Goal: Task Accomplishment & Management: Manage account settings

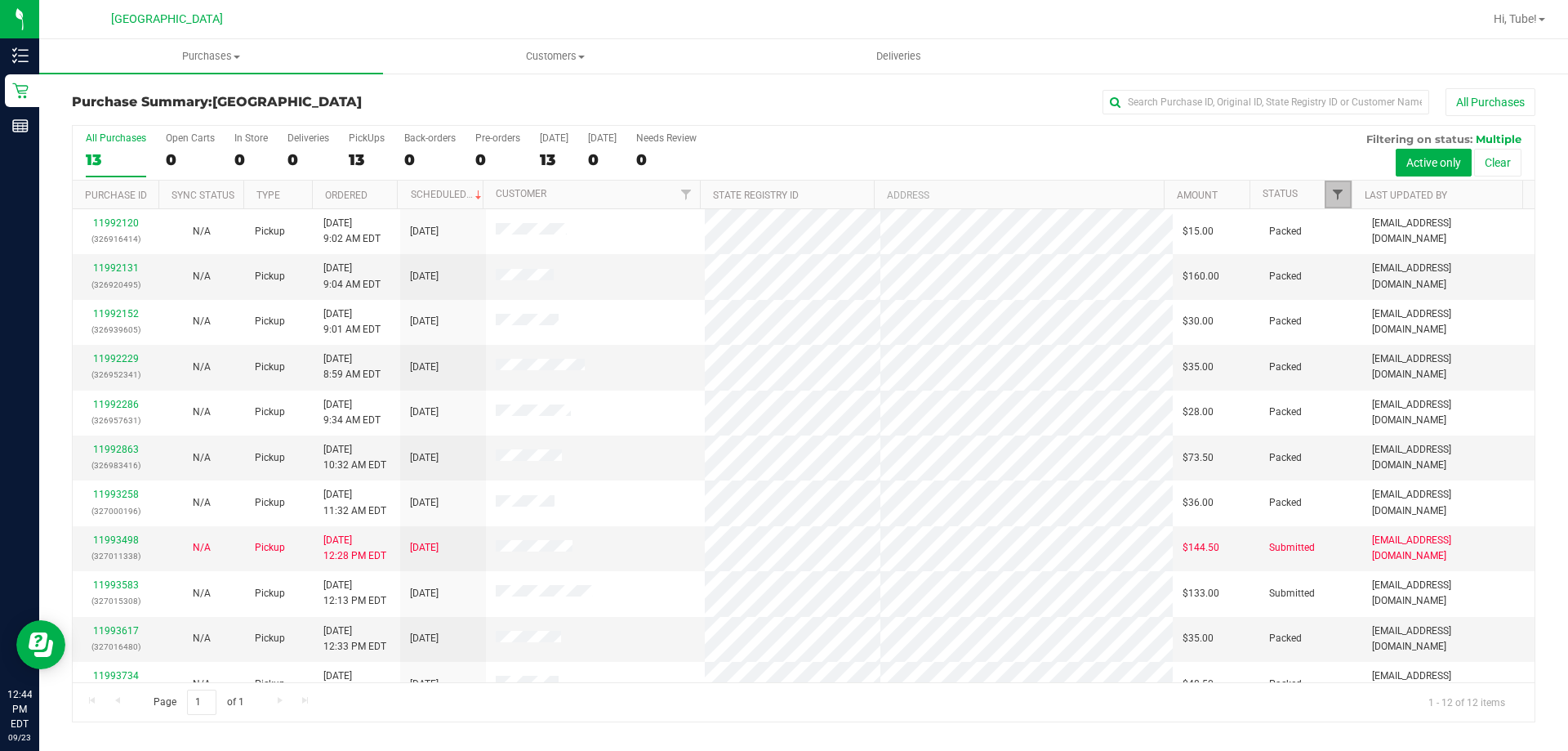
click at [1336, 192] on span "Filter" at bounding box center [1337, 194] width 13 height 13
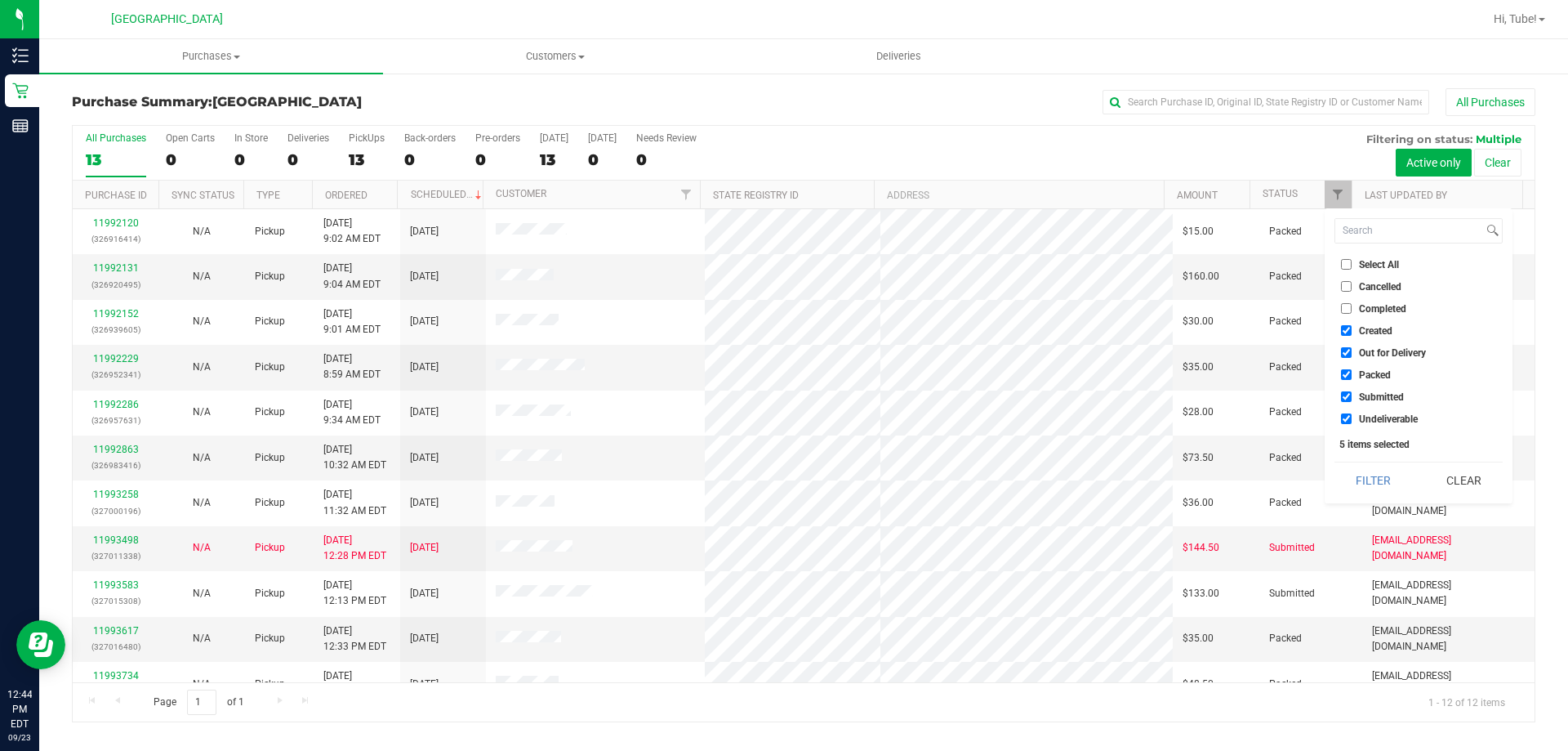
click at [1382, 370] on span "Packed" at bounding box center [1375, 376] width 32 height 10
click at [1351, 370] on input "Packed" at bounding box center [1346, 375] width 11 height 11
checkbox input "false"
click at [1368, 473] on button "Filter" at bounding box center [1373, 481] width 79 height 36
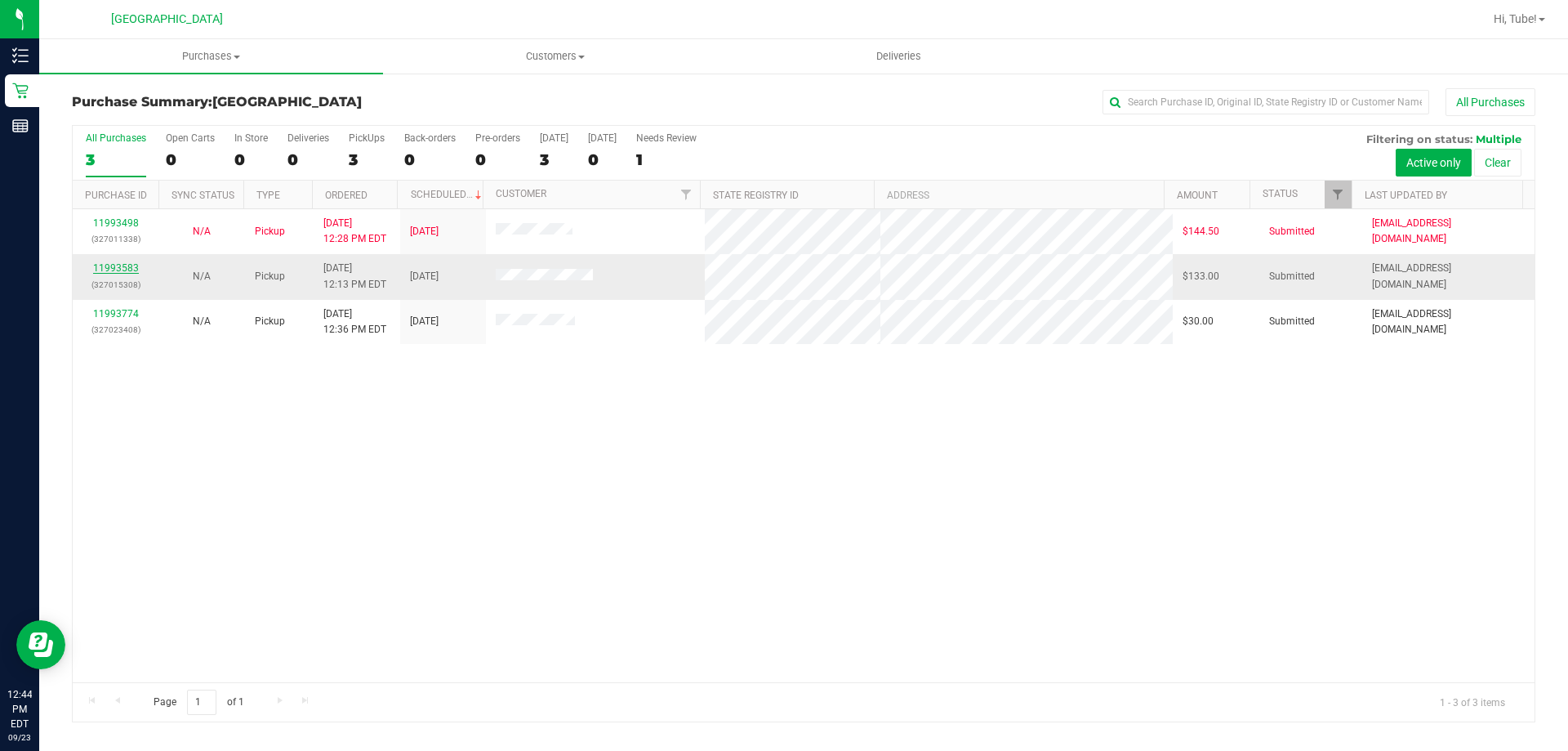
click at [125, 263] on link "11993583" at bounding box center [116, 267] width 46 height 11
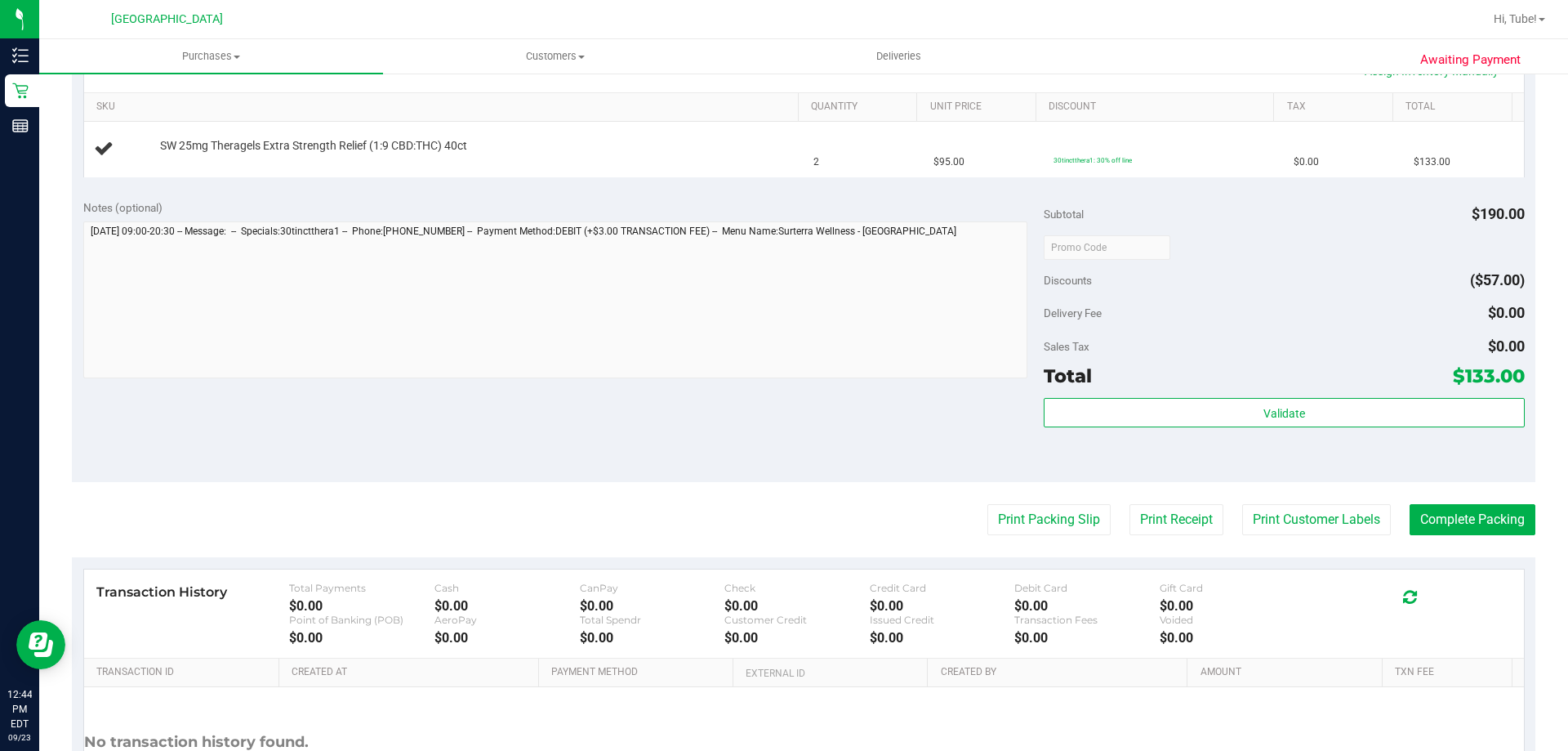
scroll to position [409, 0]
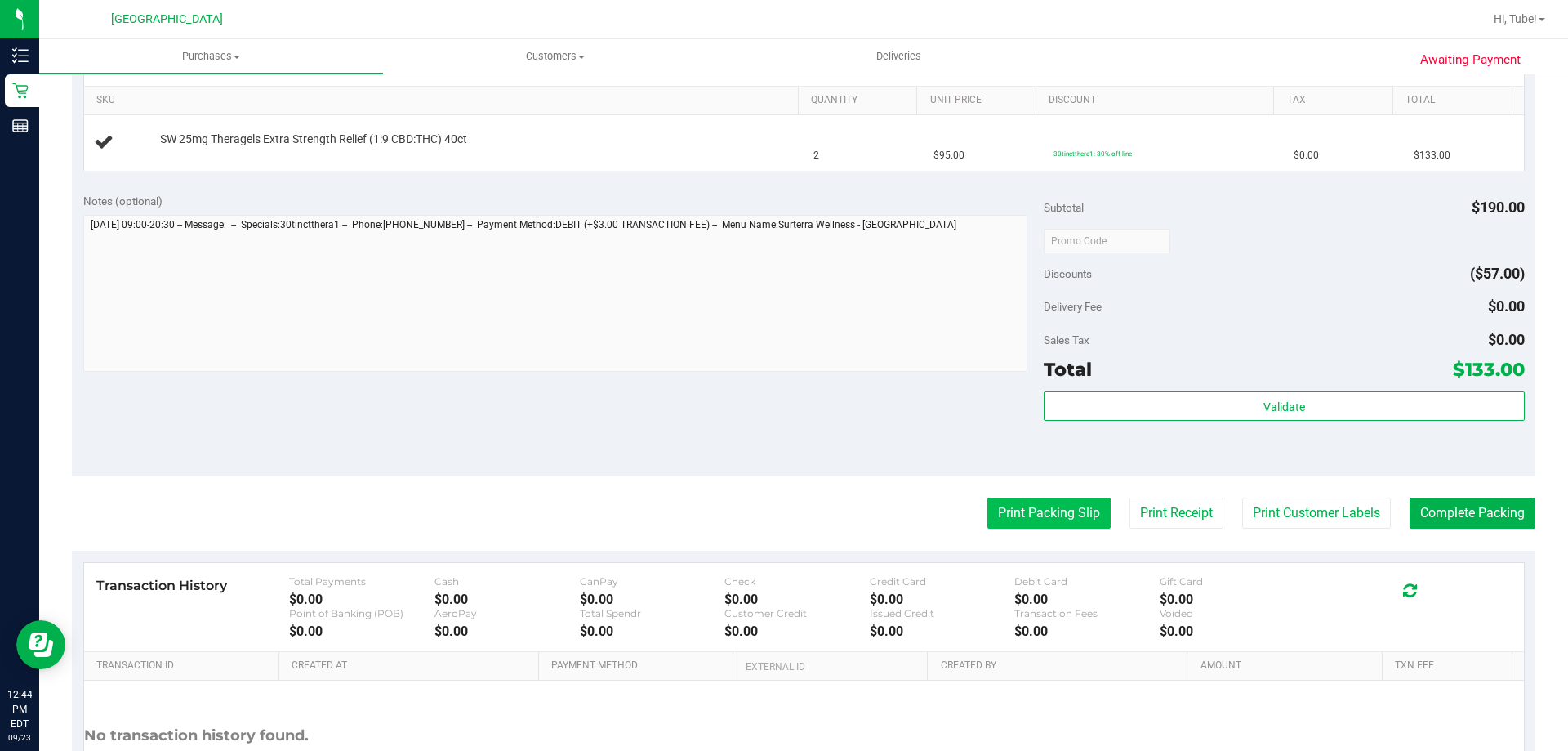
click at [1038, 519] on button "Print Packing Slip" at bounding box center [1049, 513] width 124 height 31
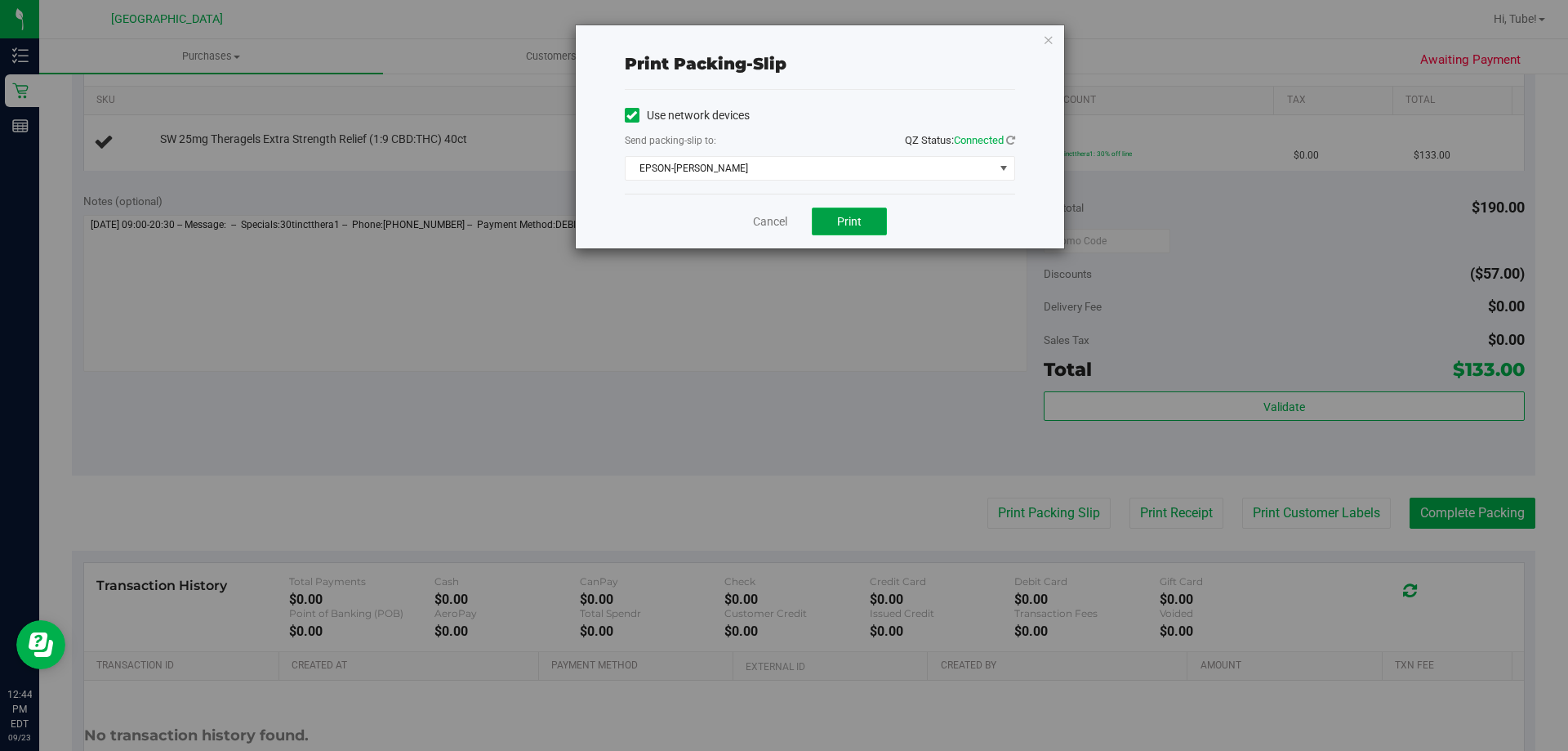
click at [825, 216] on button "Print" at bounding box center [849, 221] width 75 height 28
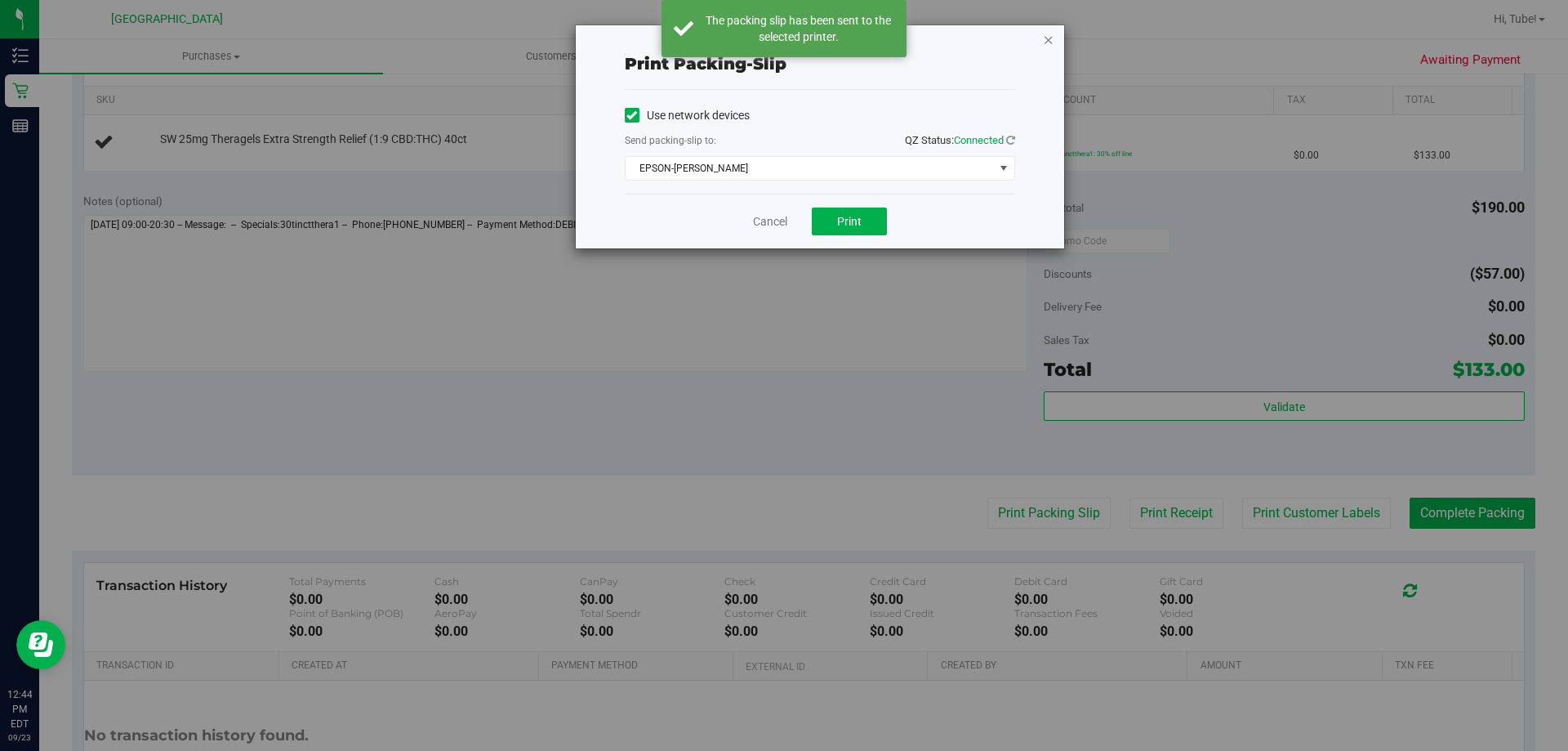
click at [1050, 36] on icon "button" at bounding box center [1048, 39] width 11 height 19
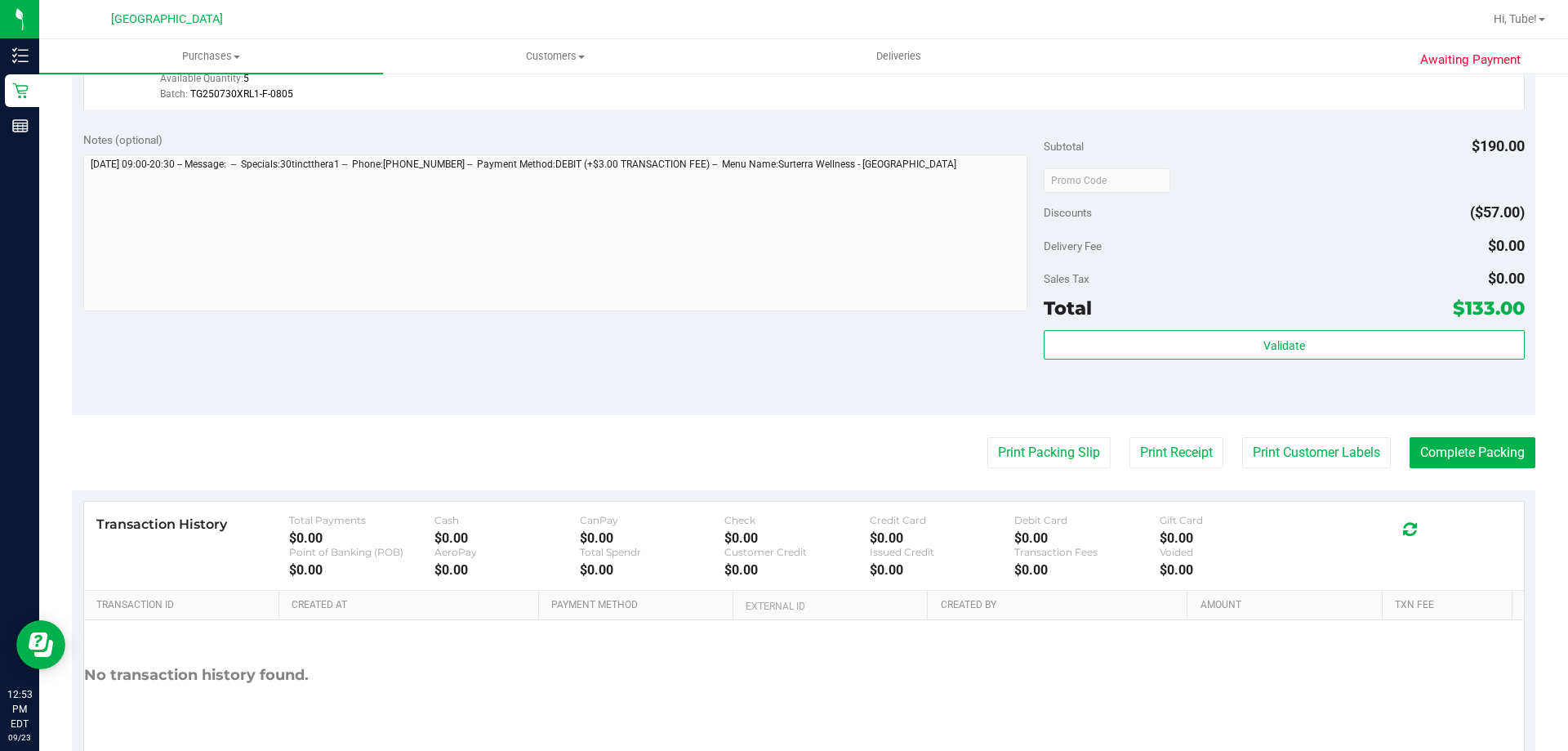
scroll to position [649, 0]
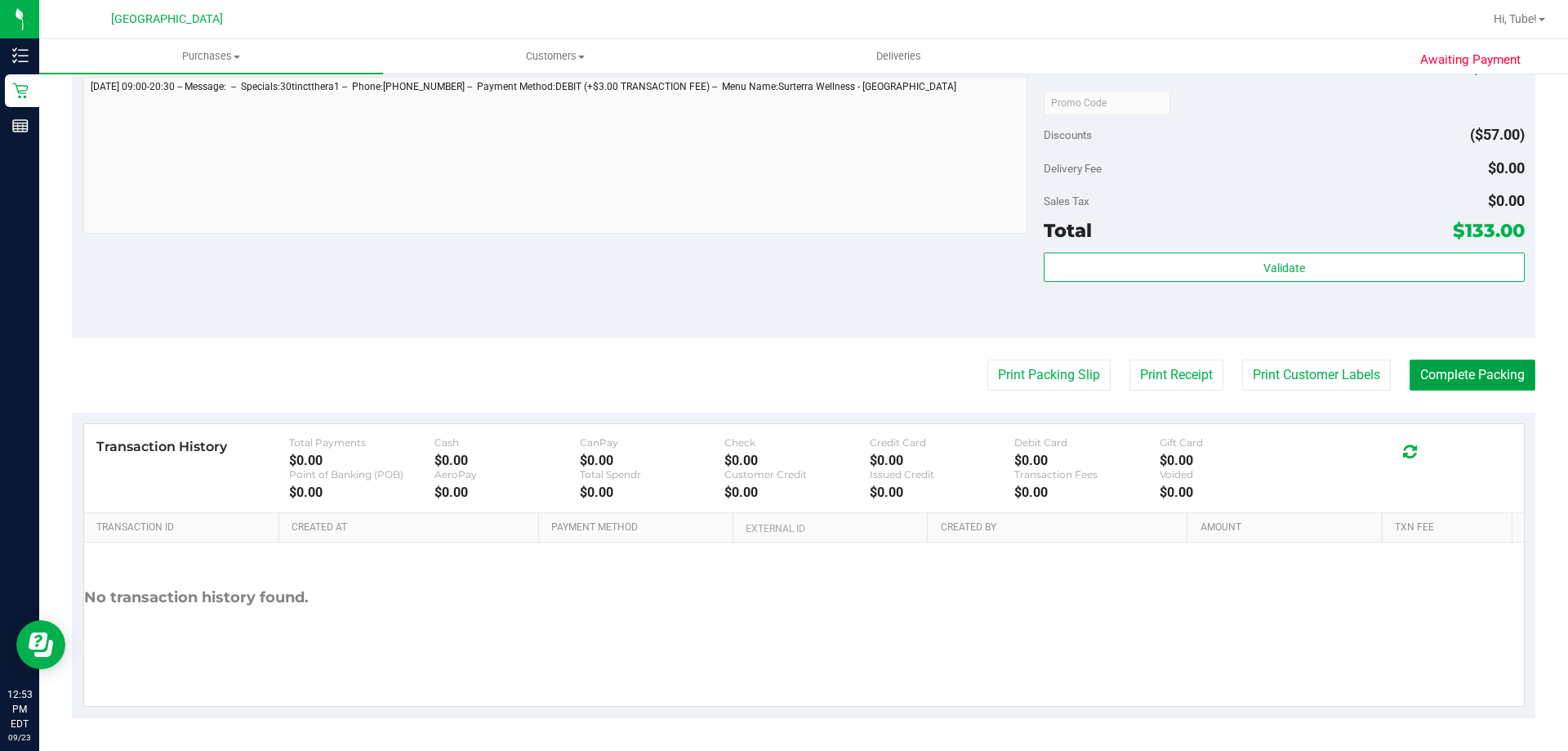
click at [1464, 375] on button "Complete Packing" at bounding box center [1472, 375] width 125 height 31
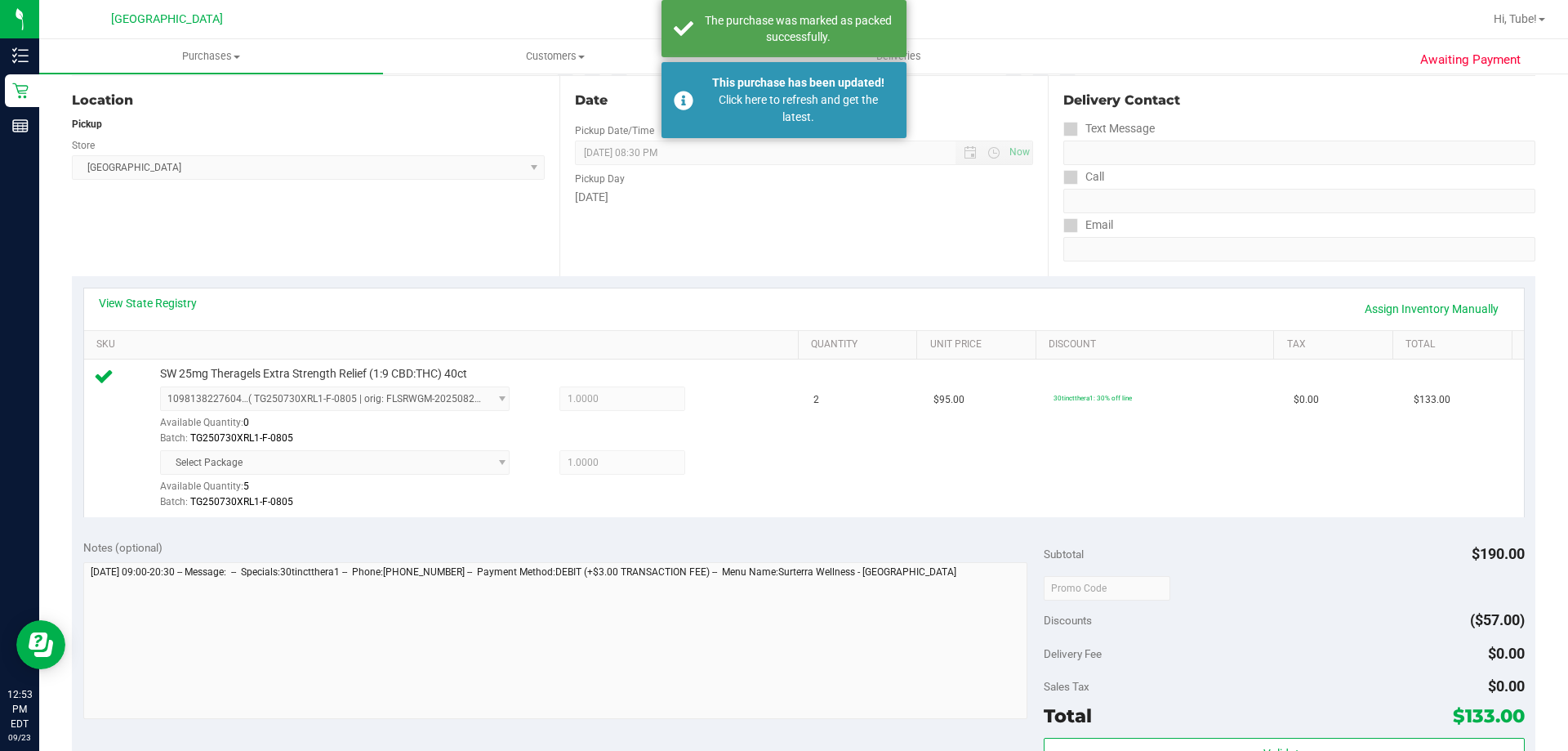
scroll to position [159, 0]
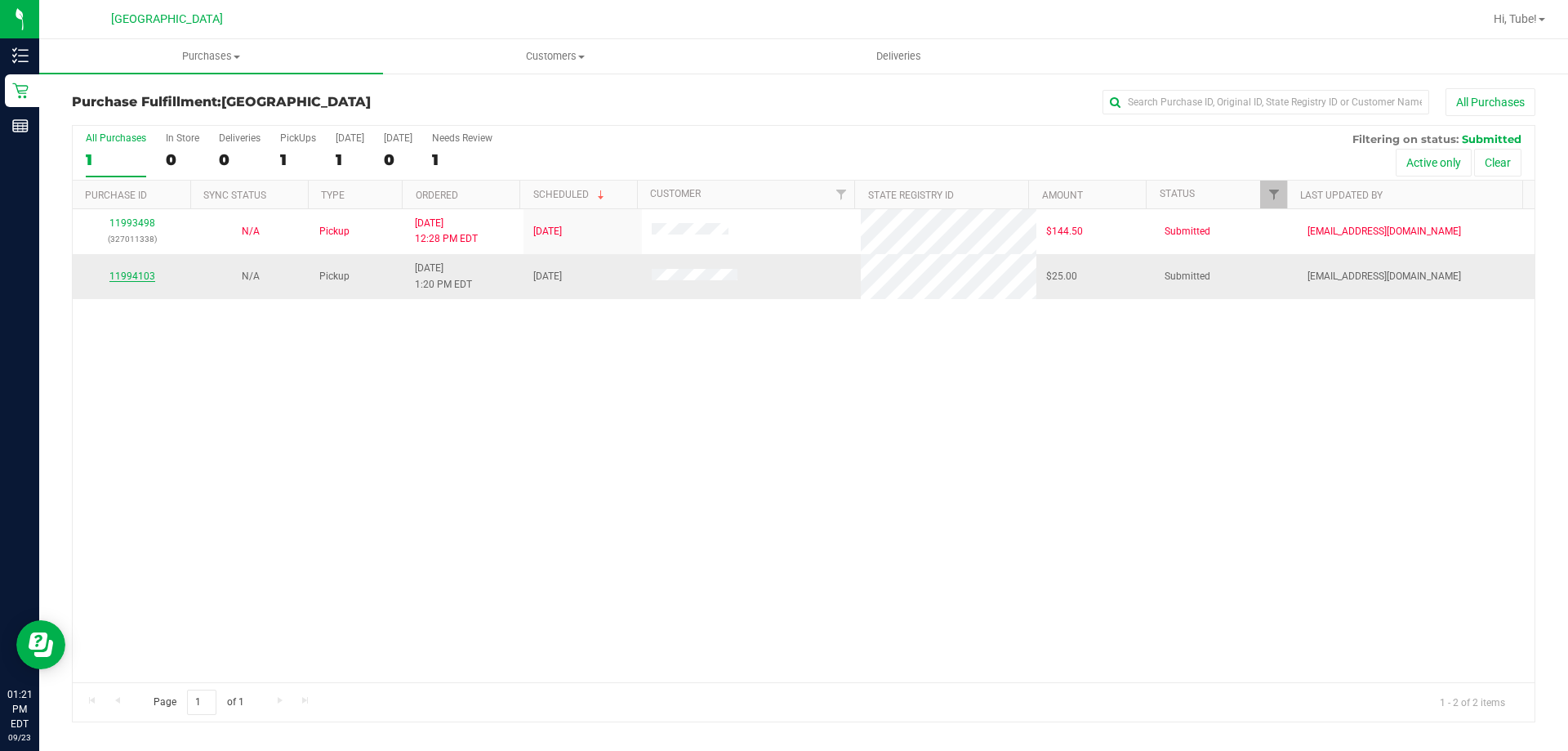
click at [143, 276] on link "11994103" at bounding box center [132, 275] width 46 height 11
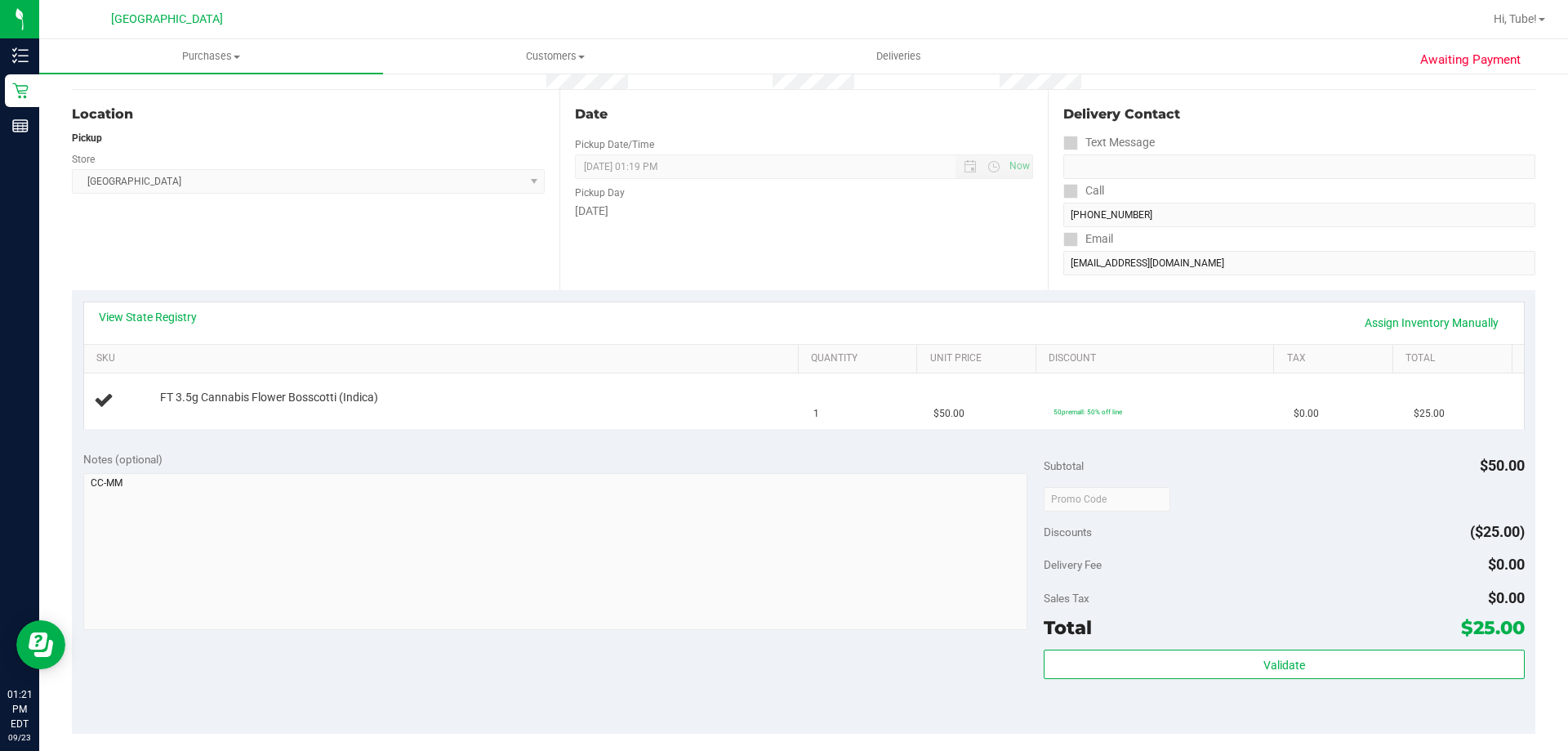
scroll to position [327, 0]
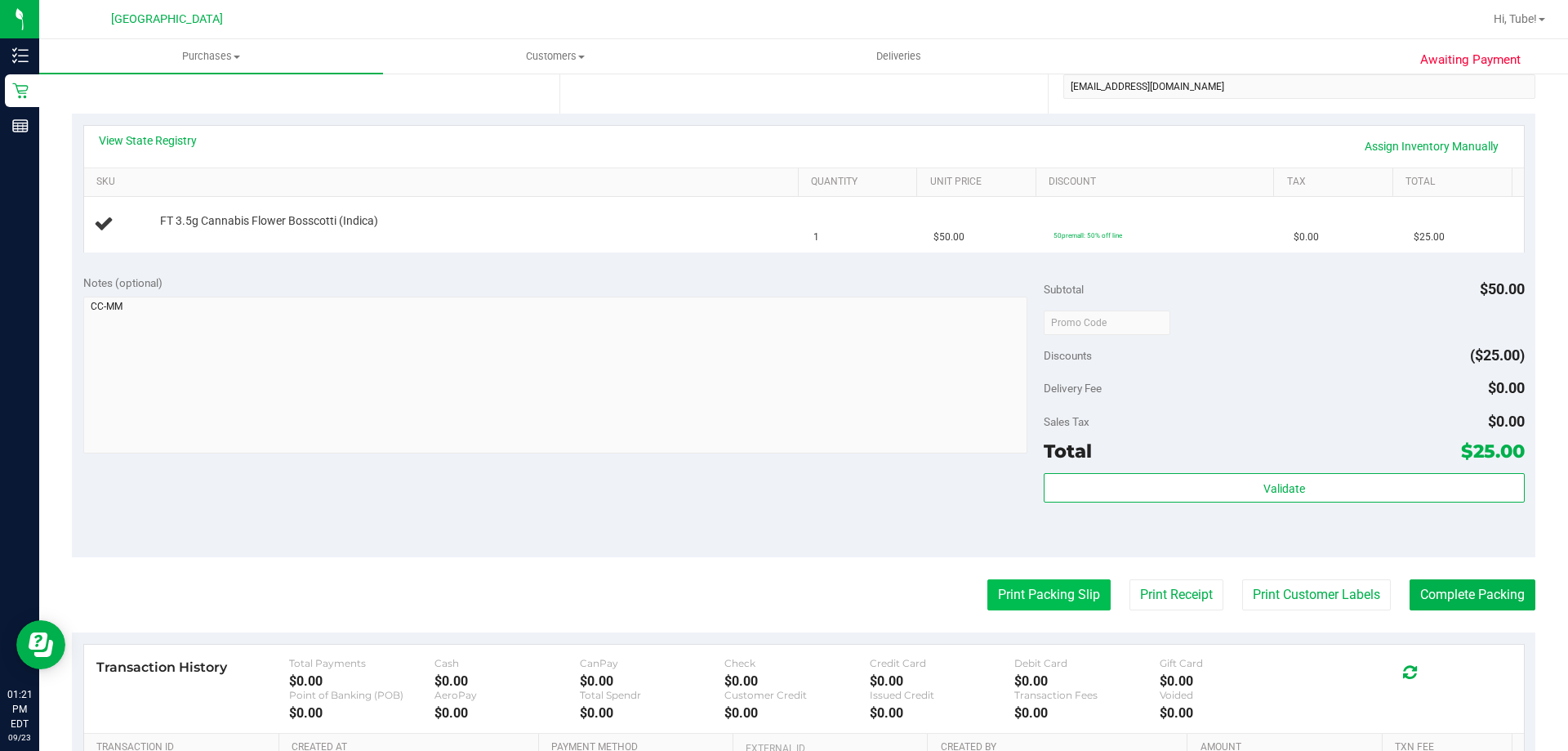
click at [1072, 600] on button "Print Packing Slip" at bounding box center [1049, 594] width 124 height 31
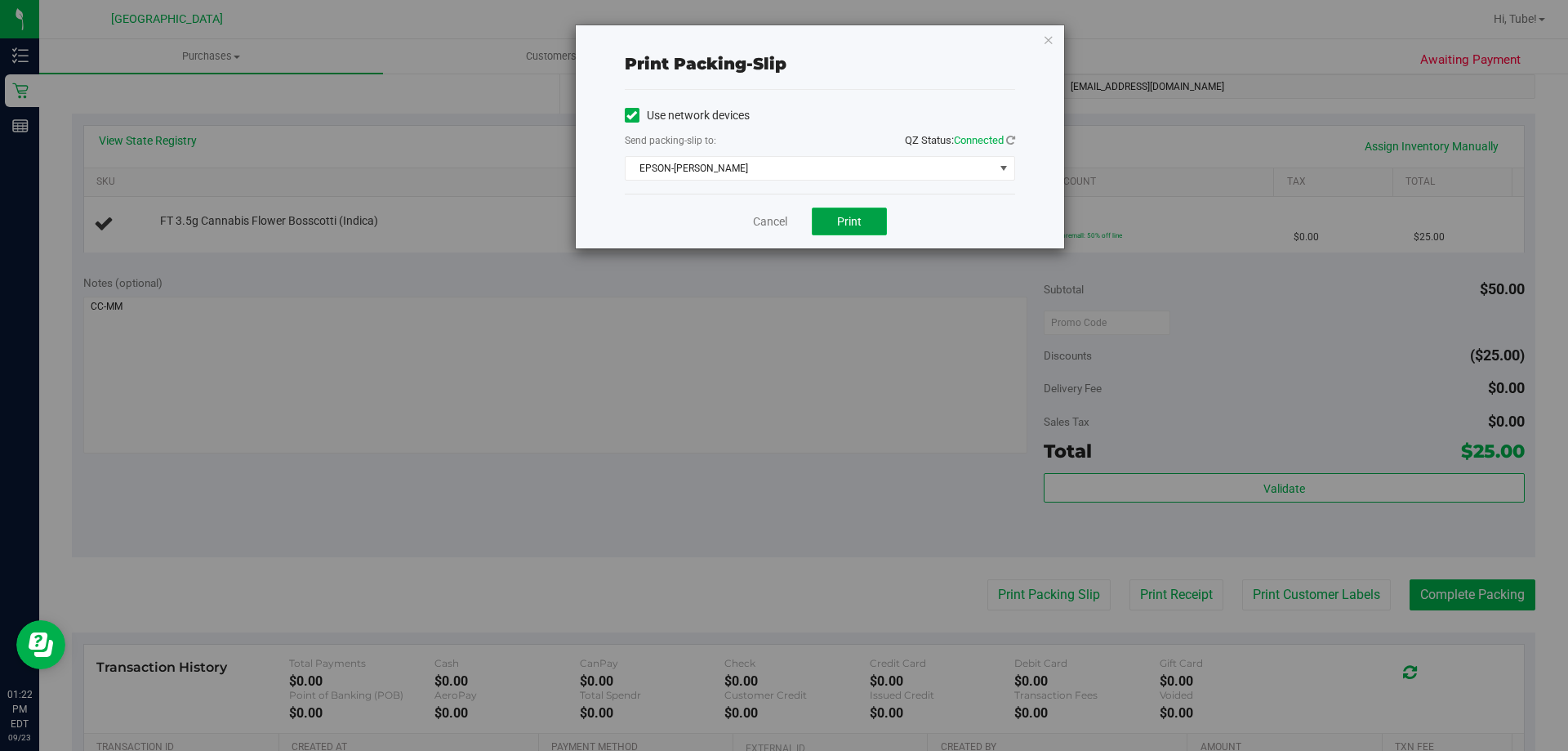
click at [836, 220] on button "Print" at bounding box center [849, 221] width 75 height 28
click at [760, 214] on link "Cancel" at bounding box center [770, 222] width 34 height 17
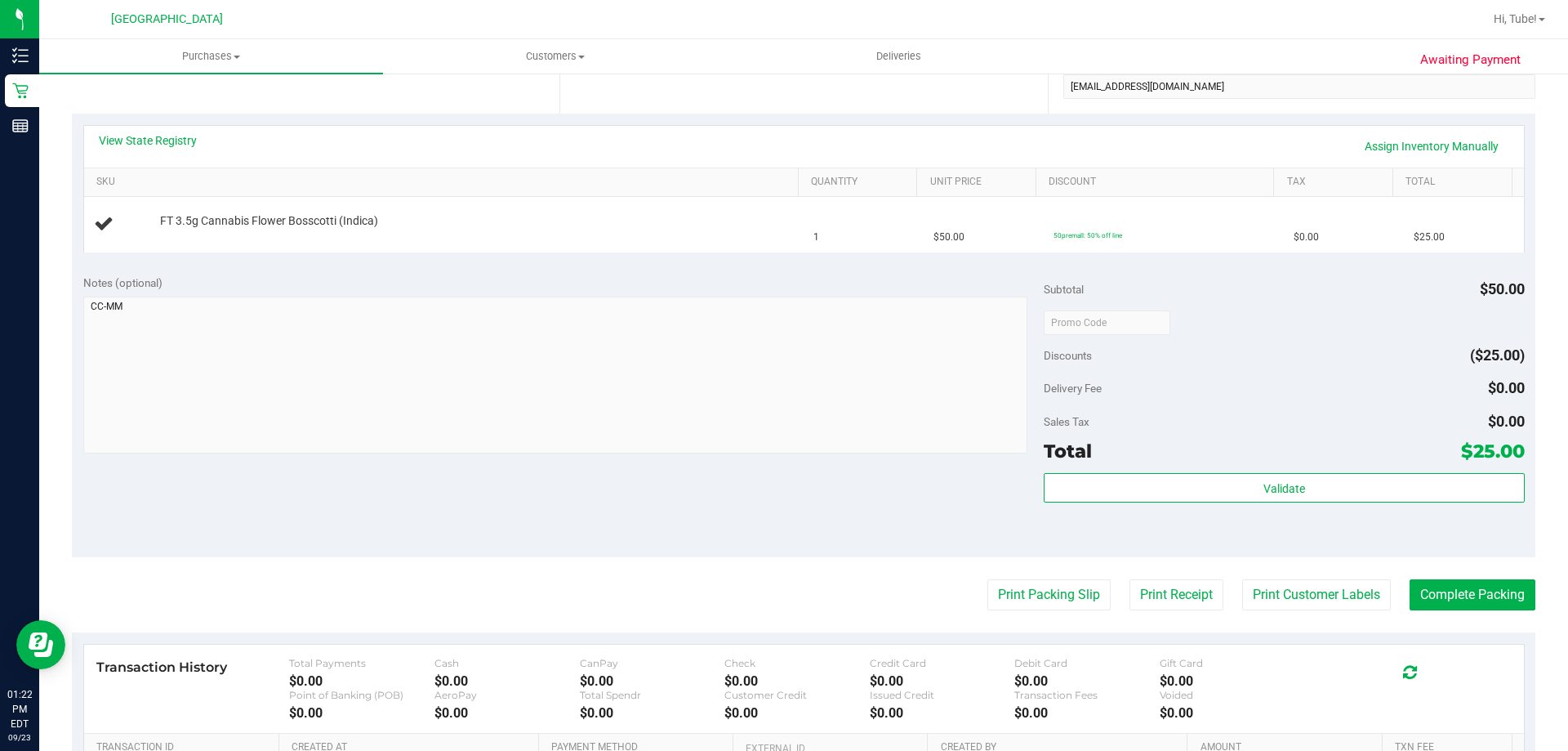
click at [1139, 186] on purchase-details "Back Edit Purchase Cancel Purchase View Profile # 11994103 BioTrack ID: - Submi…" at bounding box center [803, 350] width 1463 height 1177
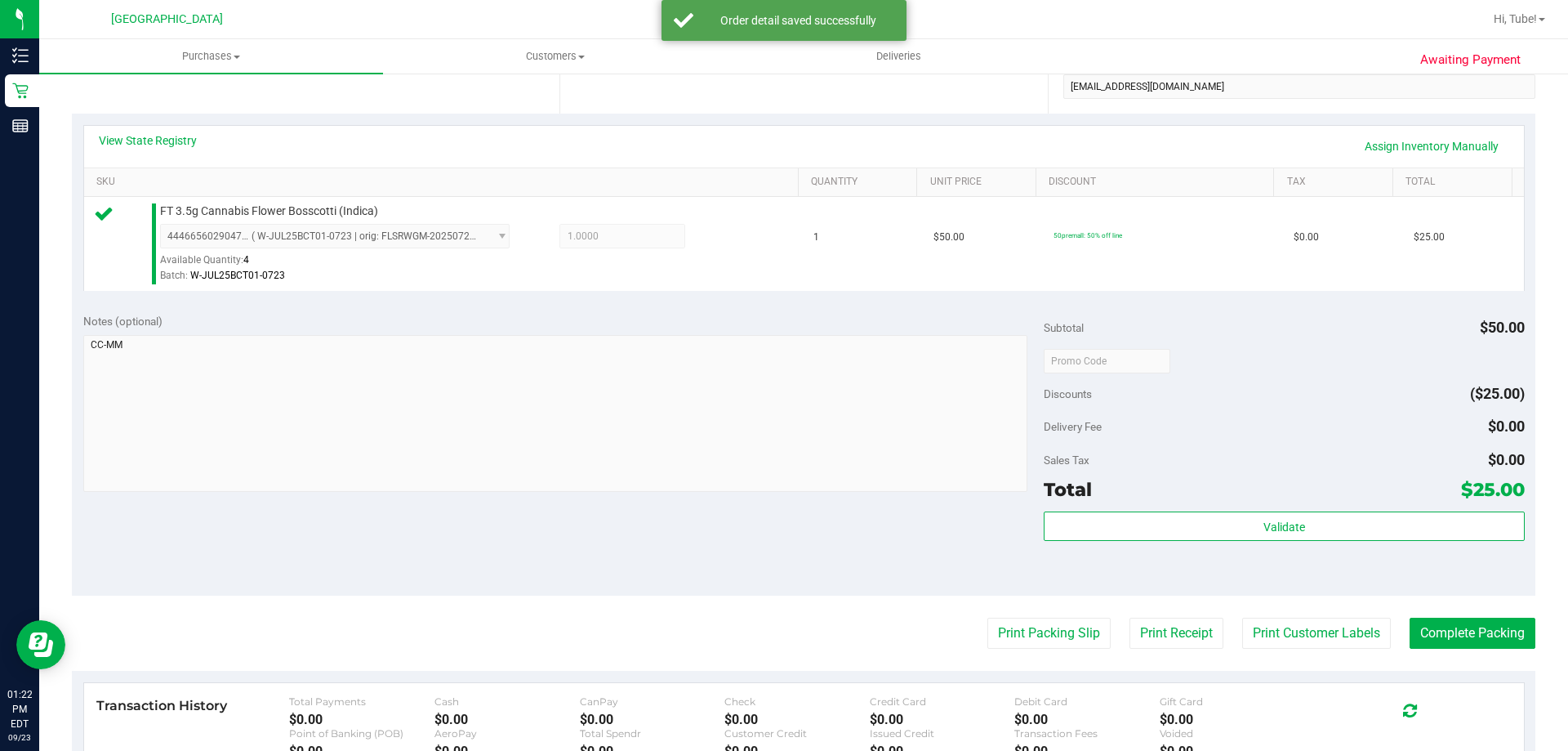
scroll to position [490, 0]
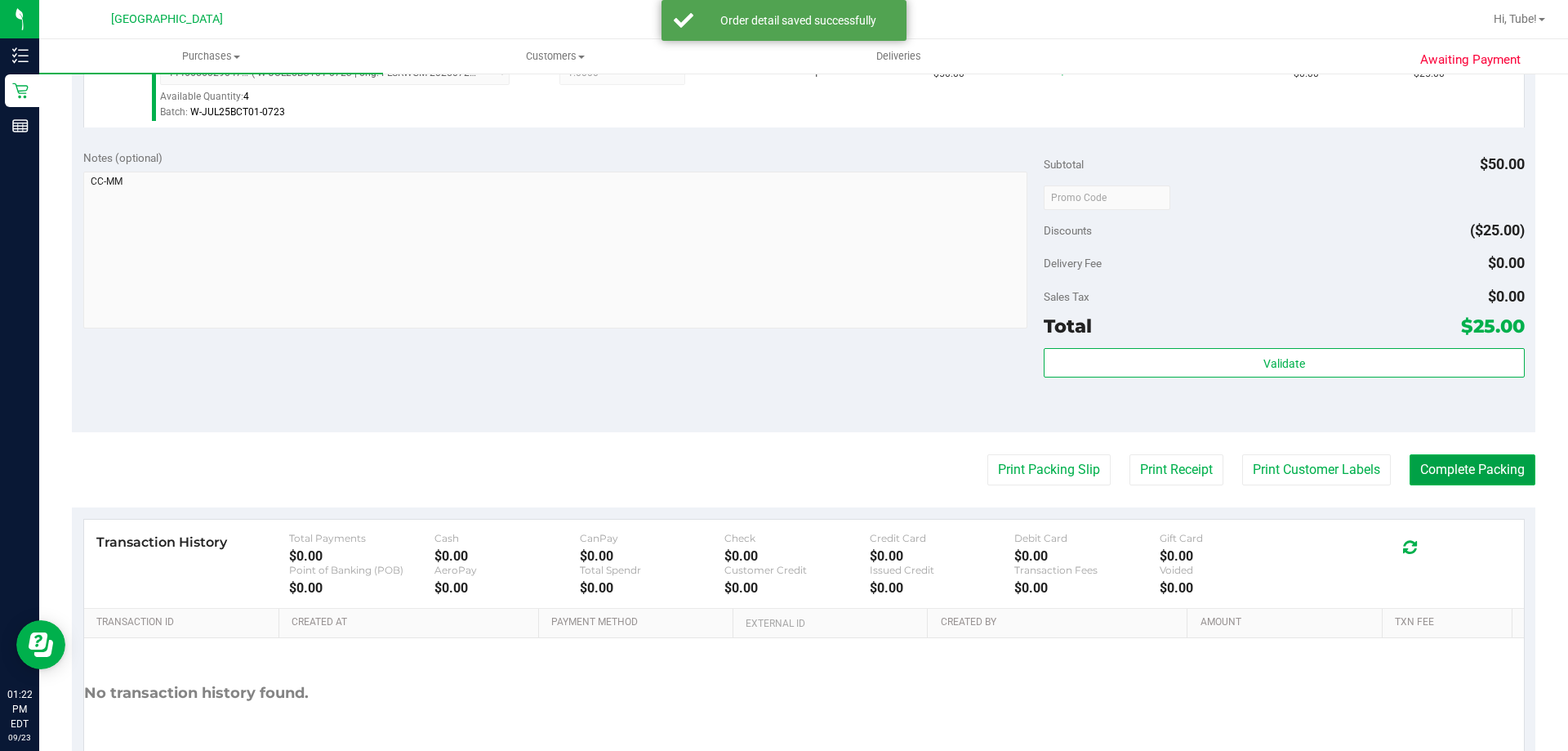
click at [1454, 478] on button "Complete Packing" at bounding box center [1472, 470] width 125 height 31
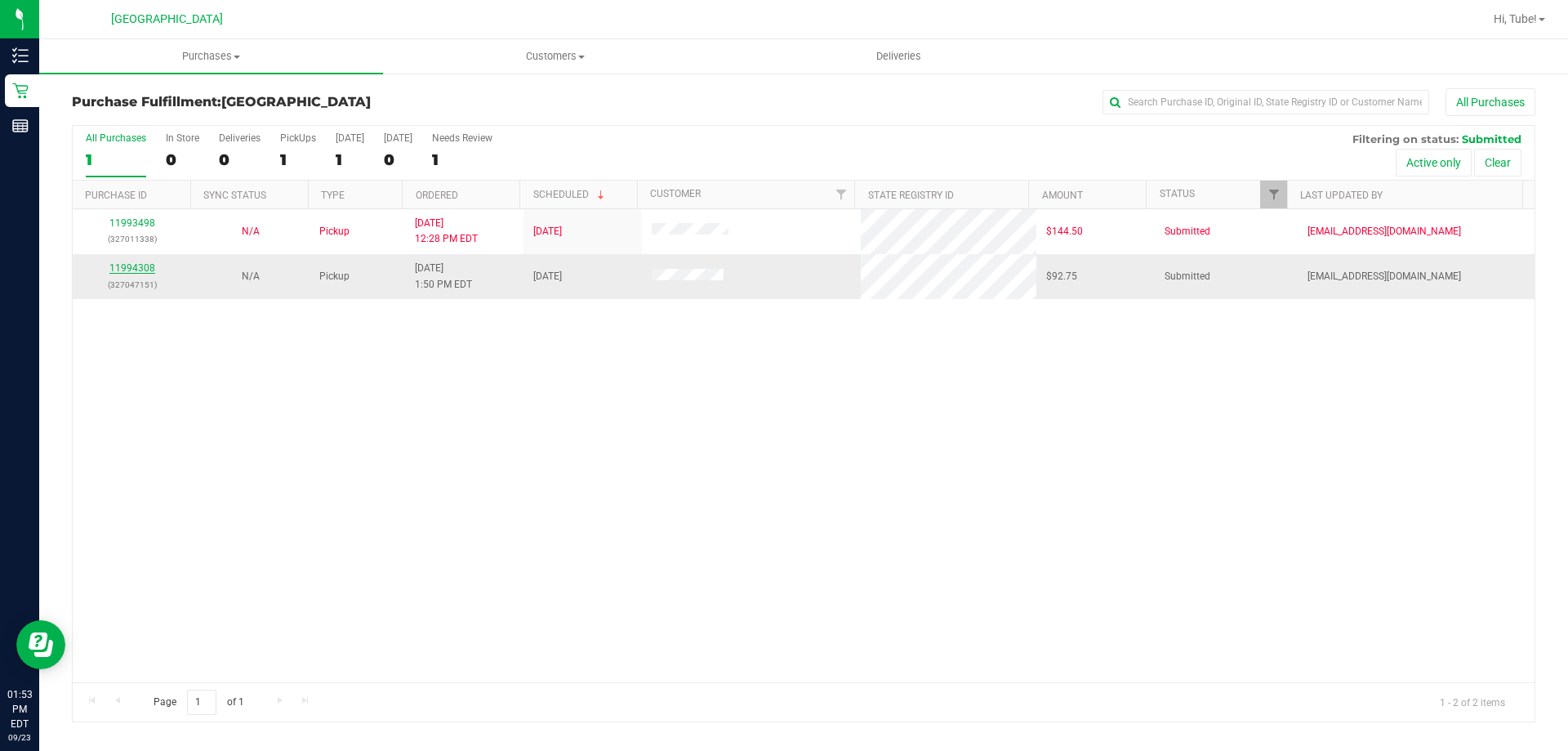
click at [119, 267] on link "11994308" at bounding box center [132, 267] width 46 height 11
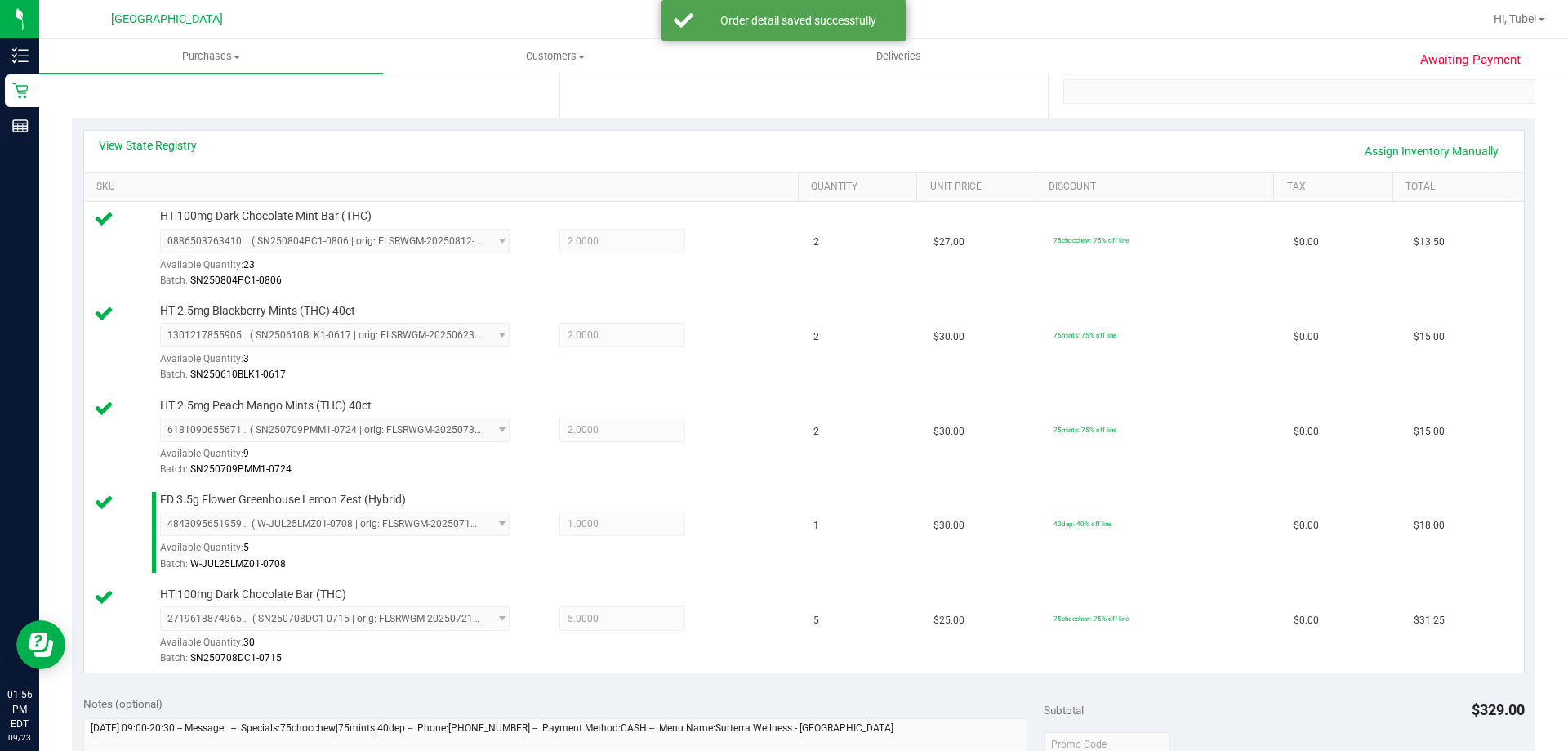
scroll to position [654, 0]
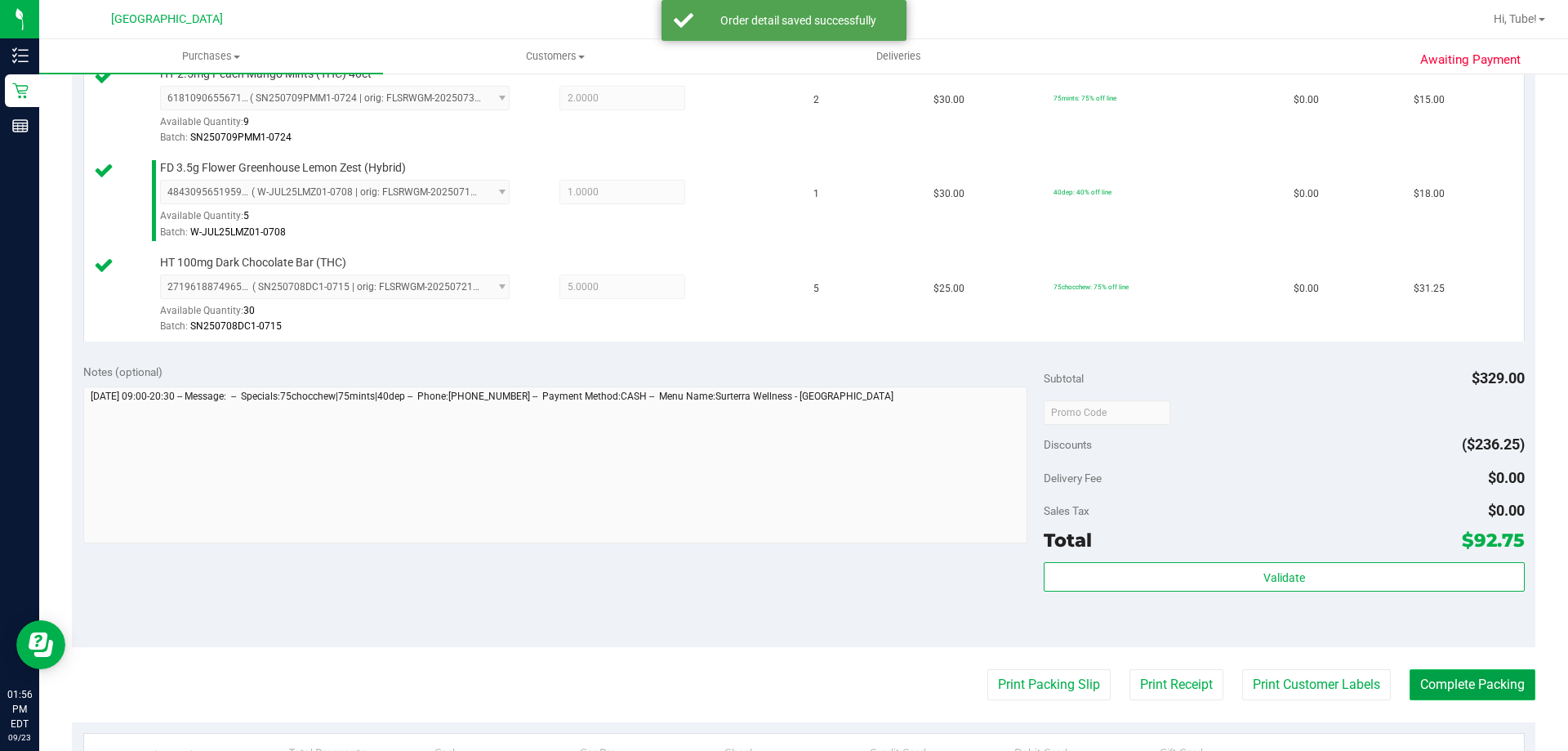
click at [1442, 685] on button "Complete Packing" at bounding box center [1472, 684] width 125 height 31
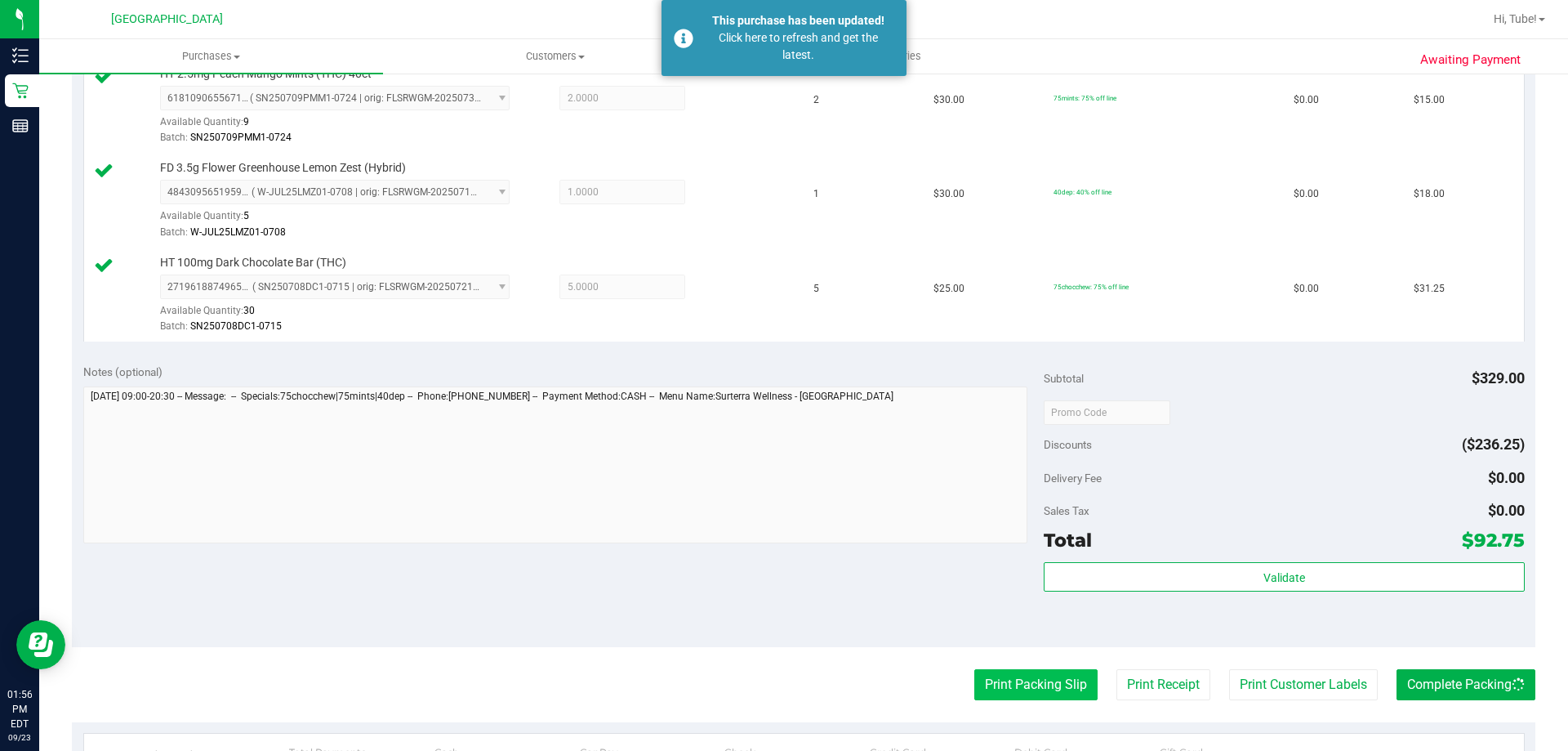
drag, startPoint x: 966, startPoint y: 661, endPoint x: 987, endPoint y: 678, distance: 27.0
click at [969, 661] on purchase-details "Back Edit Purchase Cancel Purchase View Profile # 11994308 BioTrack ID: - Submi…" at bounding box center [803, 231] width 1463 height 1593
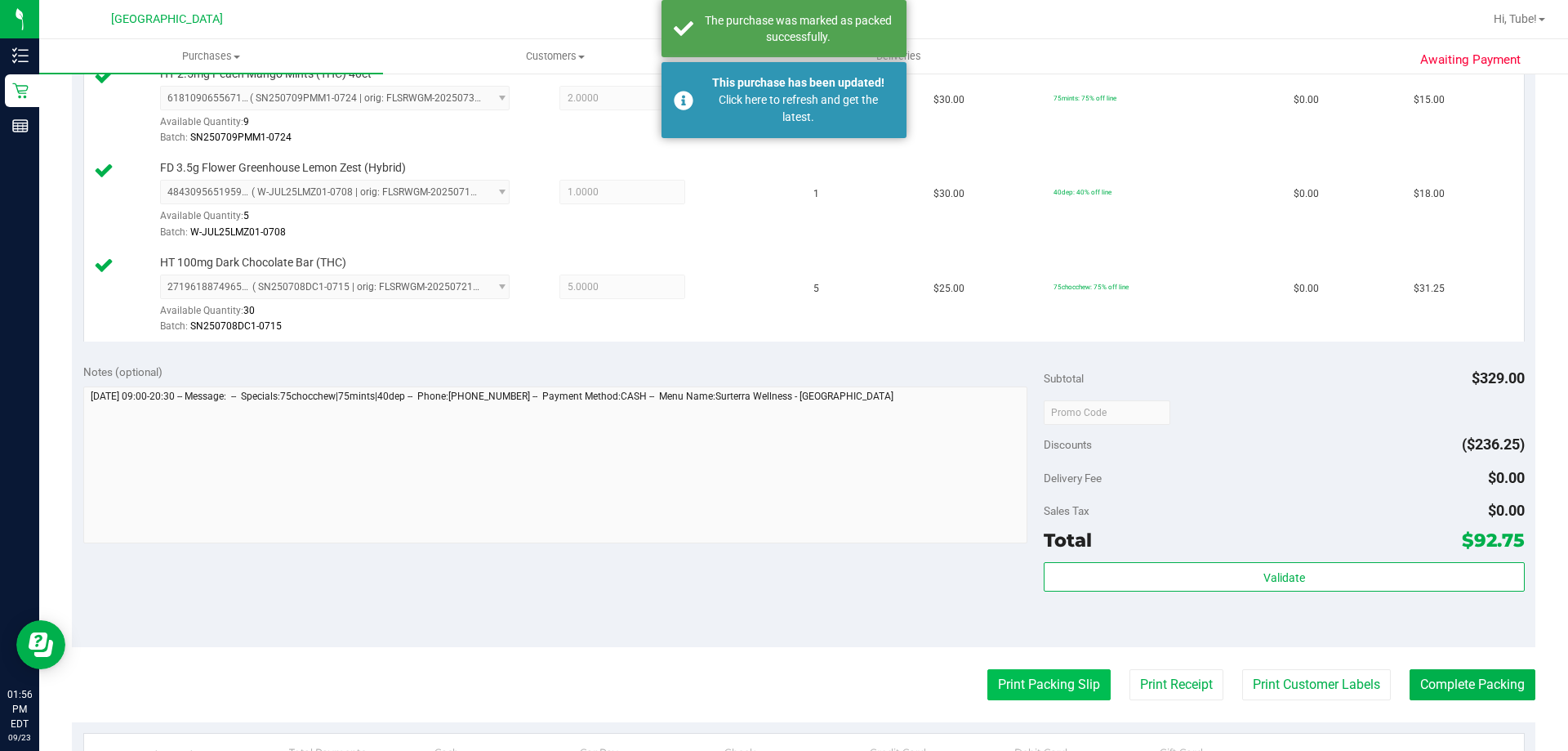
click at [1002, 684] on button "Print Packing Slip" at bounding box center [1049, 684] width 124 height 31
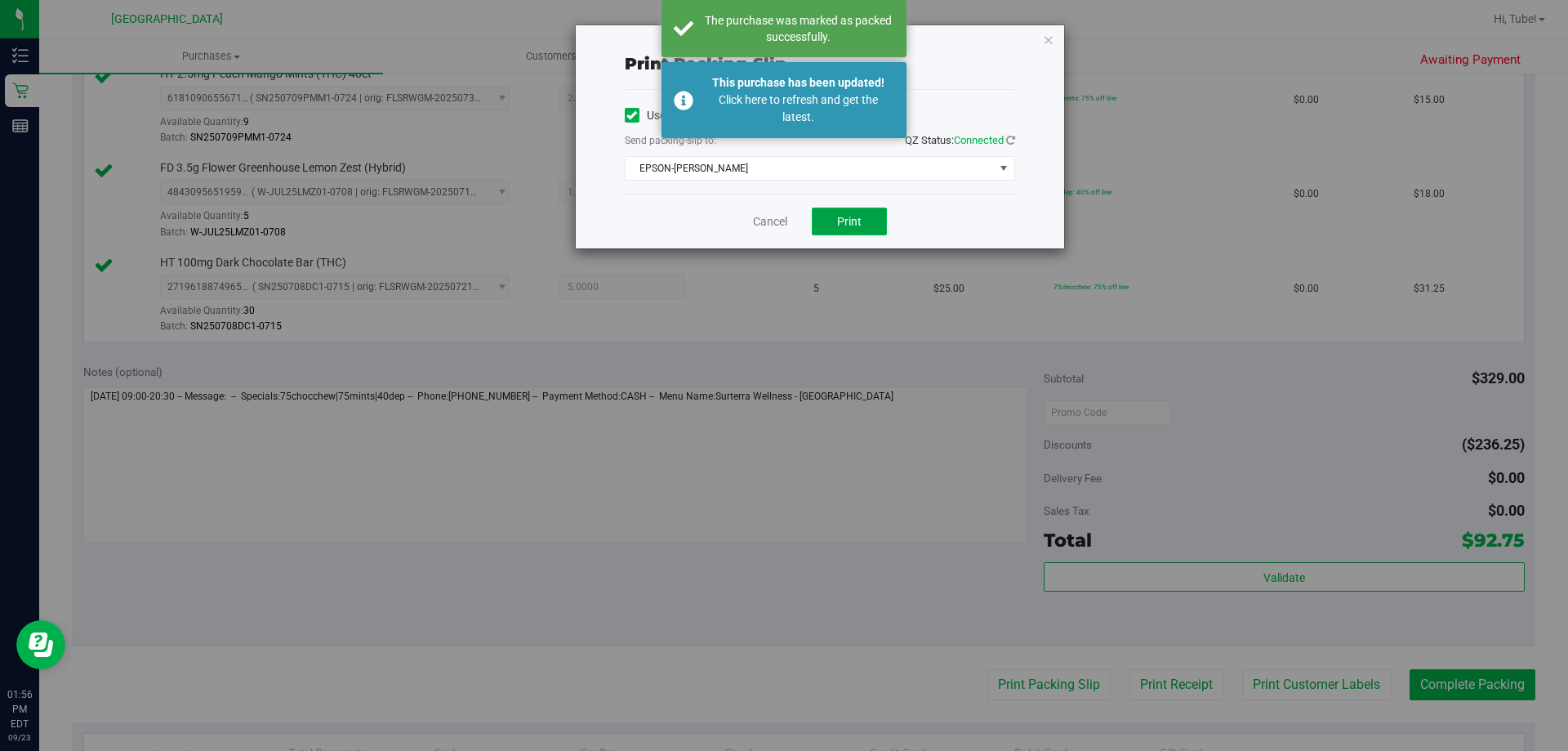
click at [856, 234] on button "Print" at bounding box center [849, 221] width 75 height 28
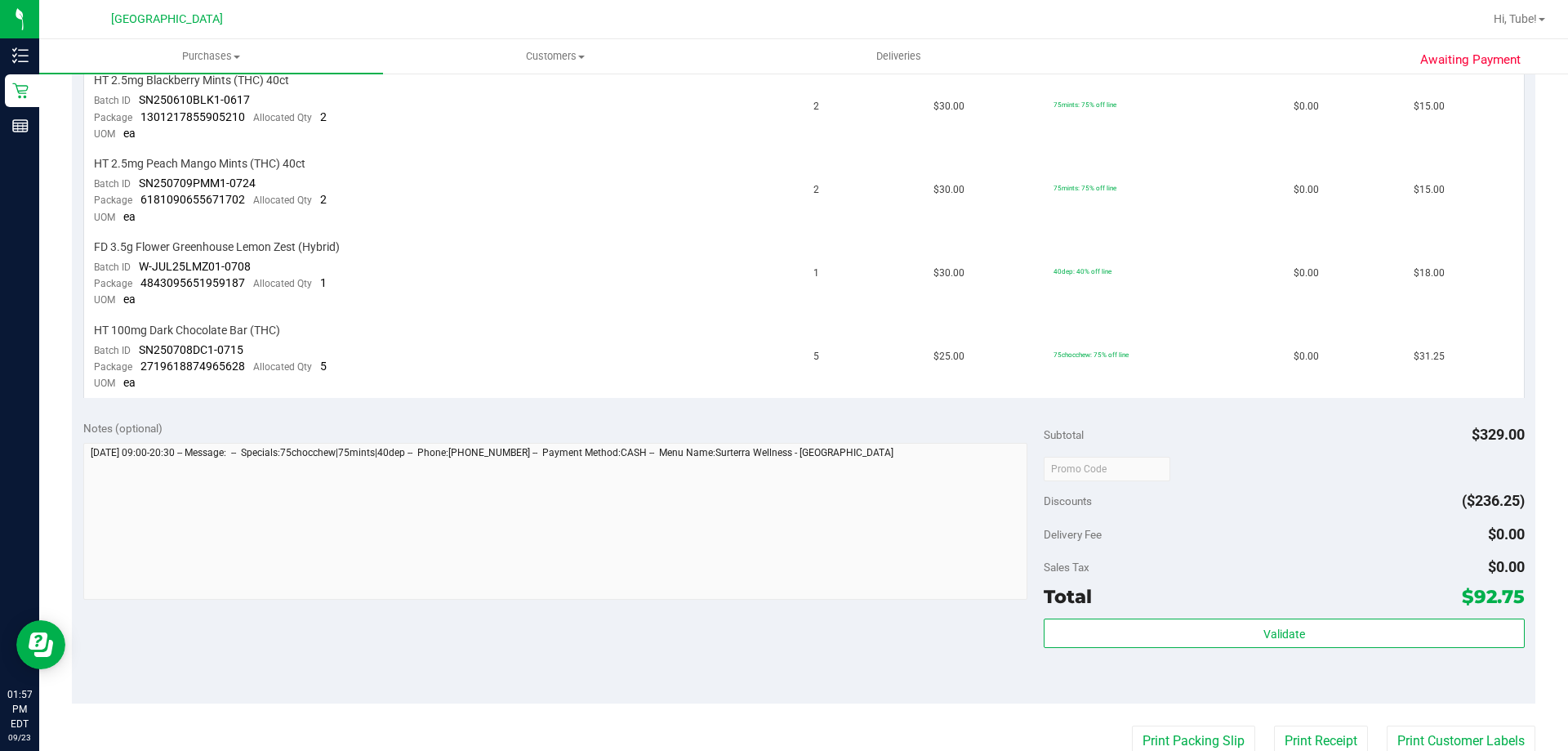
scroll to position [735, 0]
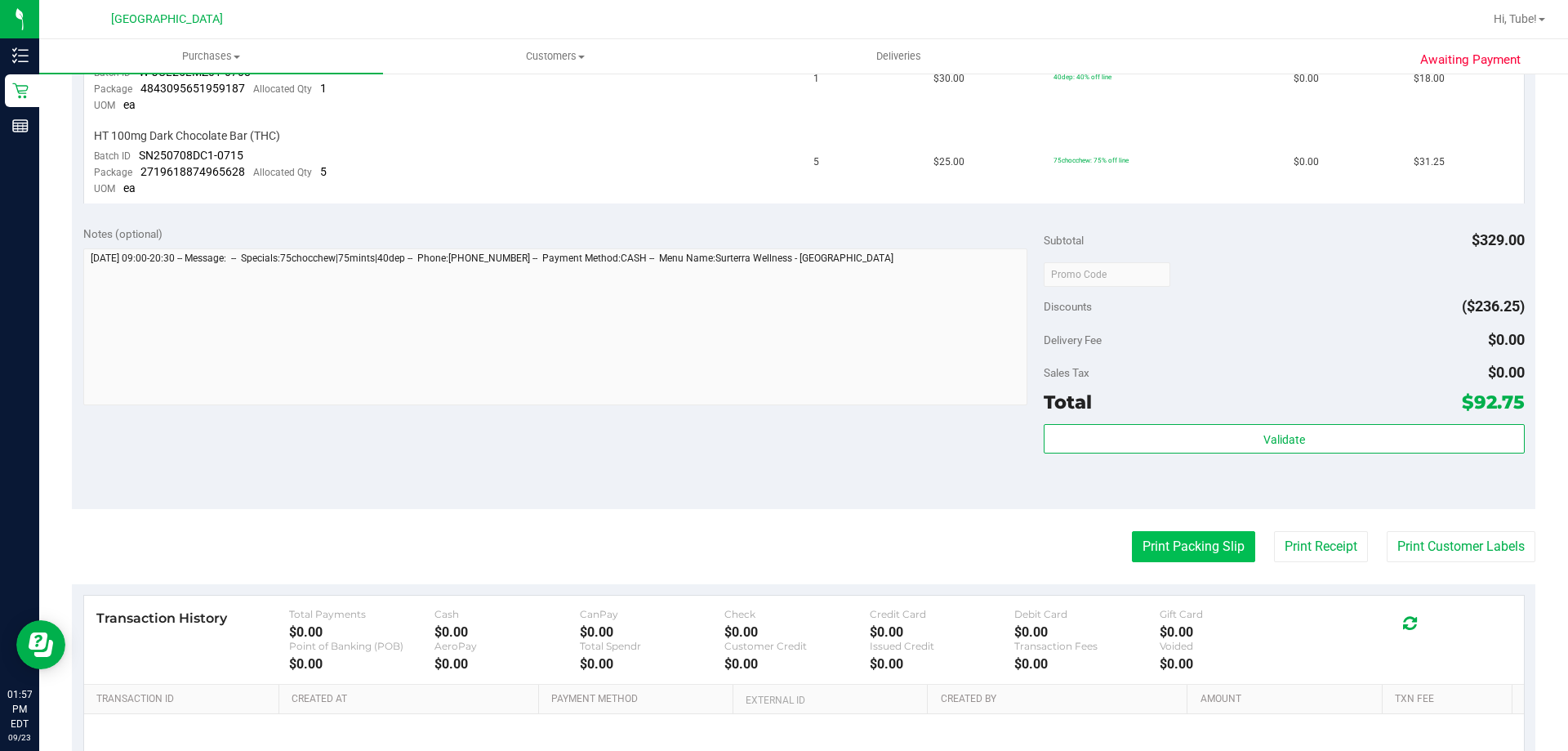
click at [1183, 552] on button "Print Packing Slip" at bounding box center [1194, 546] width 124 height 31
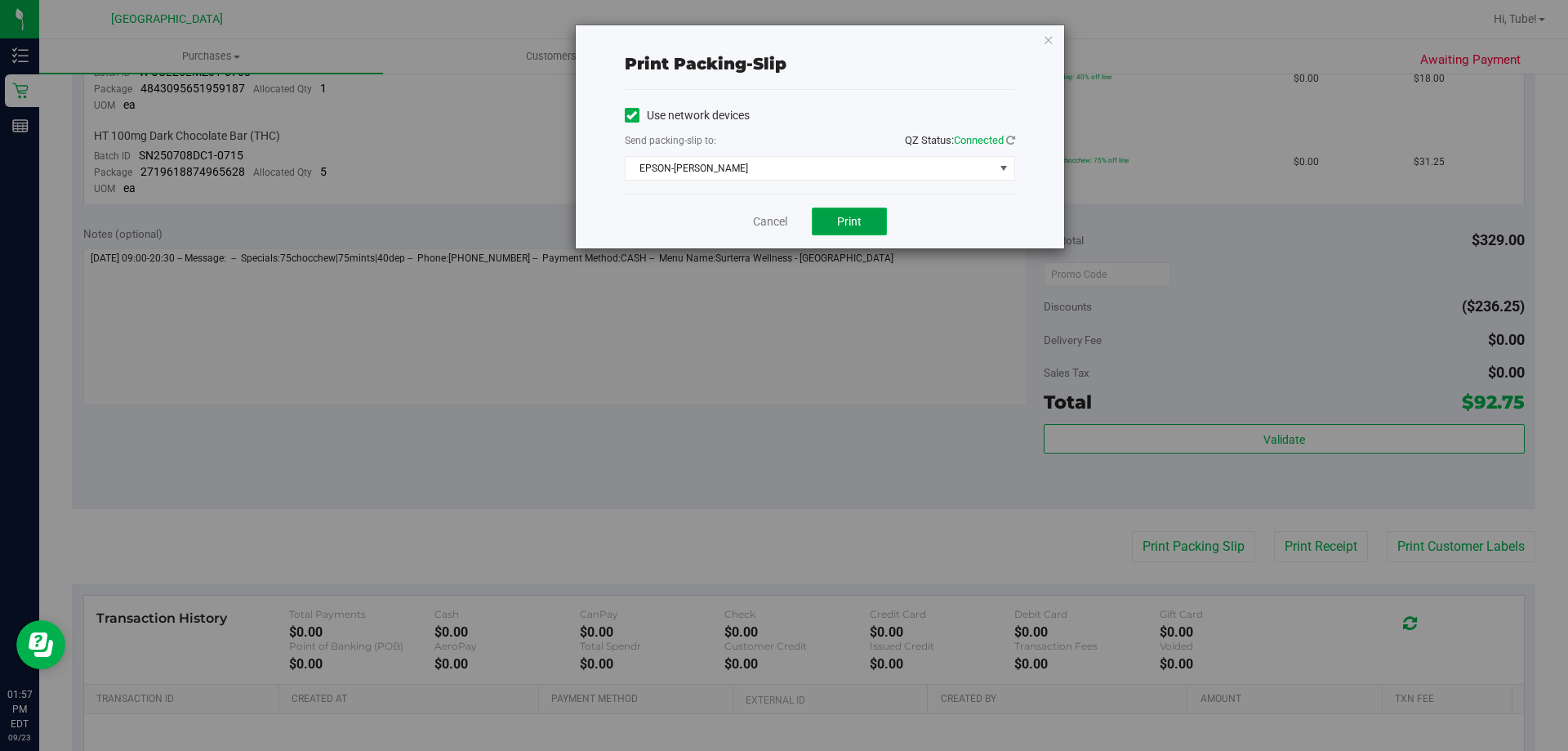
click at [860, 224] on span "Print" at bounding box center [849, 220] width 25 height 13
click at [1050, 36] on icon "button" at bounding box center [1048, 39] width 11 height 19
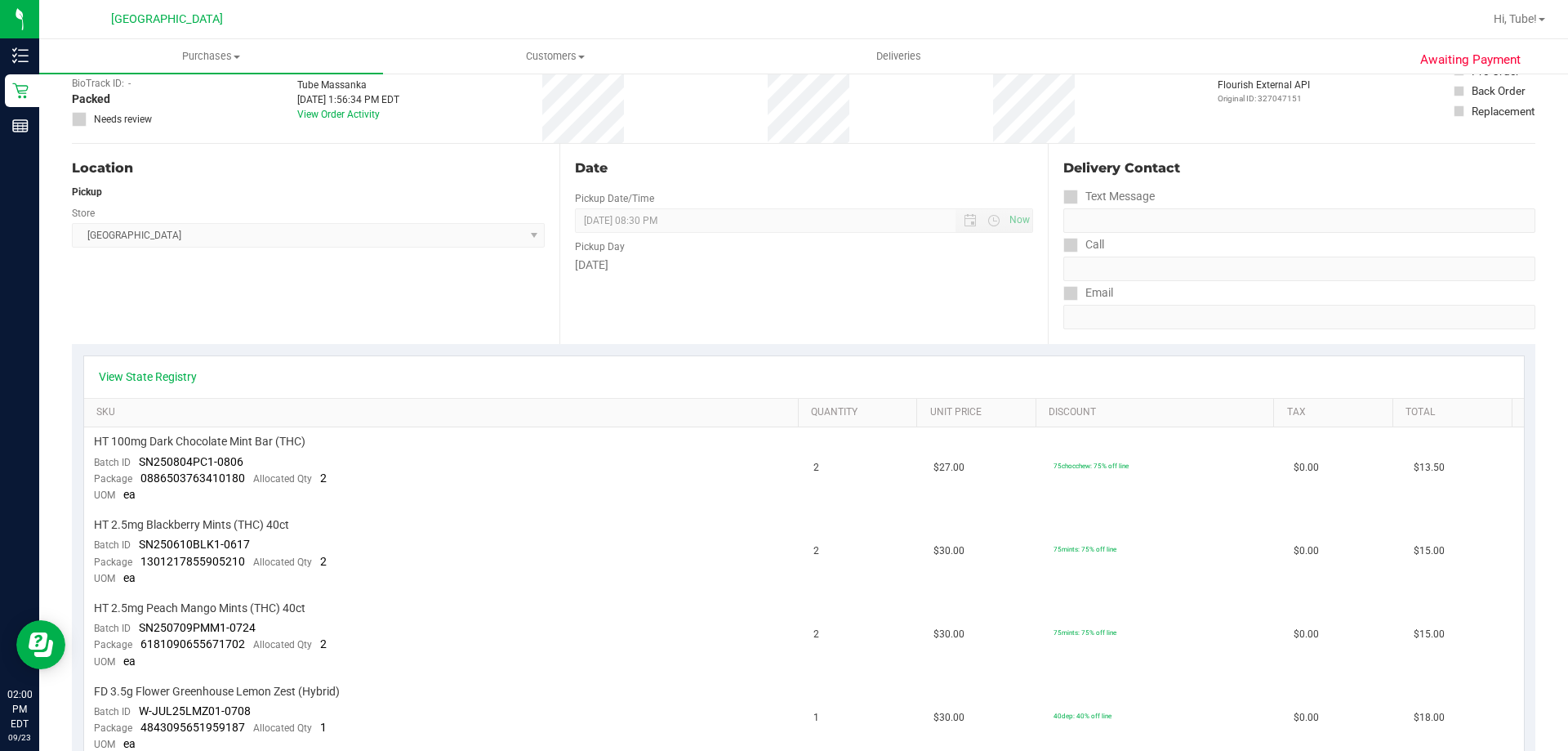
scroll to position [0, 0]
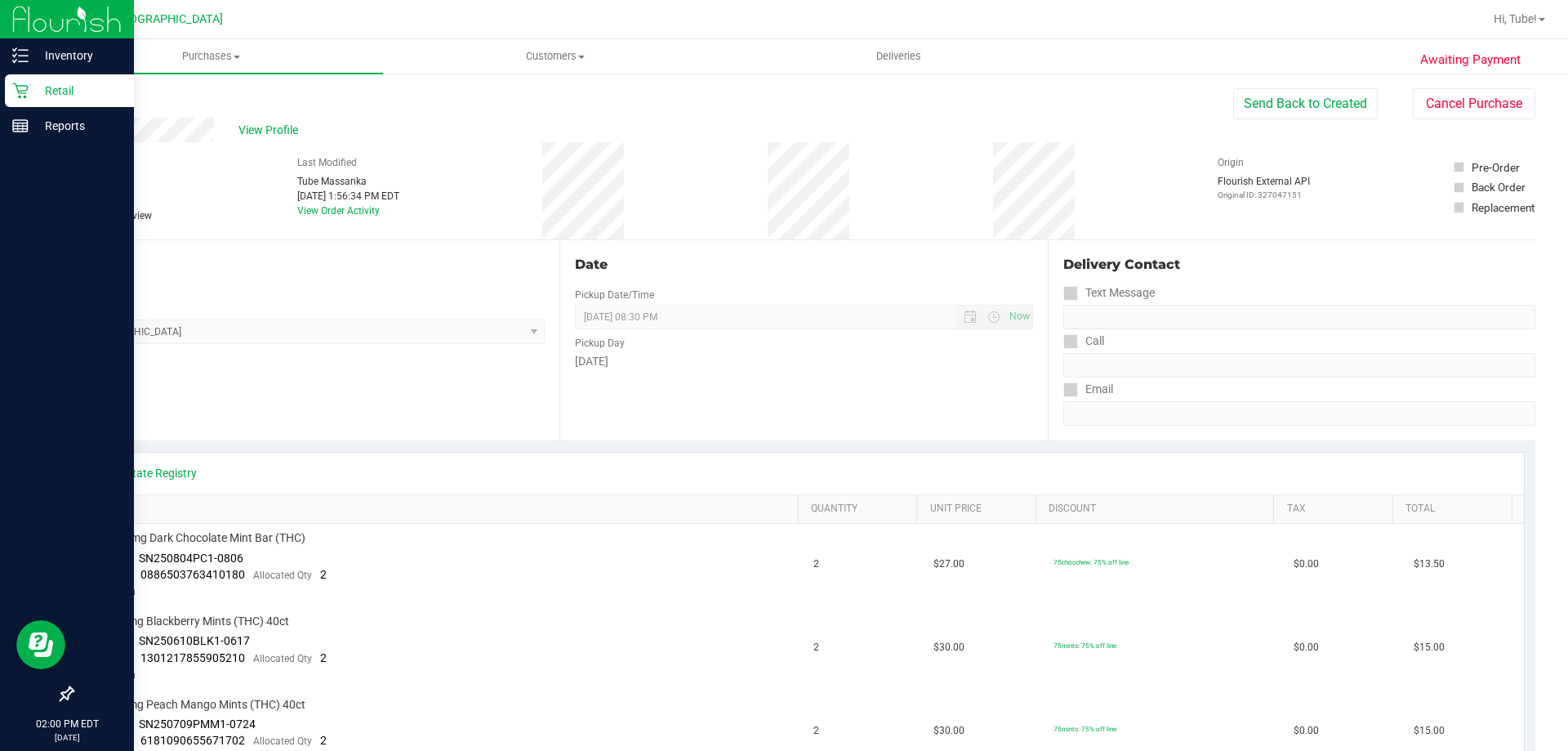
click at [35, 93] on p "Retail" at bounding box center [78, 90] width 98 height 19
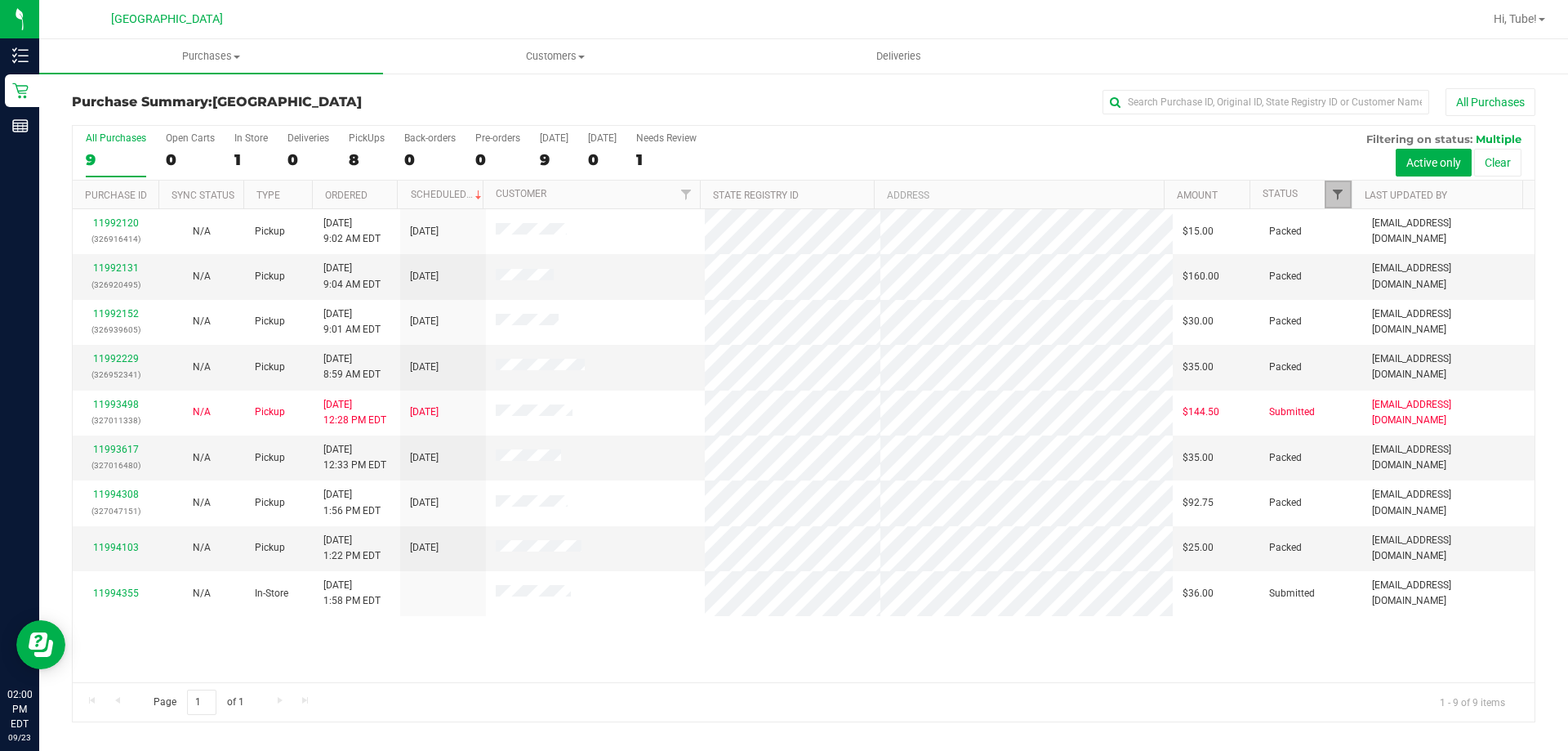
click at [1335, 198] on span "Filter" at bounding box center [1337, 194] width 13 height 13
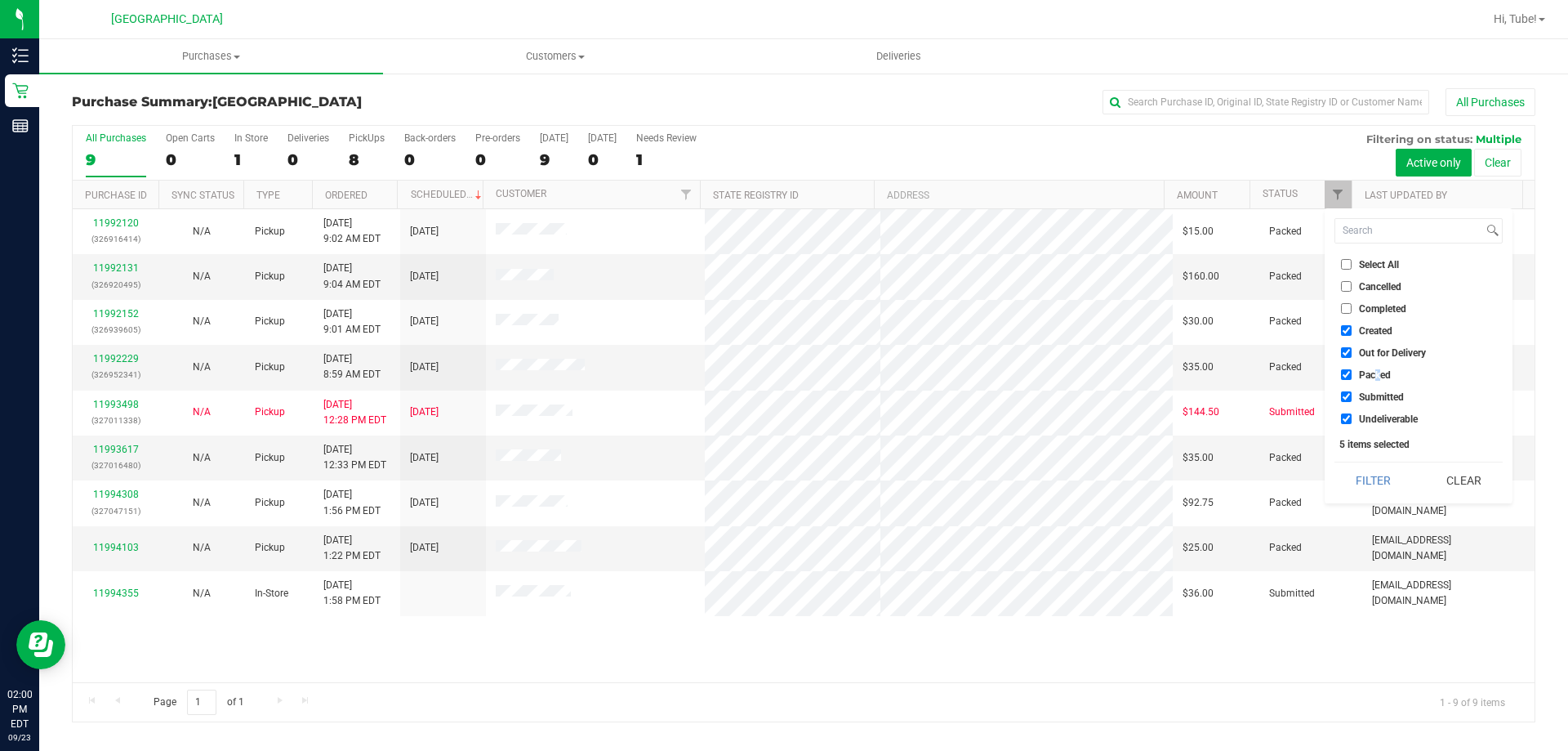
drag, startPoint x: 1377, startPoint y: 376, endPoint x: 1385, endPoint y: 373, distance: 8.5
click at [1385, 373] on span "Packed" at bounding box center [1375, 376] width 32 height 10
click at [1354, 364] on ul "Select All Cancelled Completed Created Out for Delivery Packed Submitted Undeli…" at bounding box center [1418, 342] width 169 height 171
click at [1338, 378] on li "Packed" at bounding box center [1418, 375] width 169 height 17
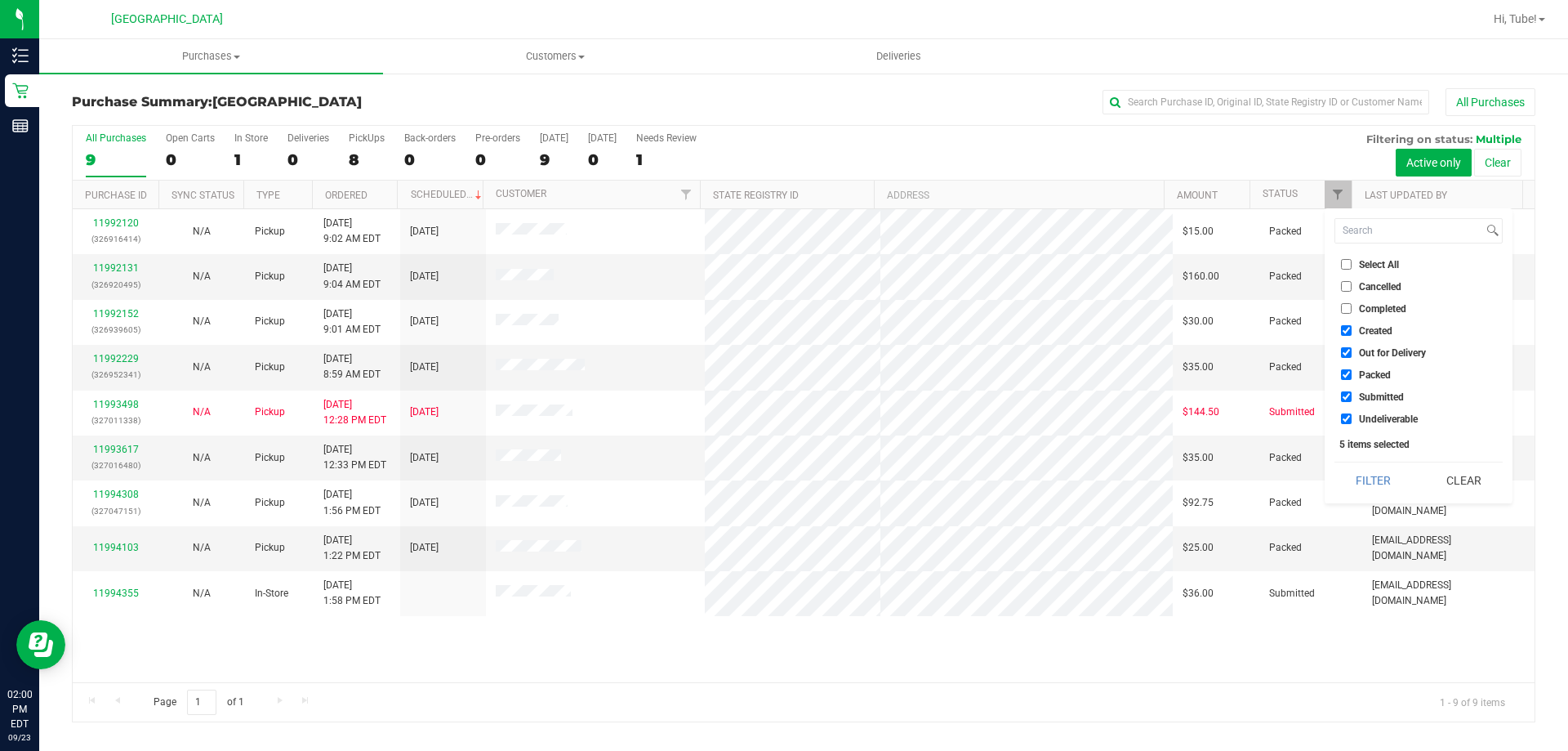
click at [1343, 373] on input "Packed" at bounding box center [1346, 375] width 11 height 11
checkbox input "false"
click at [1380, 468] on button "Filter" at bounding box center [1373, 481] width 79 height 36
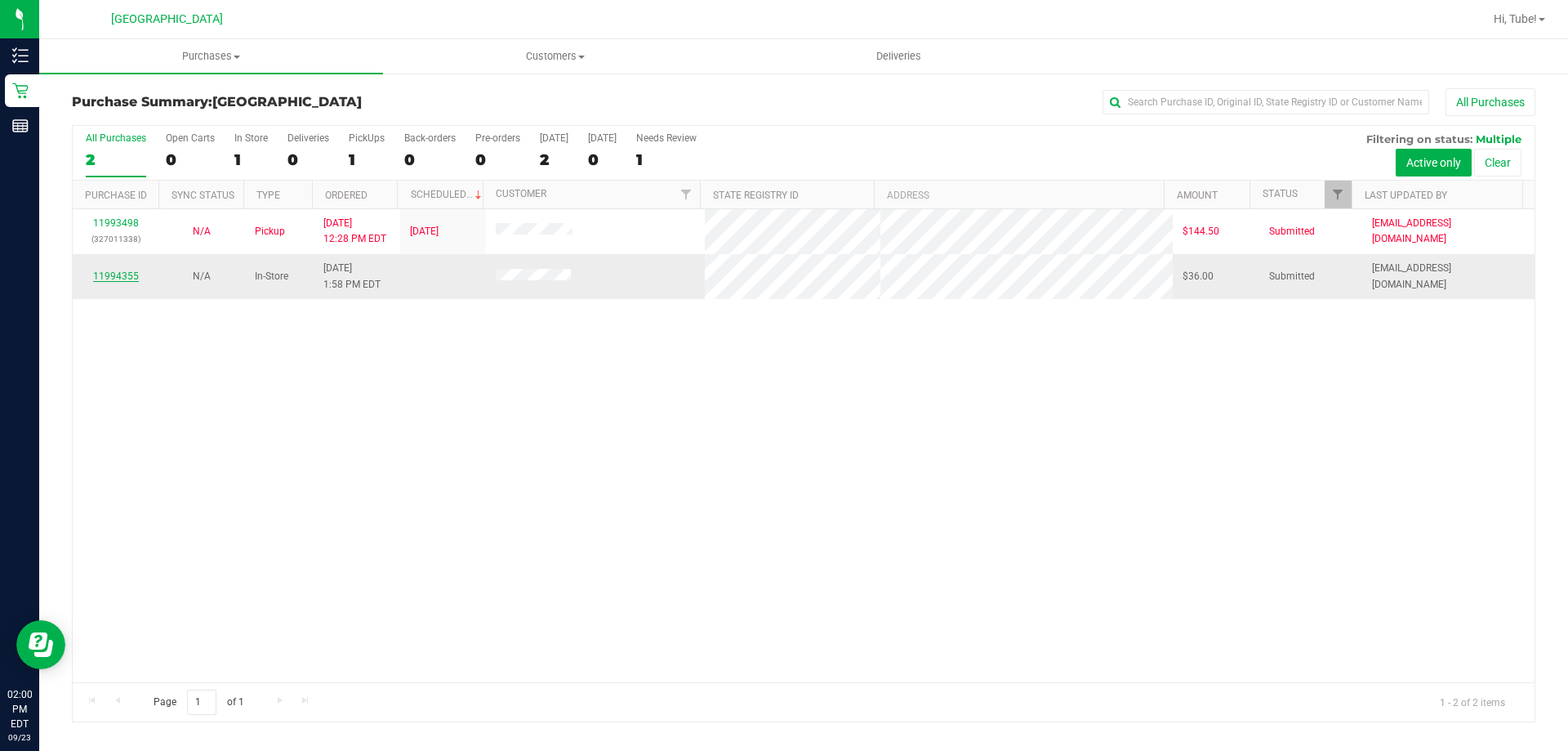
click at [123, 274] on link "11994355" at bounding box center [116, 275] width 46 height 11
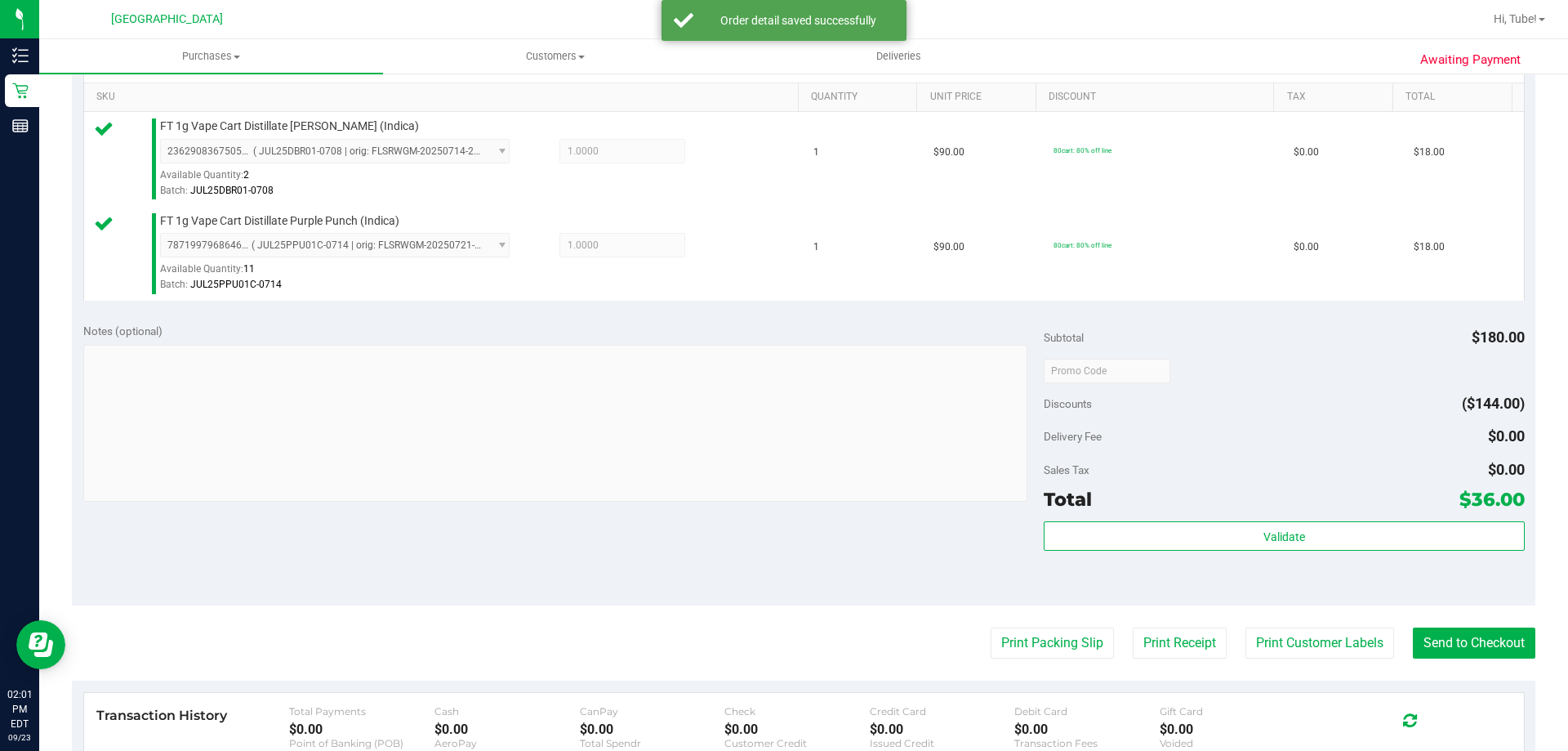
scroll to position [490, 0]
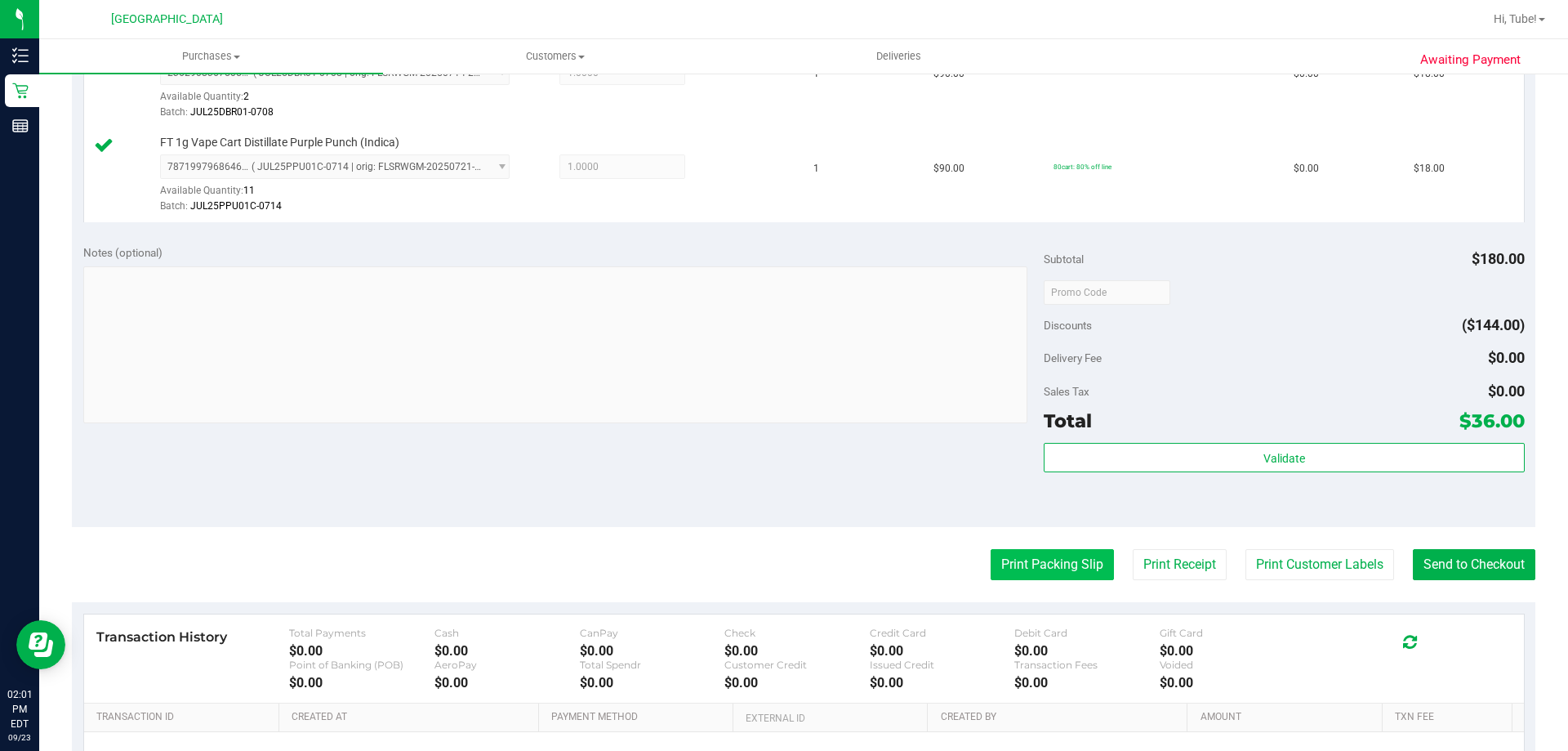
click at [1078, 561] on button "Print Packing Slip" at bounding box center [1052, 565] width 124 height 31
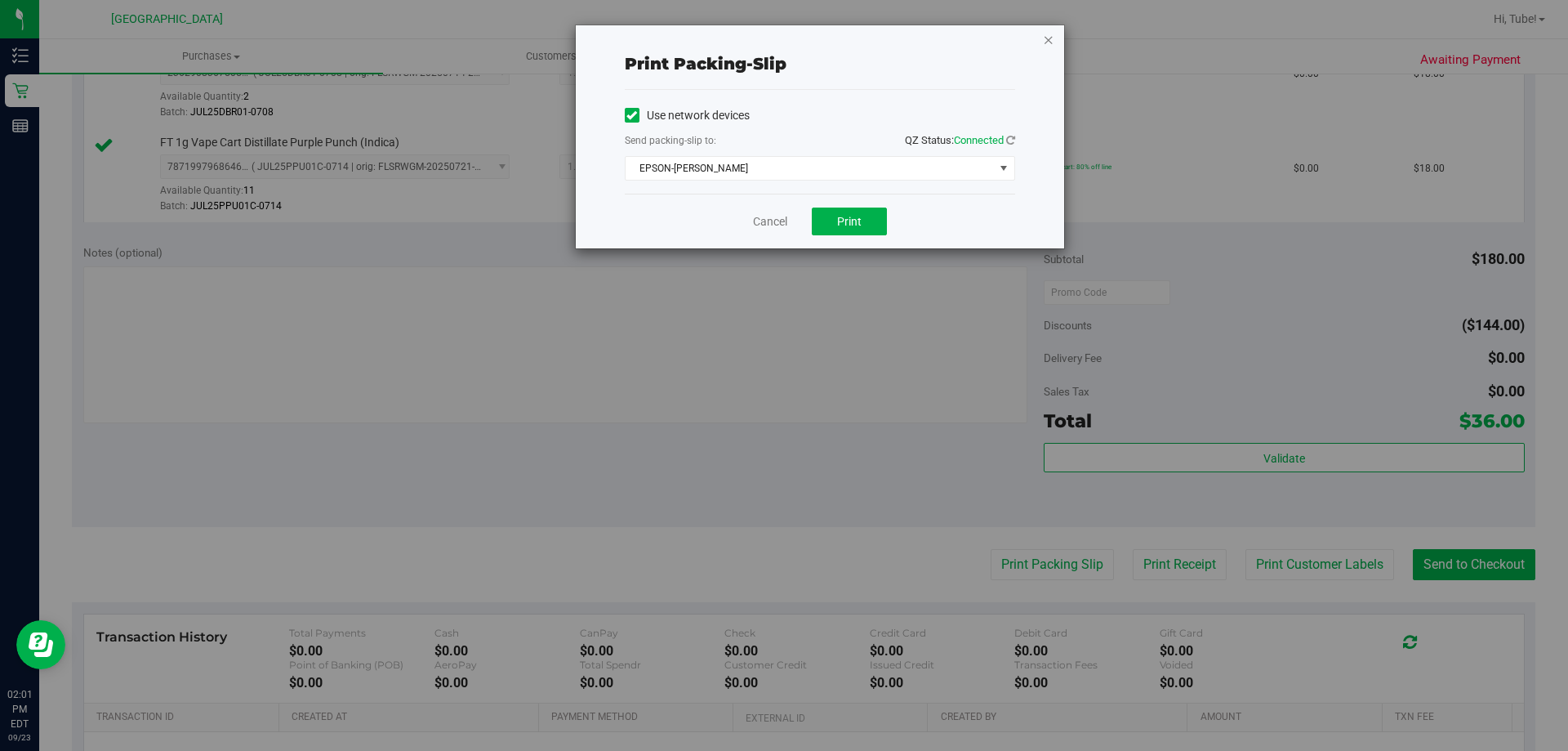
click at [1045, 38] on icon "button" at bounding box center [1048, 39] width 11 height 19
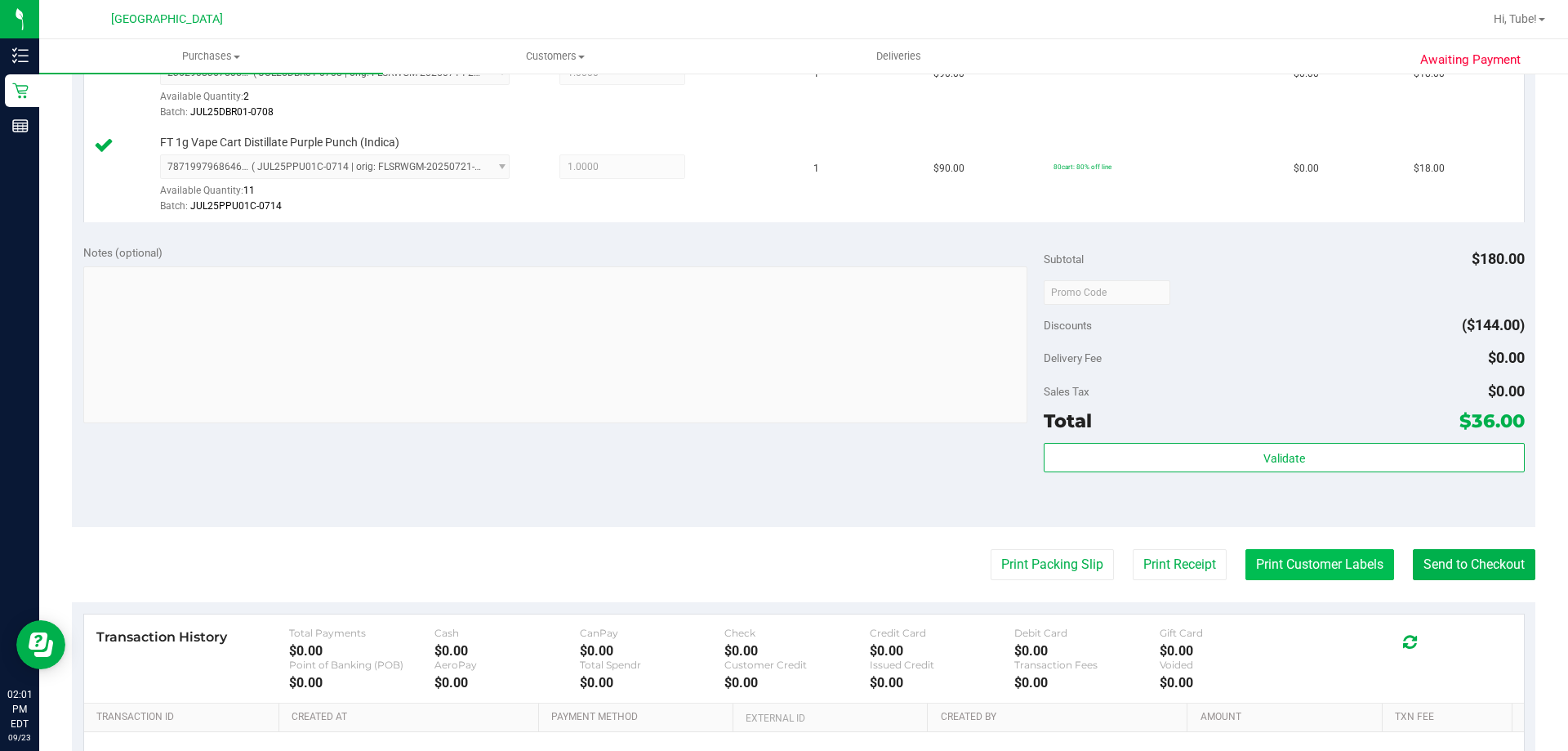
click at [1285, 559] on button "Print Customer Labels" at bounding box center [1319, 565] width 148 height 31
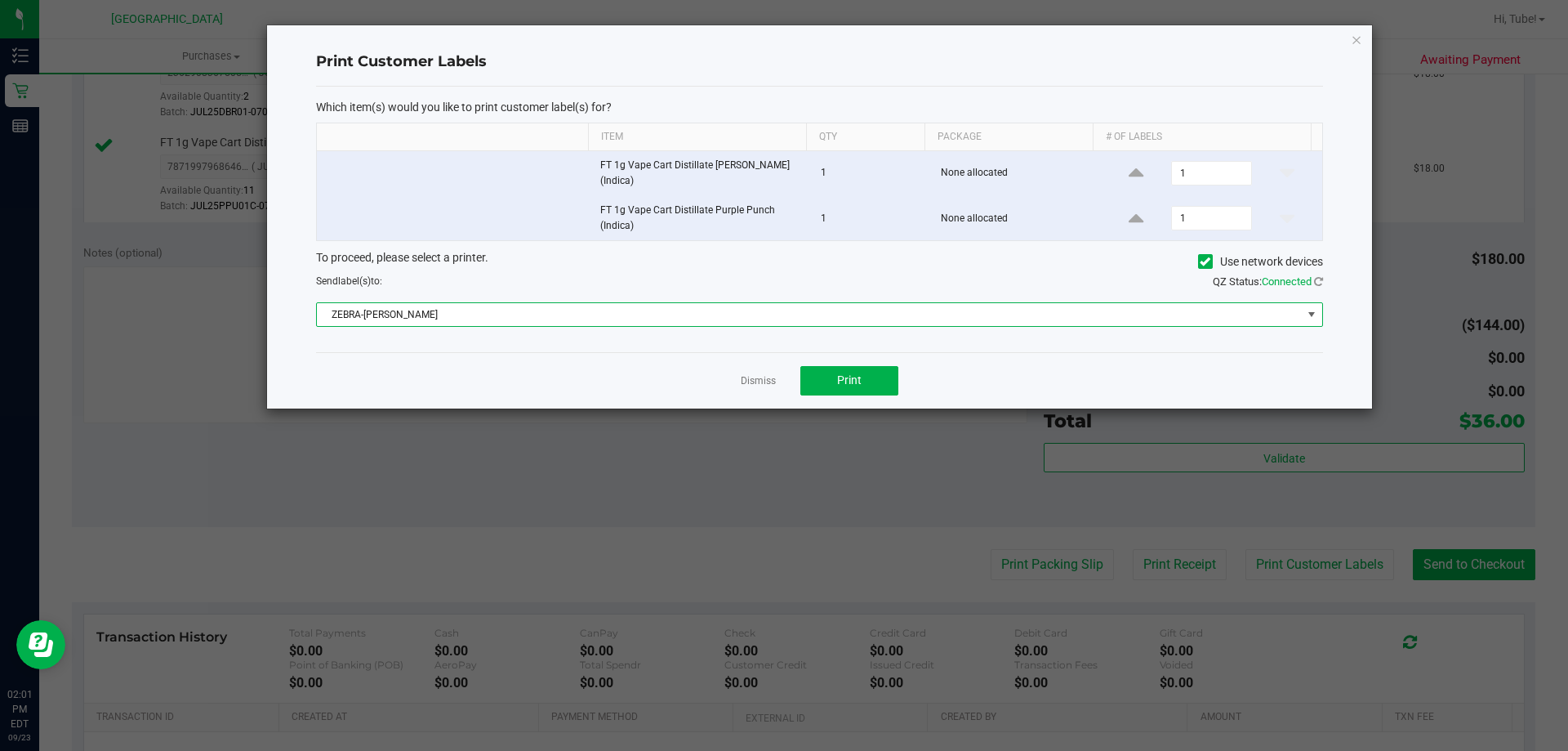
click at [596, 303] on span "ZEBRA-LIONEL-RICHIE" at bounding box center [819, 314] width 1006 height 25
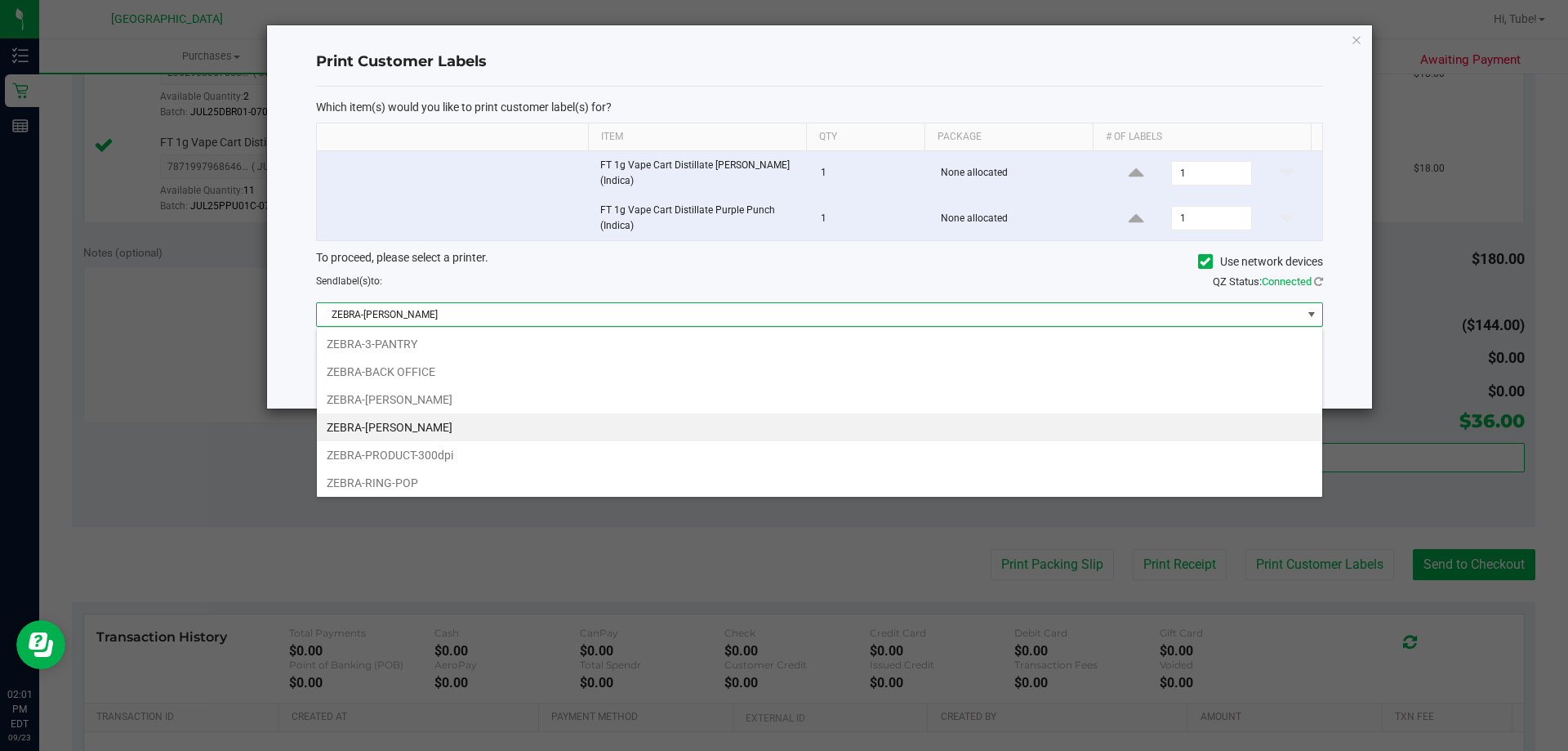
scroll to position [25, 1006]
click at [476, 428] on li "ZEBRA-LIONEL-RICHIE" at bounding box center [819, 427] width 1005 height 28
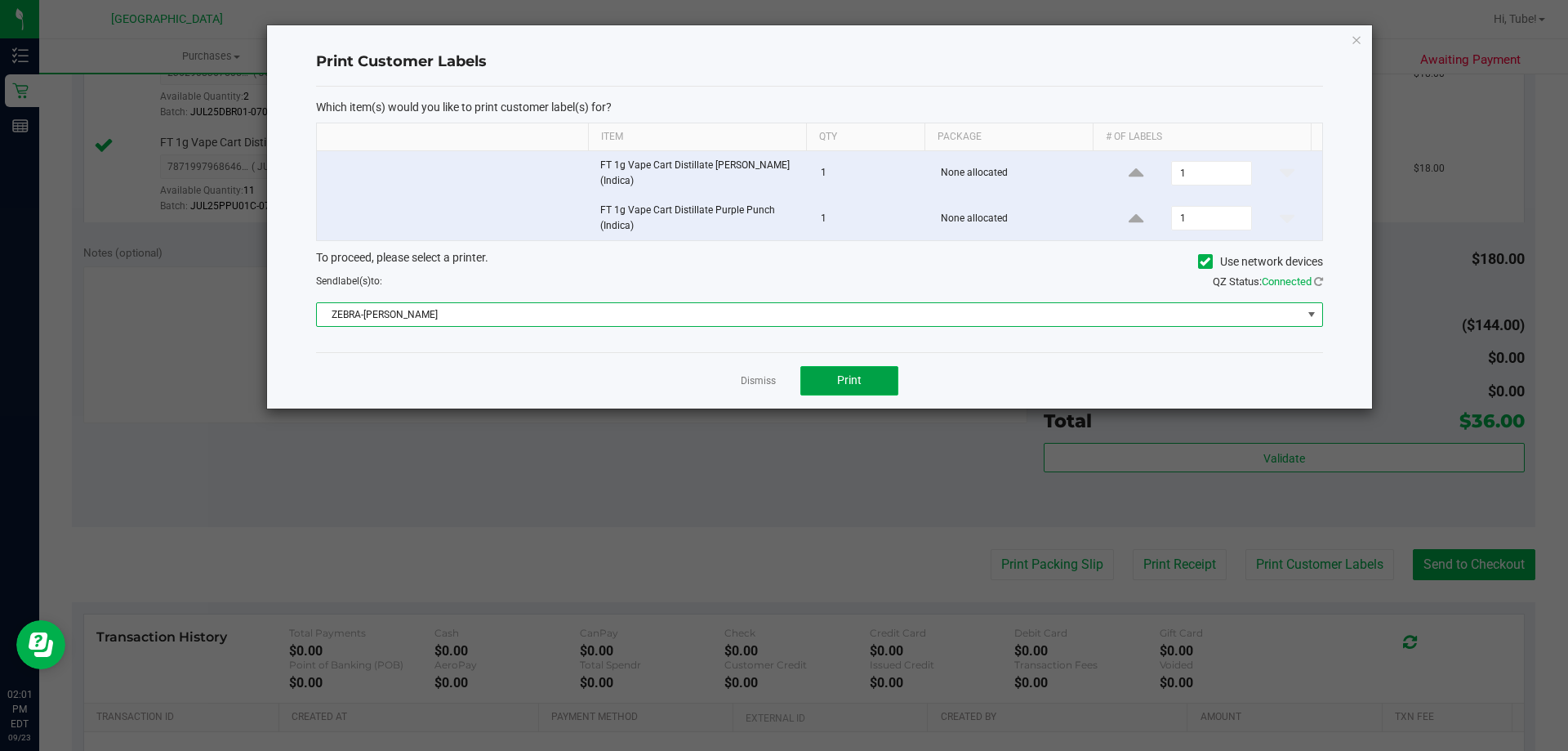
click at [850, 387] on span "Print" at bounding box center [849, 379] width 25 height 13
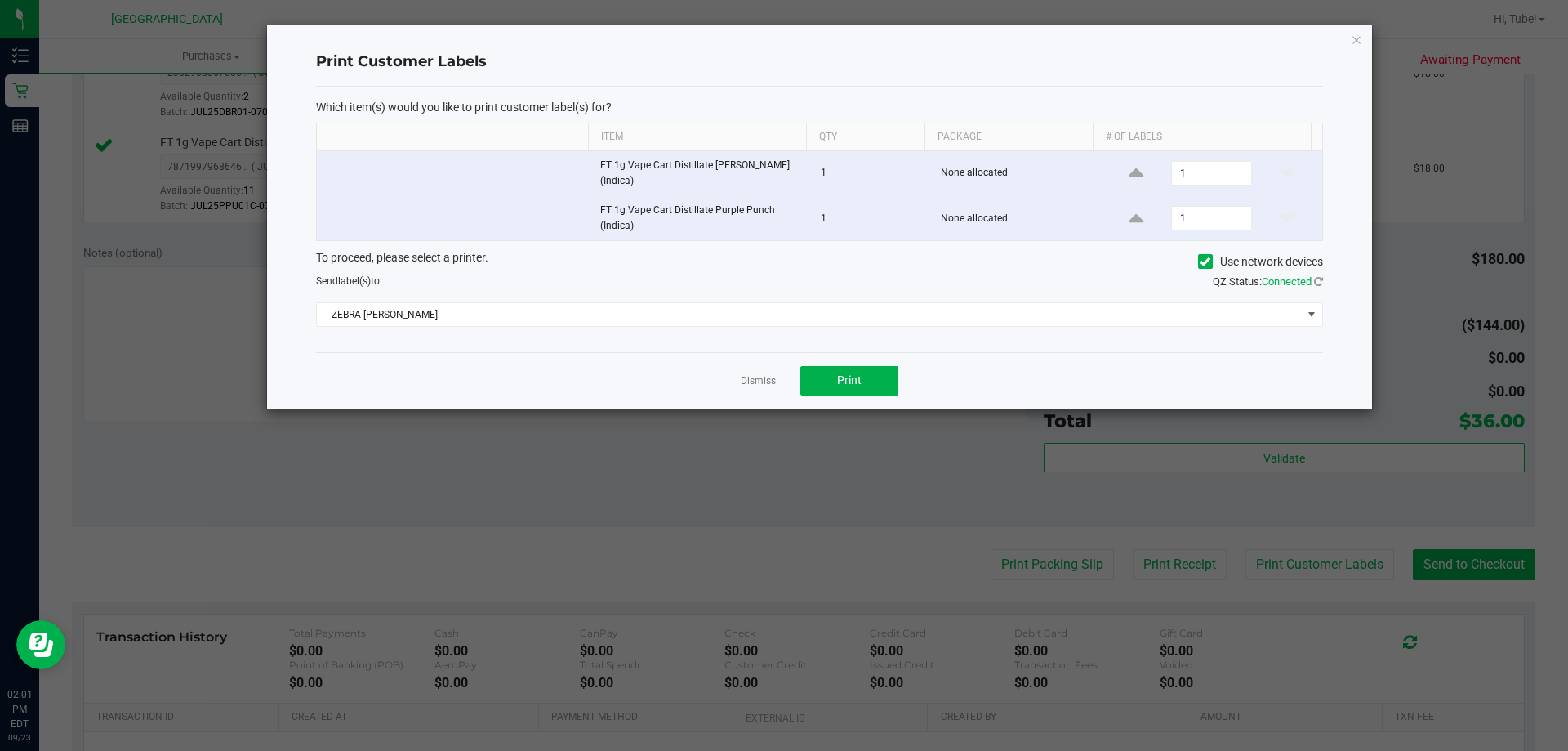
drag, startPoint x: 784, startPoint y: 558, endPoint x: 998, endPoint y: 388, distance: 273.3
click at [981, 410] on ngb-modal-window "Print Customer Labels Which item(s) would you like to print customer label(s) f…" at bounding box center [790, 376] width 1580 height 751
click at [1346, 35] on div "Print Customer Labels Which item(s) would you like to print customer label(s) f…" at bounding box center [819, 217] width 1105 height 383
click at [1355, 44] on icon "button" at bounding box center [1355, 39] width 11 height 19
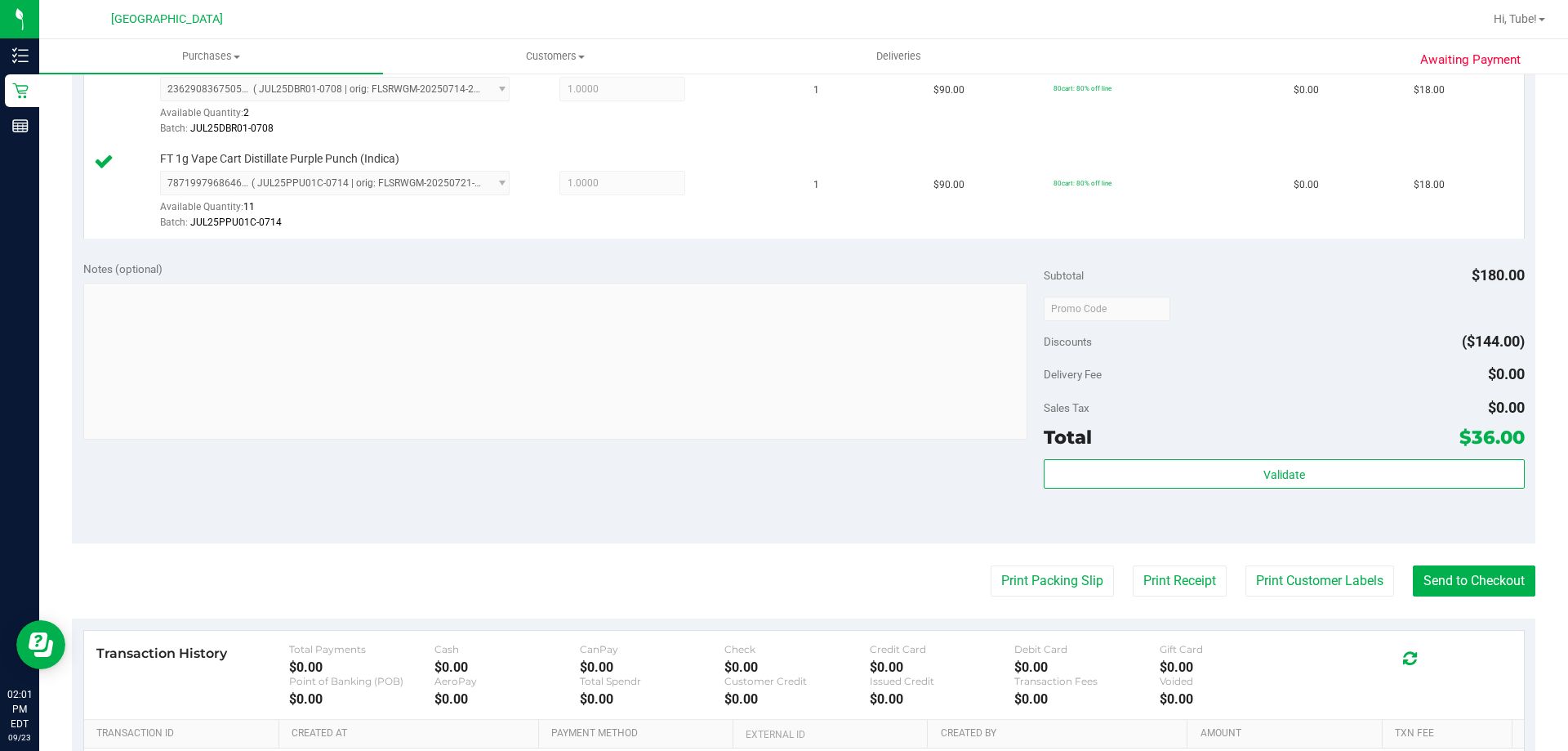
scroll to position [490, 0]
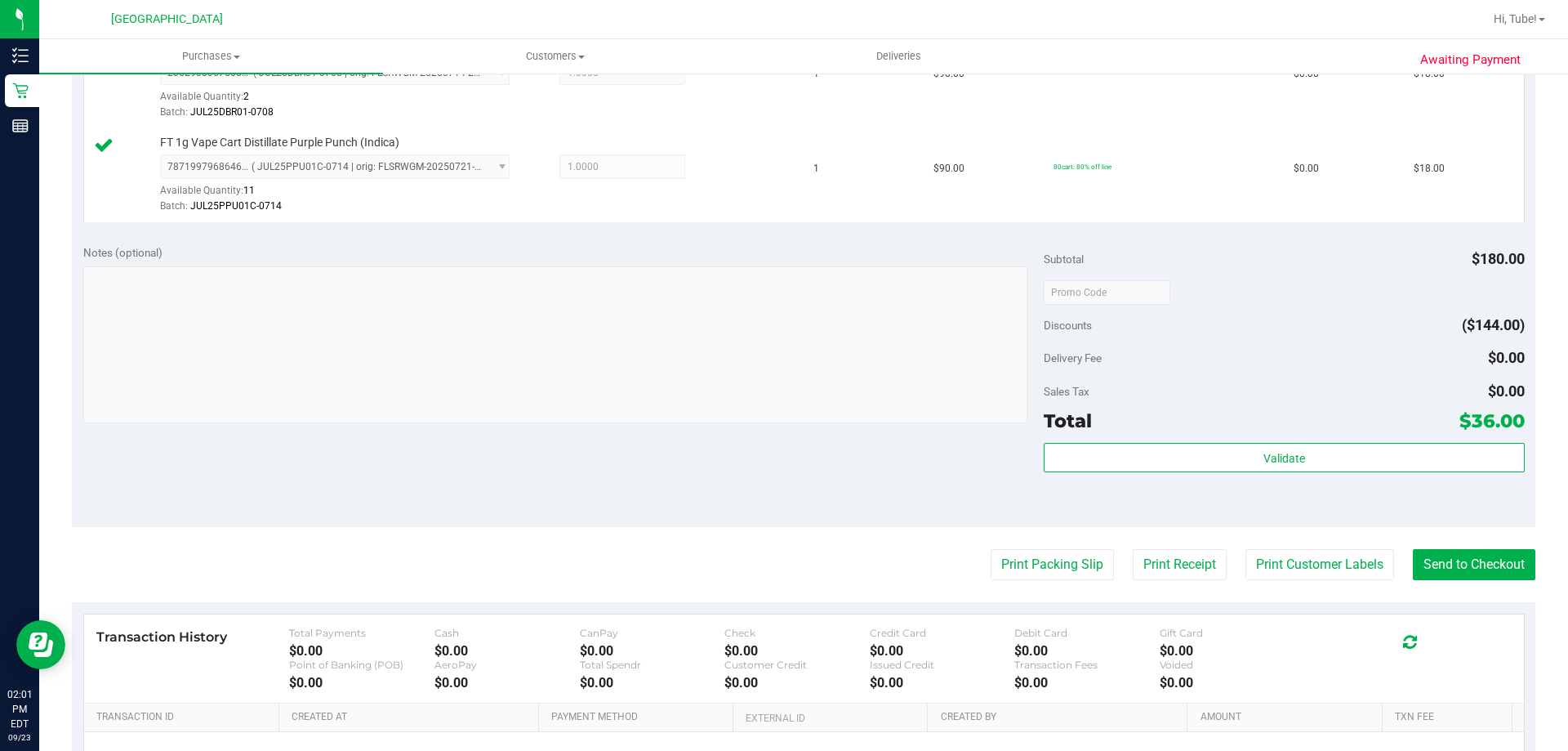
click at [1336, 481] on div "Validate" at bounding box center [1283, 479] width 480 height 74
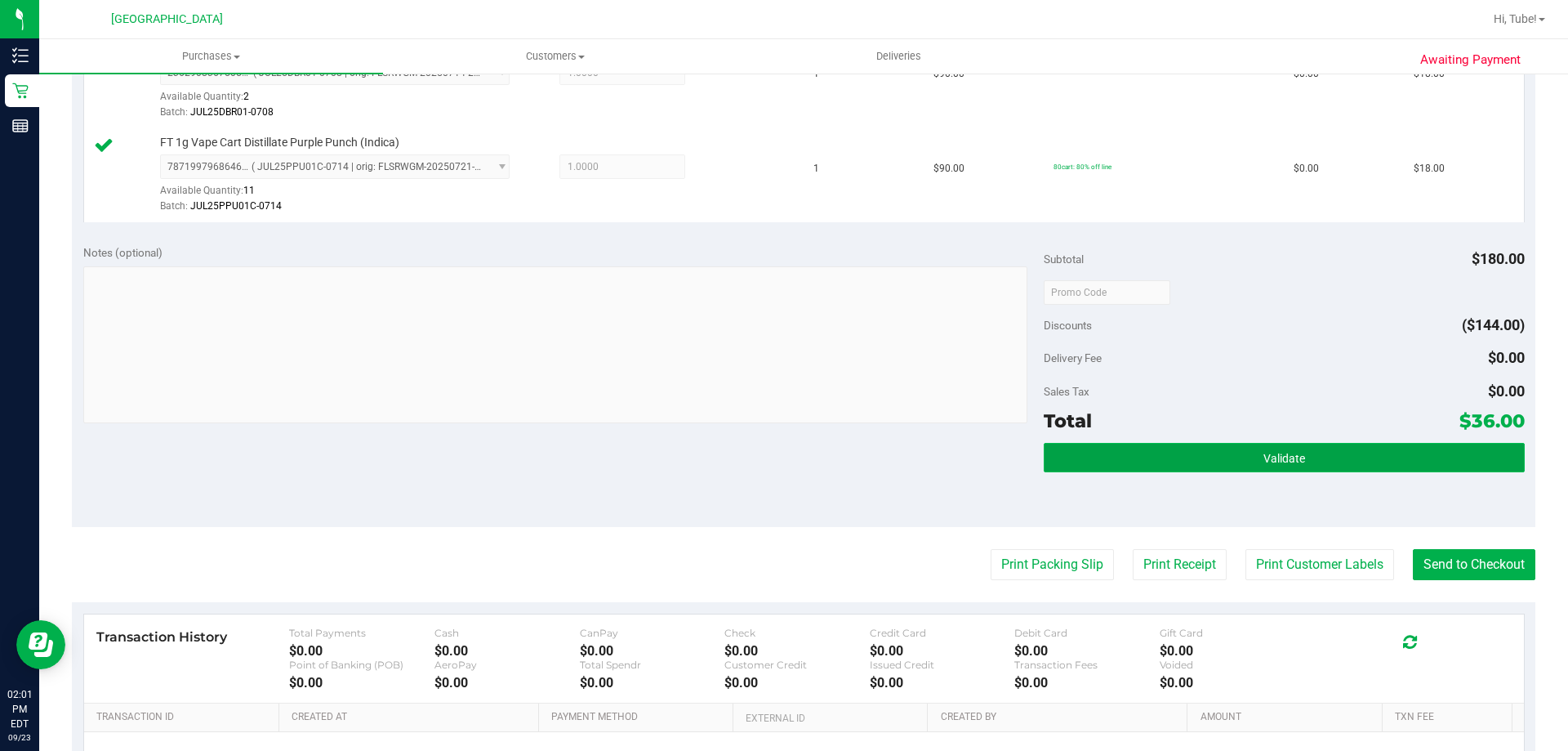
click at [1333, 466] on button "Validate" at bounding box center [1283, 457] width 480 height 30
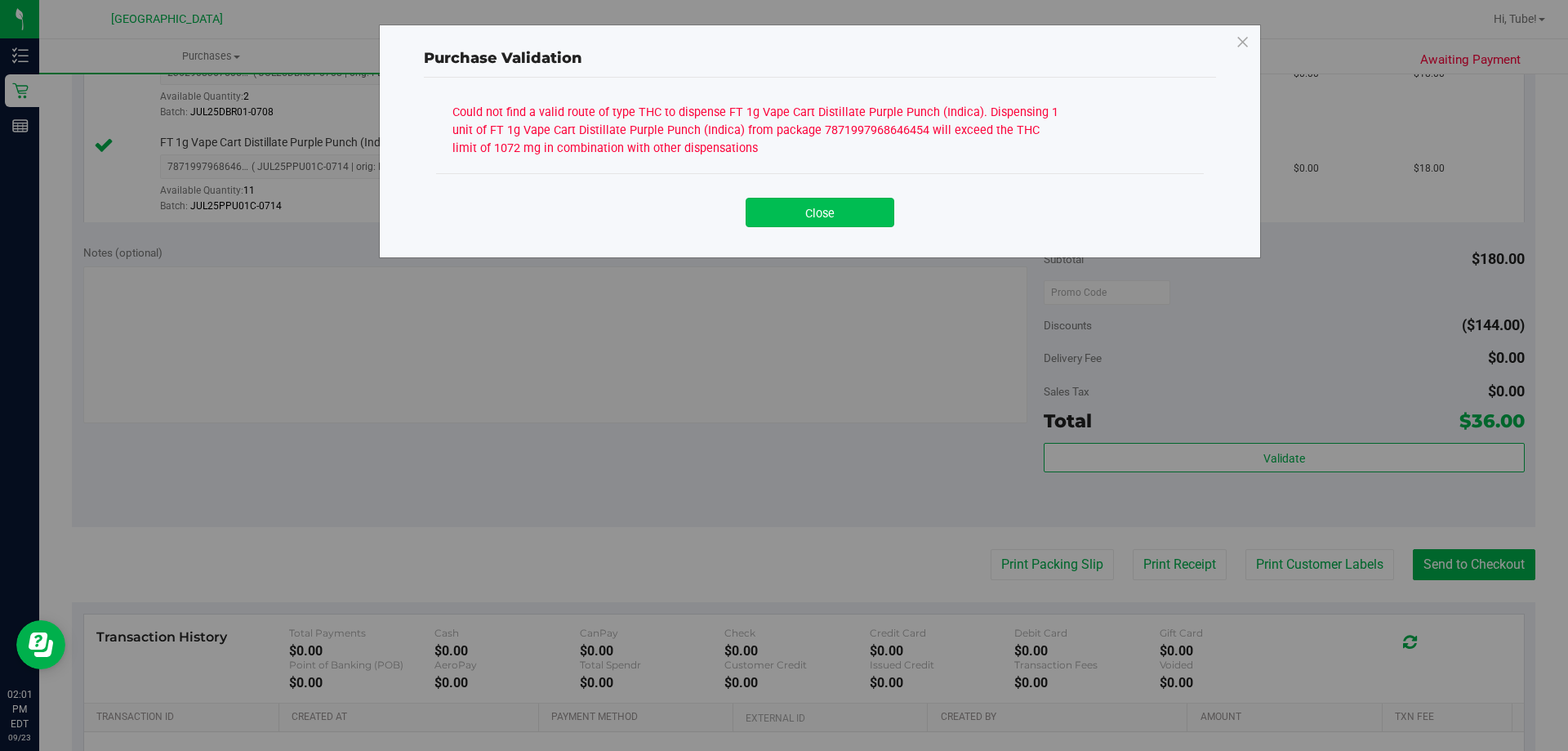
click at [860, 209] on button "Close" at bounding box center [819, 212] width 148 height 30
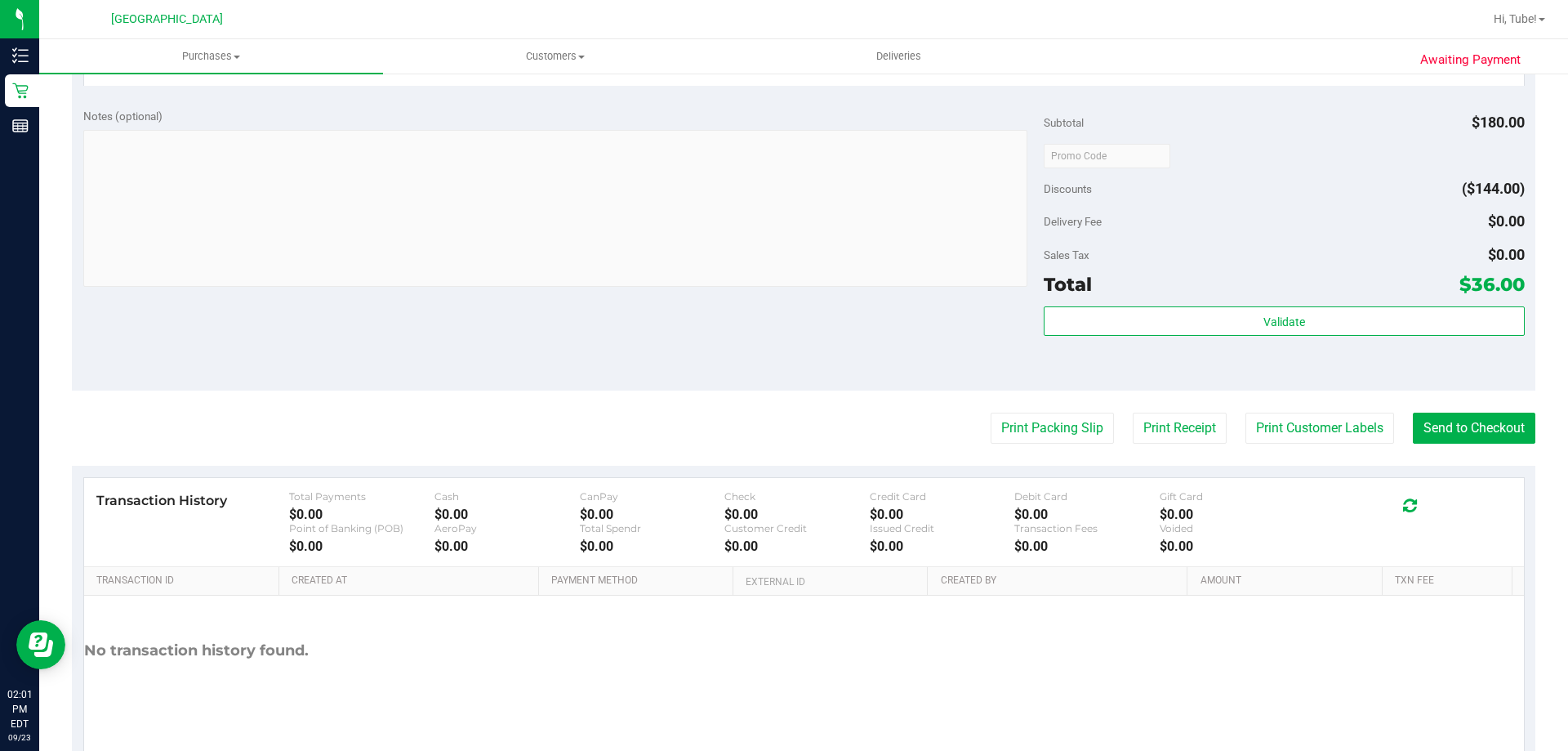
scroll to position [654, 0]
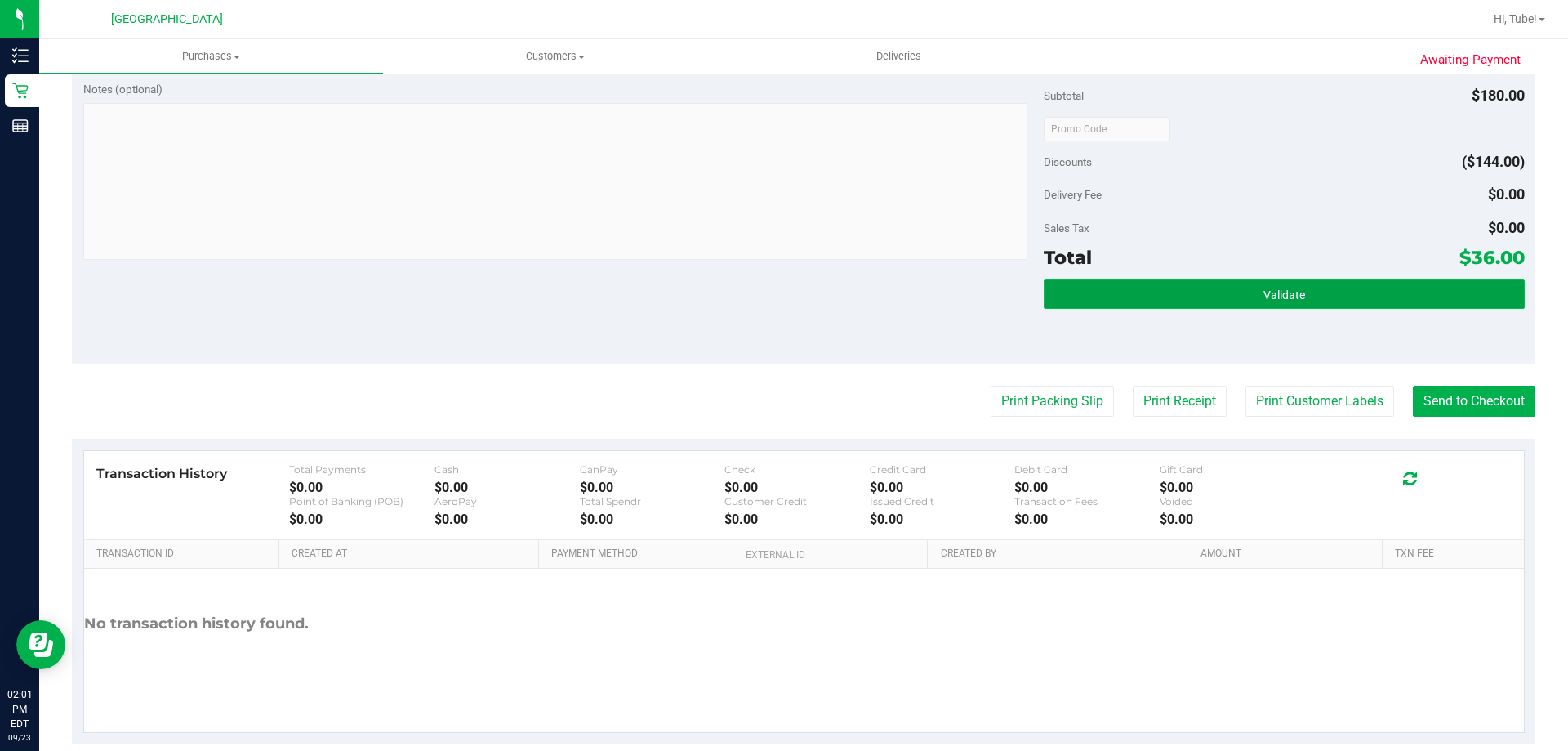
click at [1197, 303] on button "Validate" at bounding box center [1283, 294] width 480 height 30
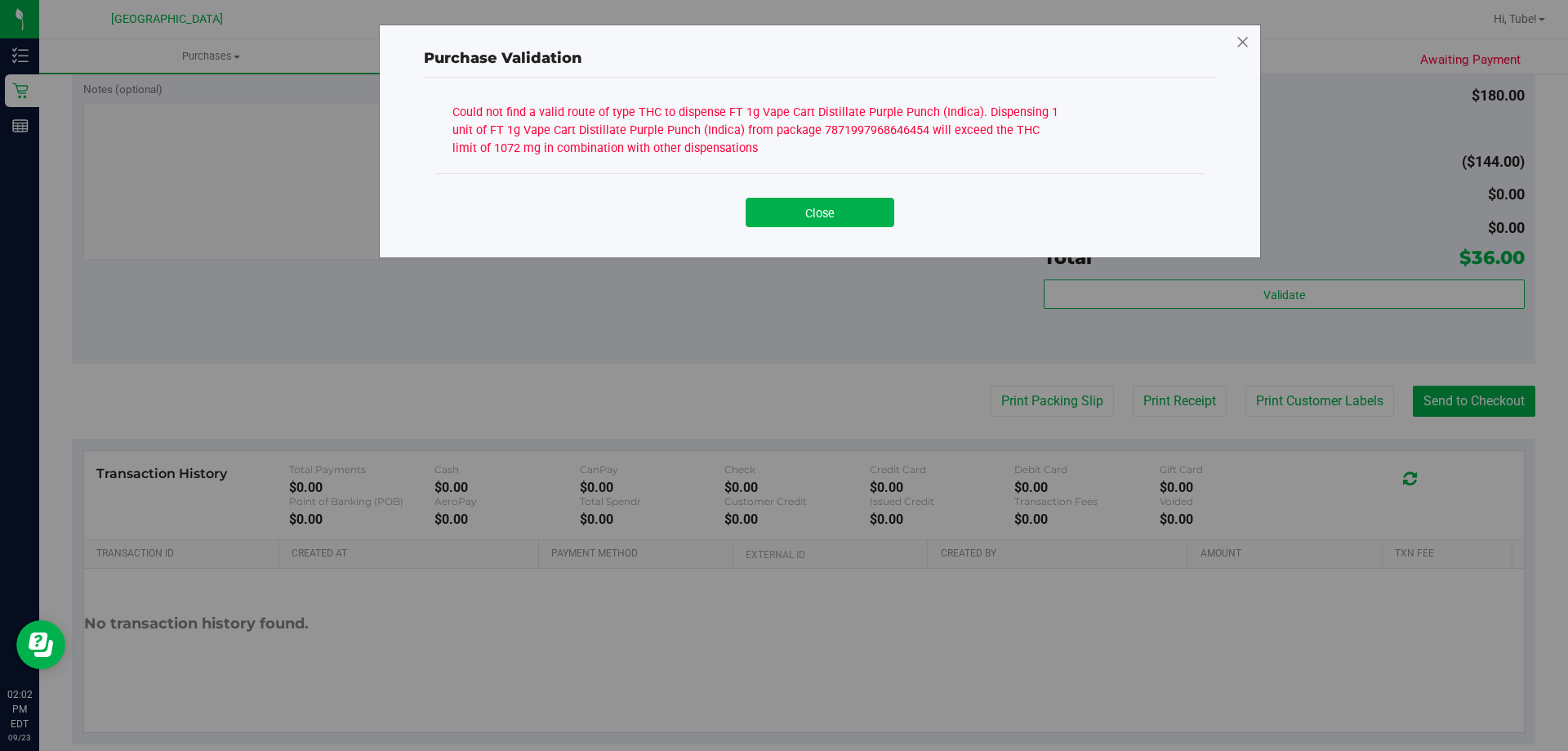
click at [1243, 44] on icon at bounding box center [1242, 42] width 14 height 26
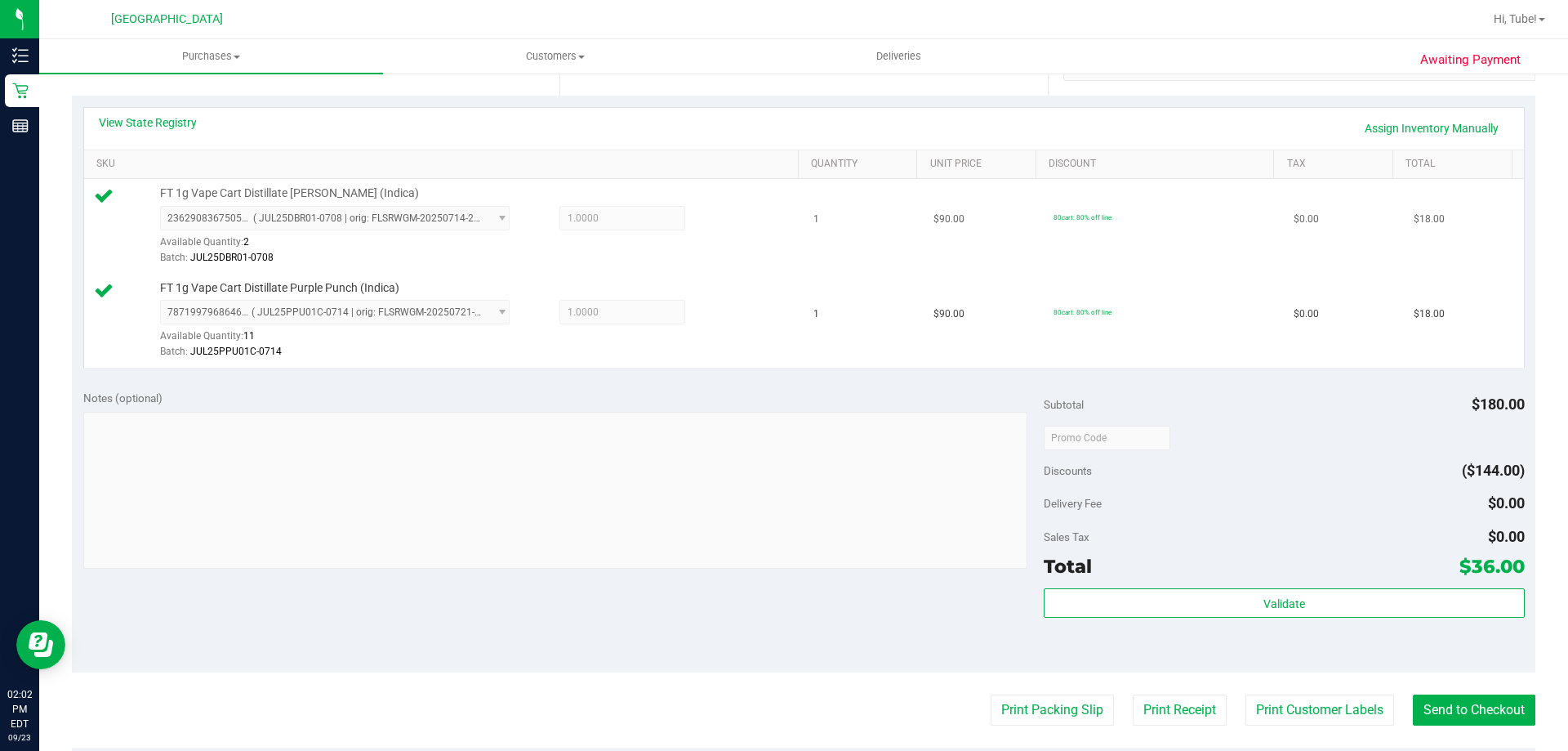
scroll to position [271, 0]
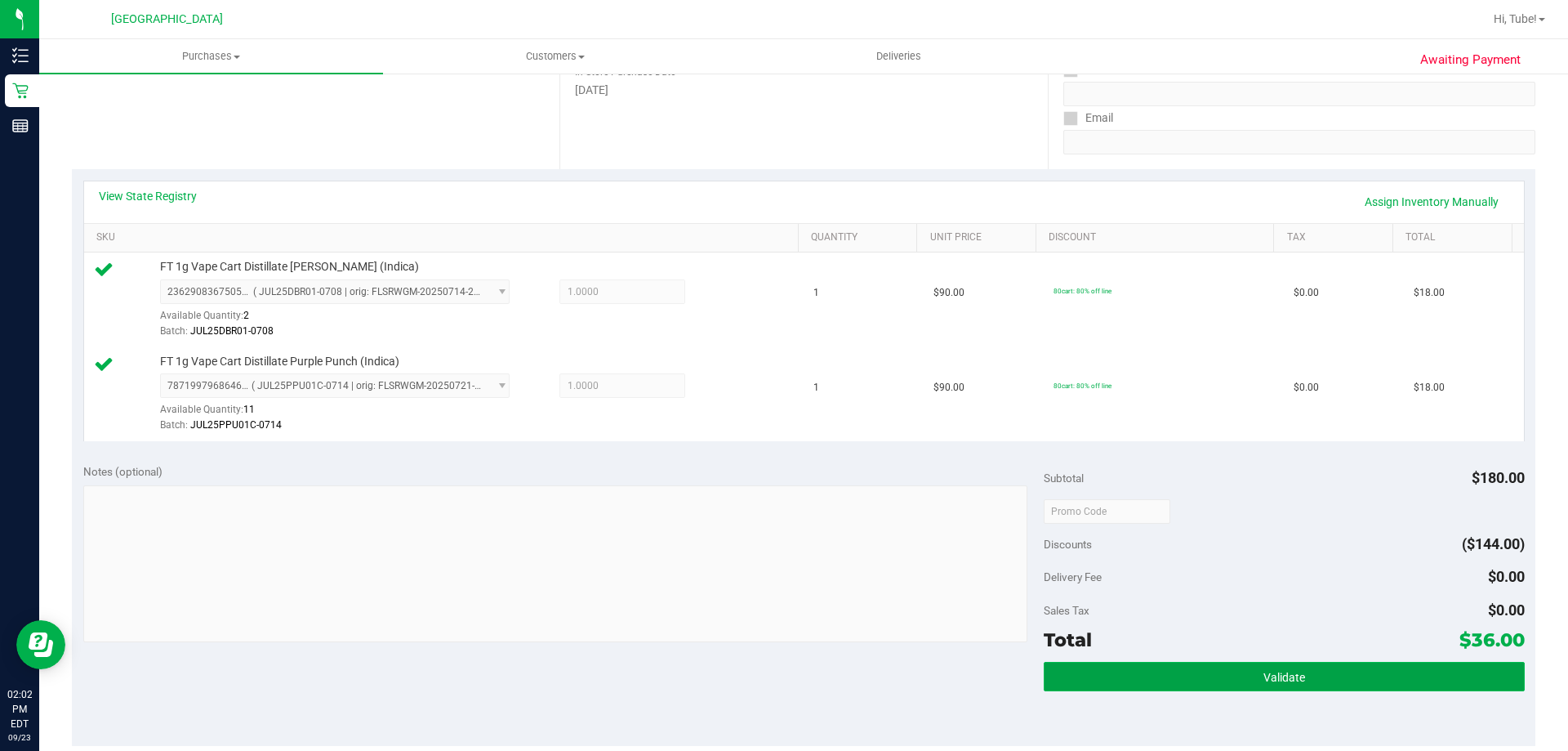
click at [1263, 674] on span "Validate" at bounding box center [1283, 676] width 42 height 13
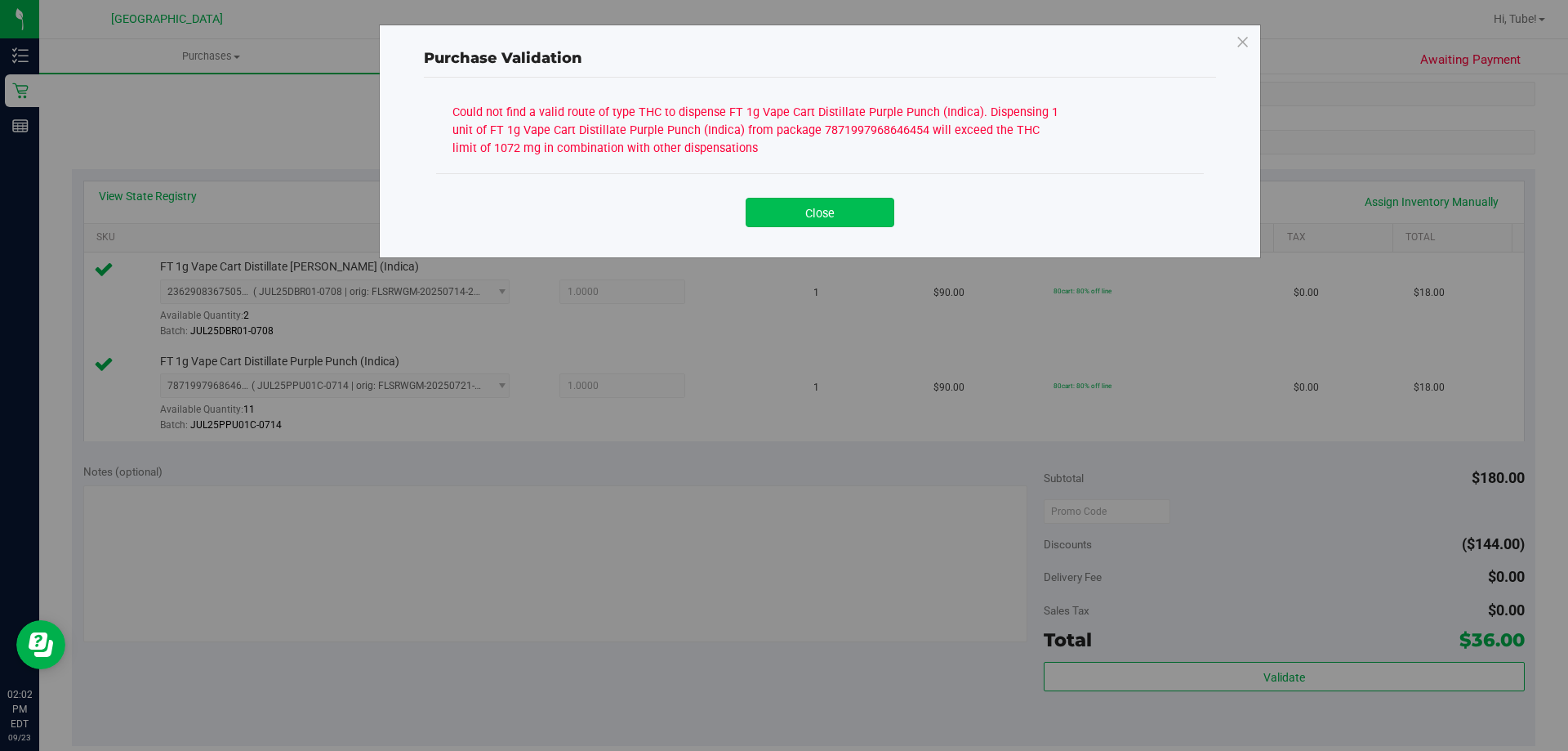
click at [803, 224] on button "Close" at bounding box center [819, 212] width 148 height 30
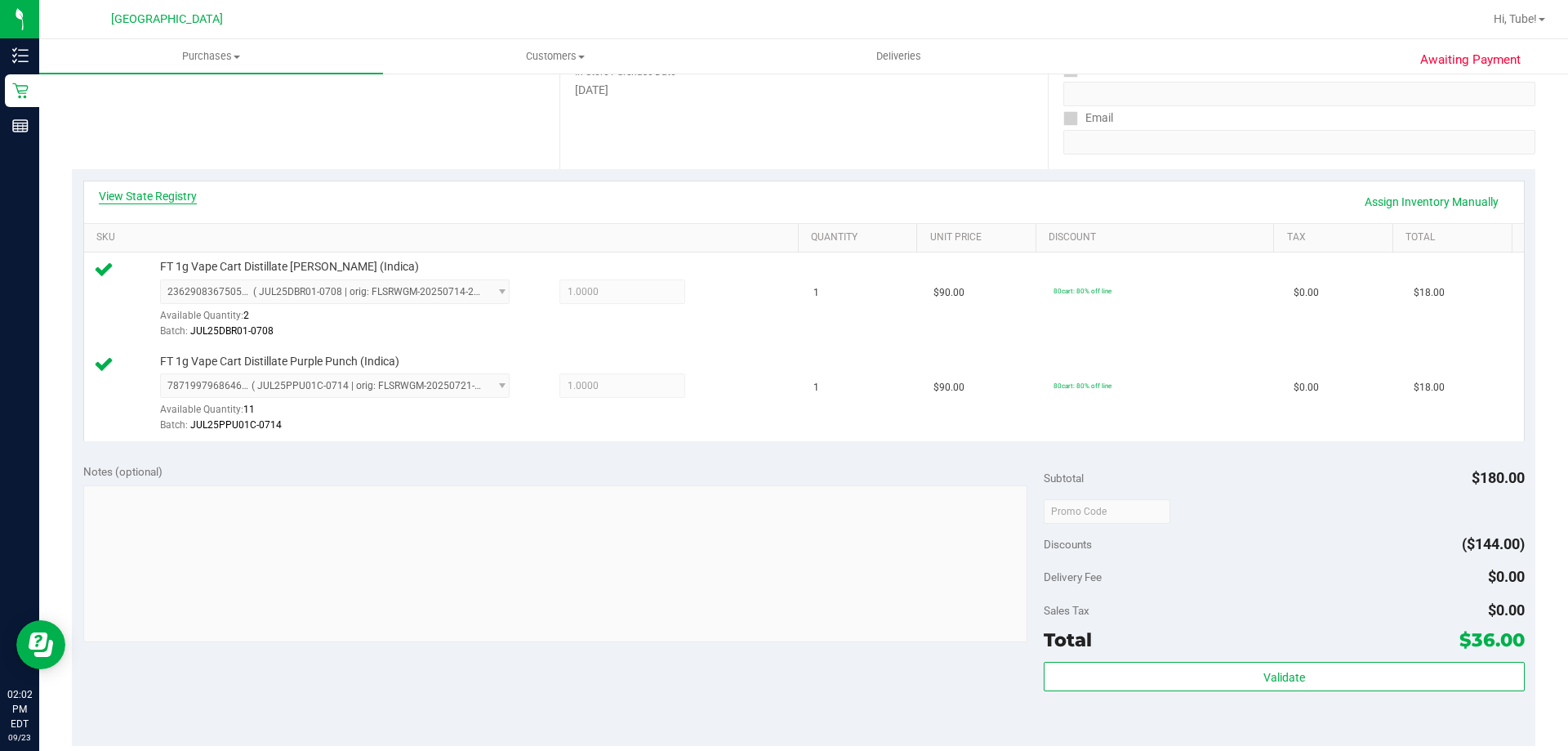
click at [182, 193] on link "View State Registry" at bounding box center [148, 196] width 98 height 16
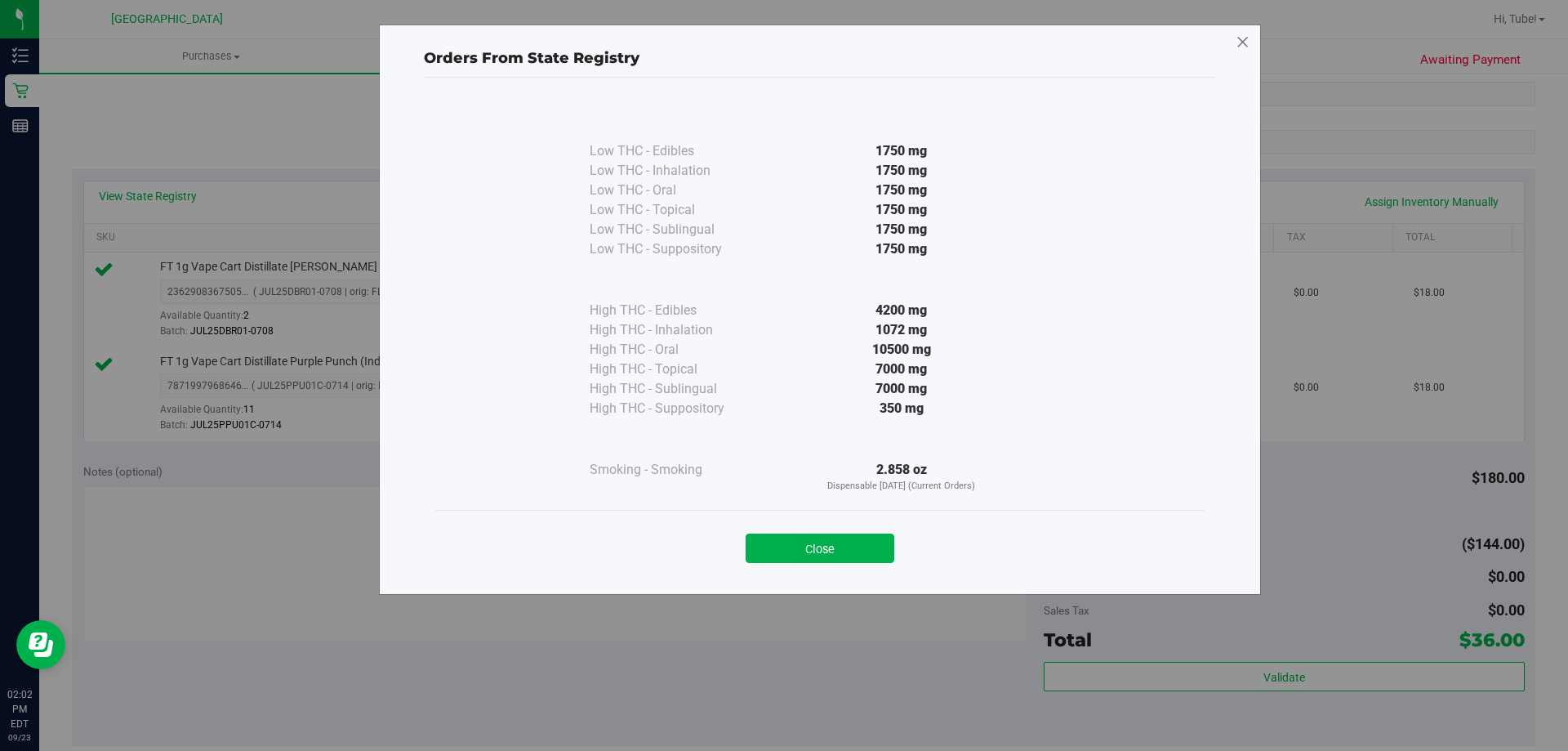
click at [1241, 34] on icon at bounding box center [1242, 42] width 14 height 26
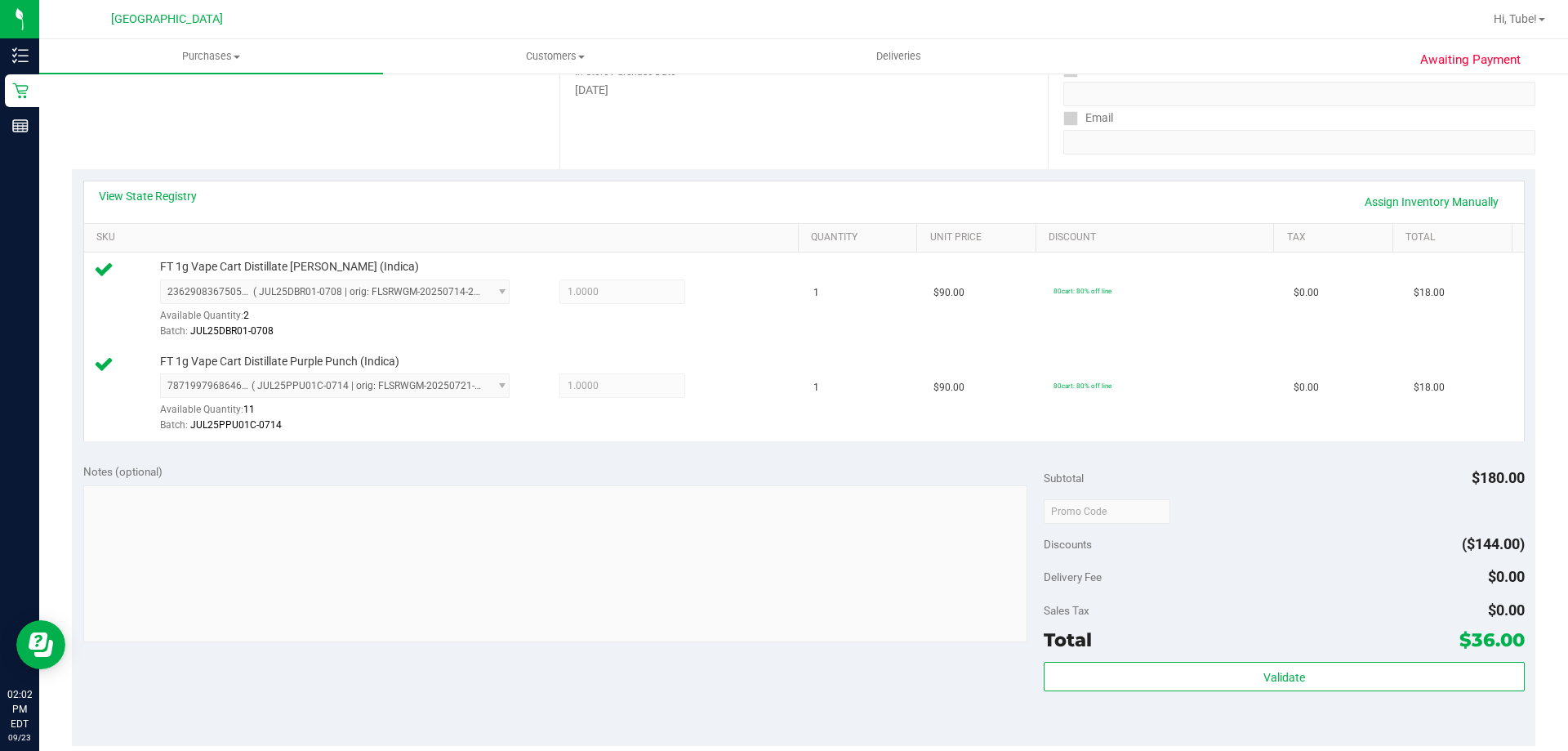
scroll to position [0, 0]
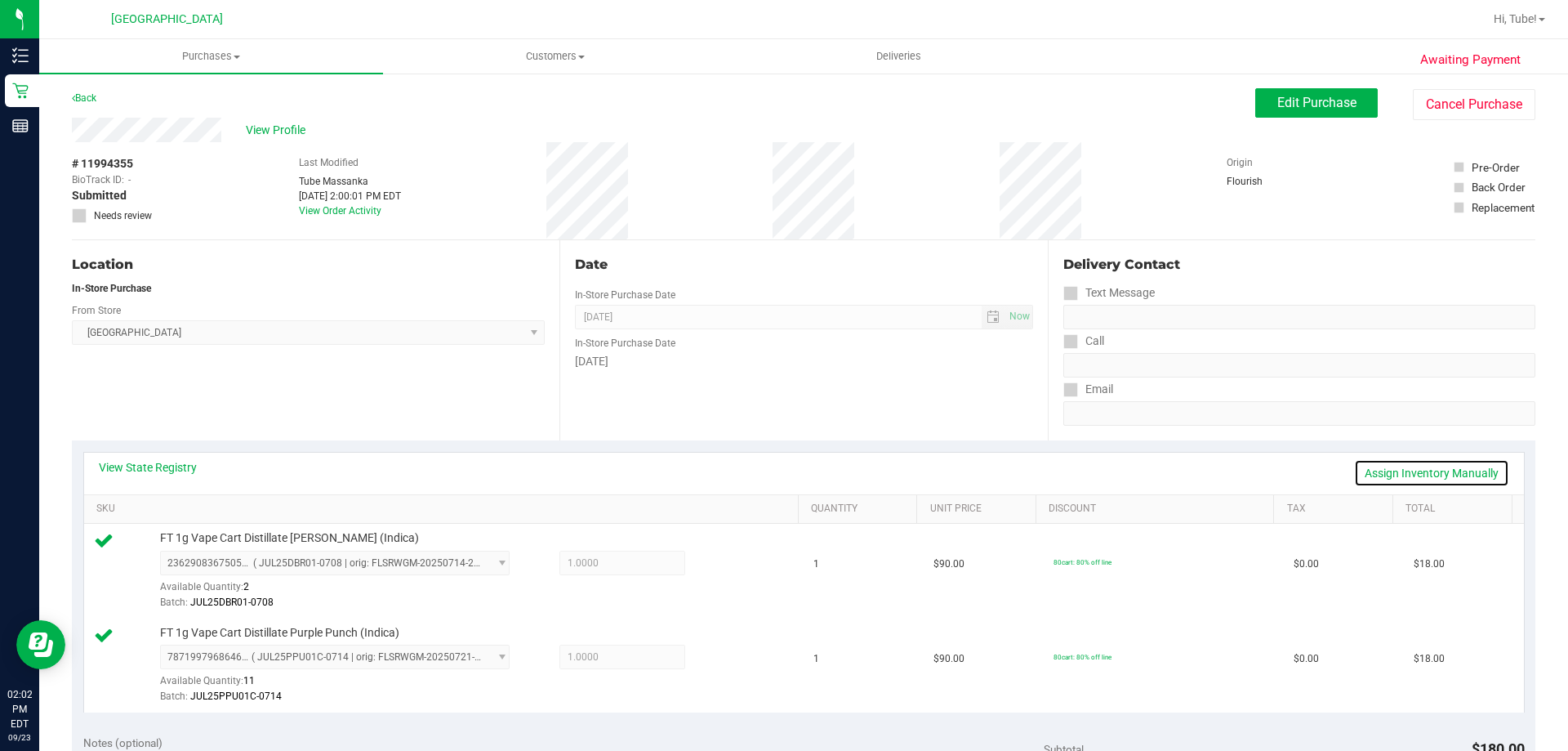
click at [1385, 471] on link "Assign Inventory Manually" at bounding box center [1431, 473] width 155 height 28
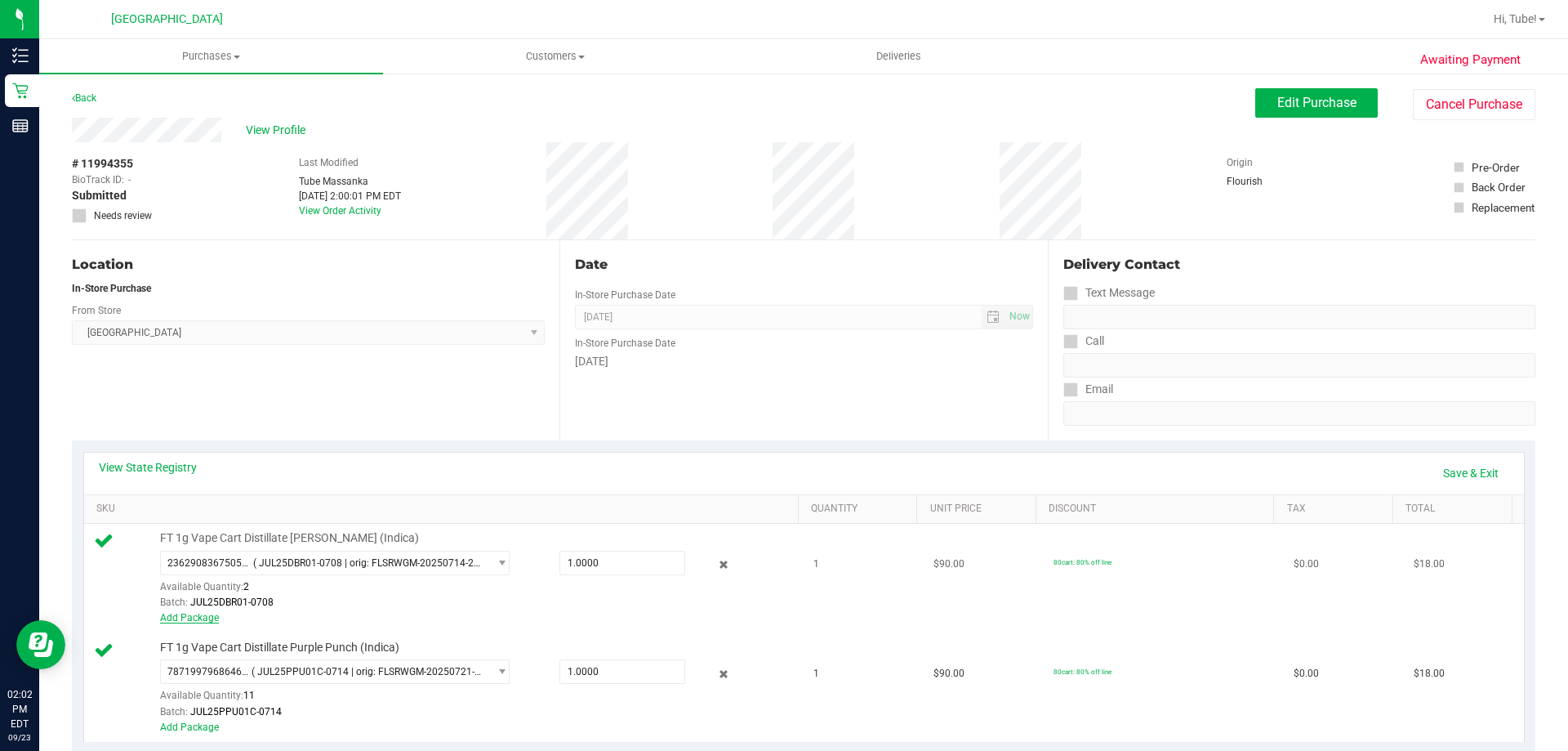
click at [187, 616] on link "Add Package" at bounding box center [189, 617] width 58 height 11
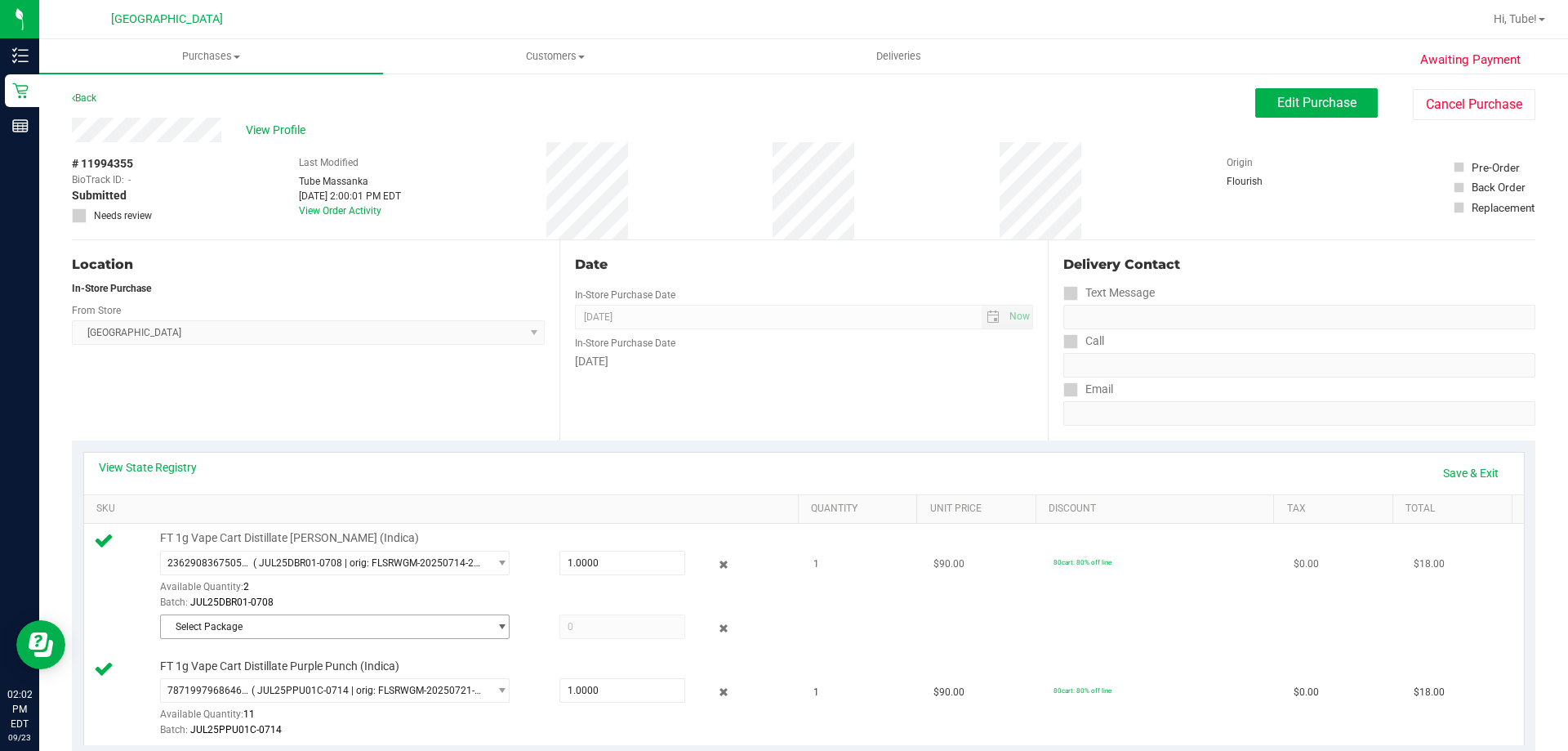
click at [248, 615] on span "Select Package" at bounding box center [324, 626] width 327 height 23
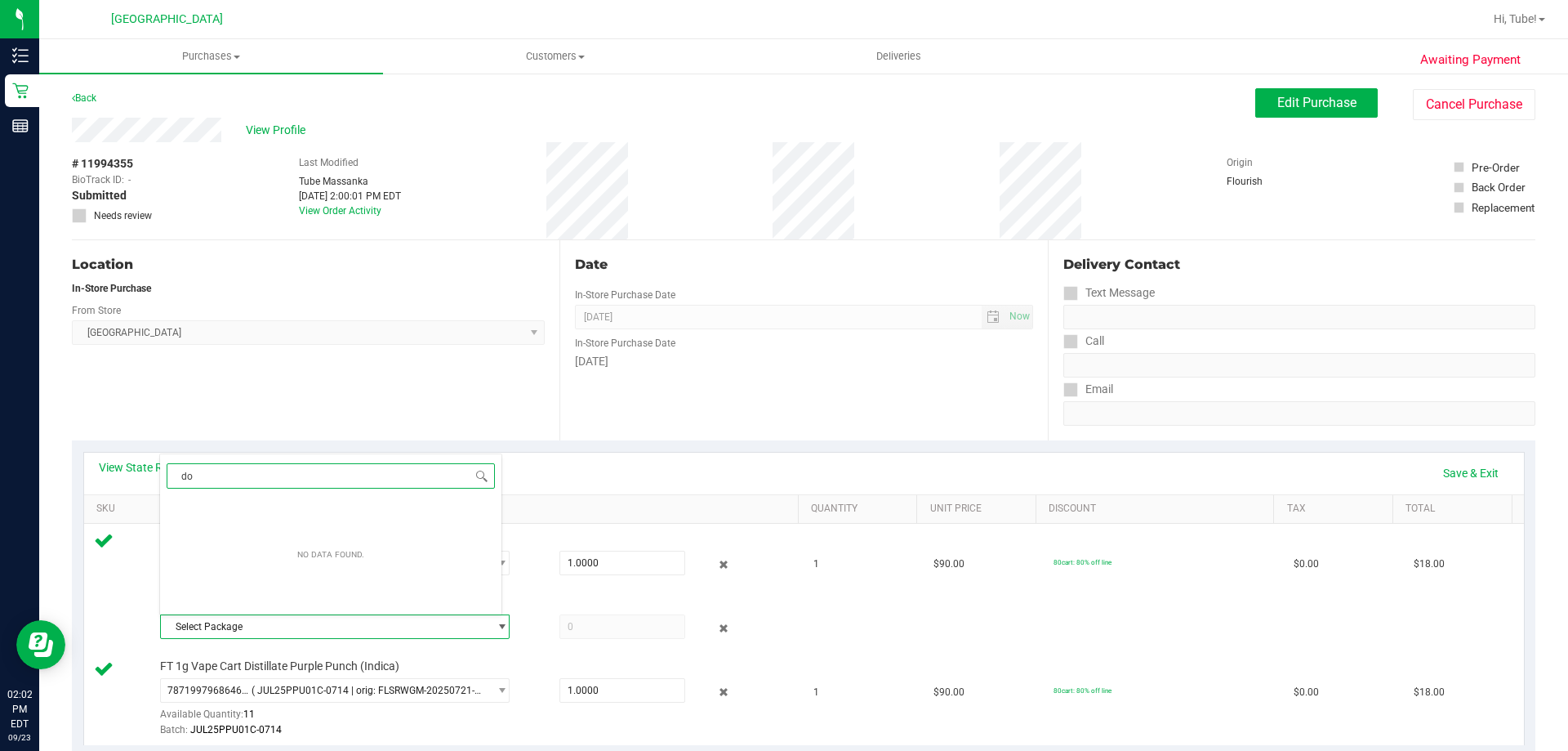
type input "d"
type input "og"
click at [631, 432] on div "Date In-Store Purchase Date Sep 23, 2025 Now In-Store Purchase Date Tuesday" at bounding box center [802, 340] width 487 height 200
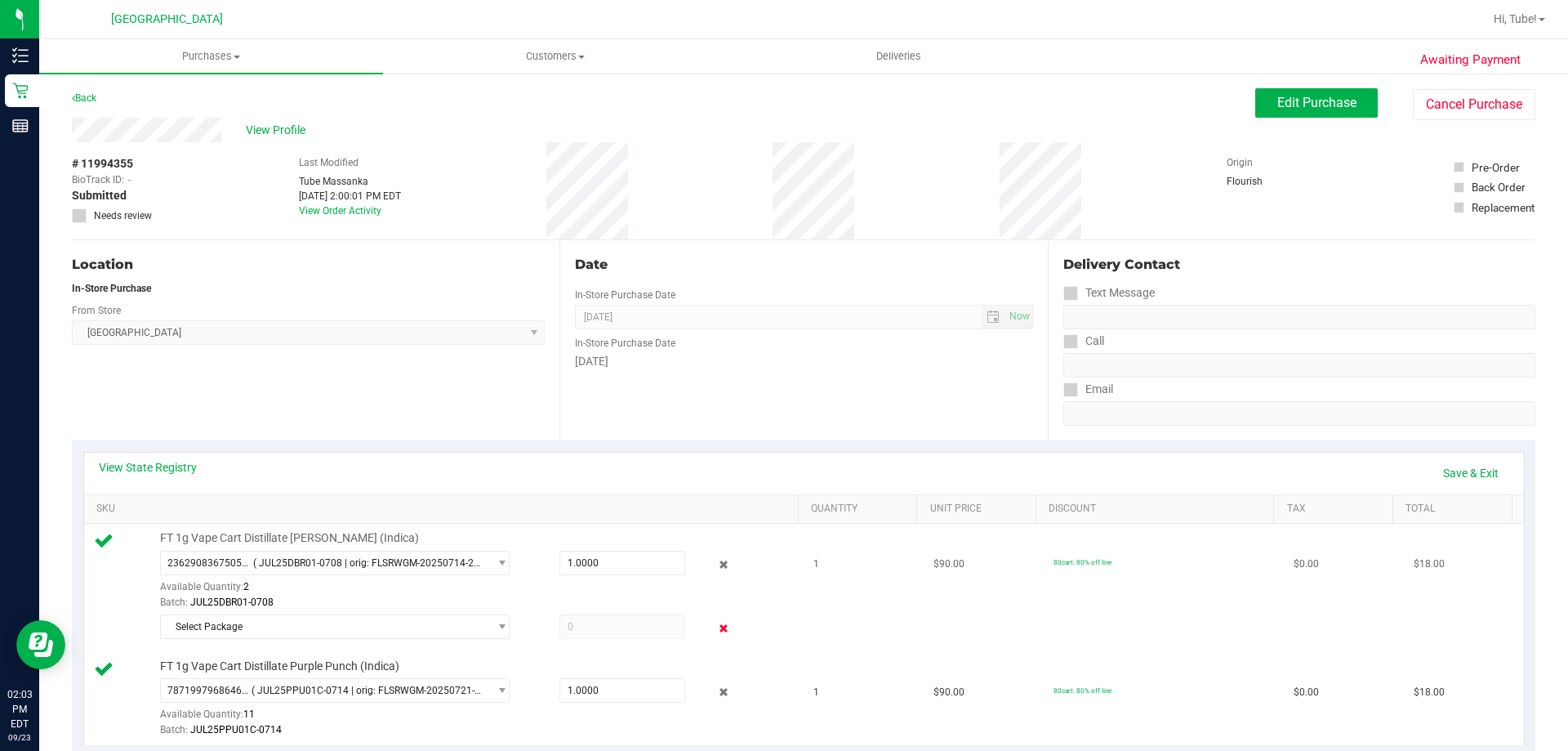
click at [715, 626] on icon at bounding box center [723, 629] width 17 height 19
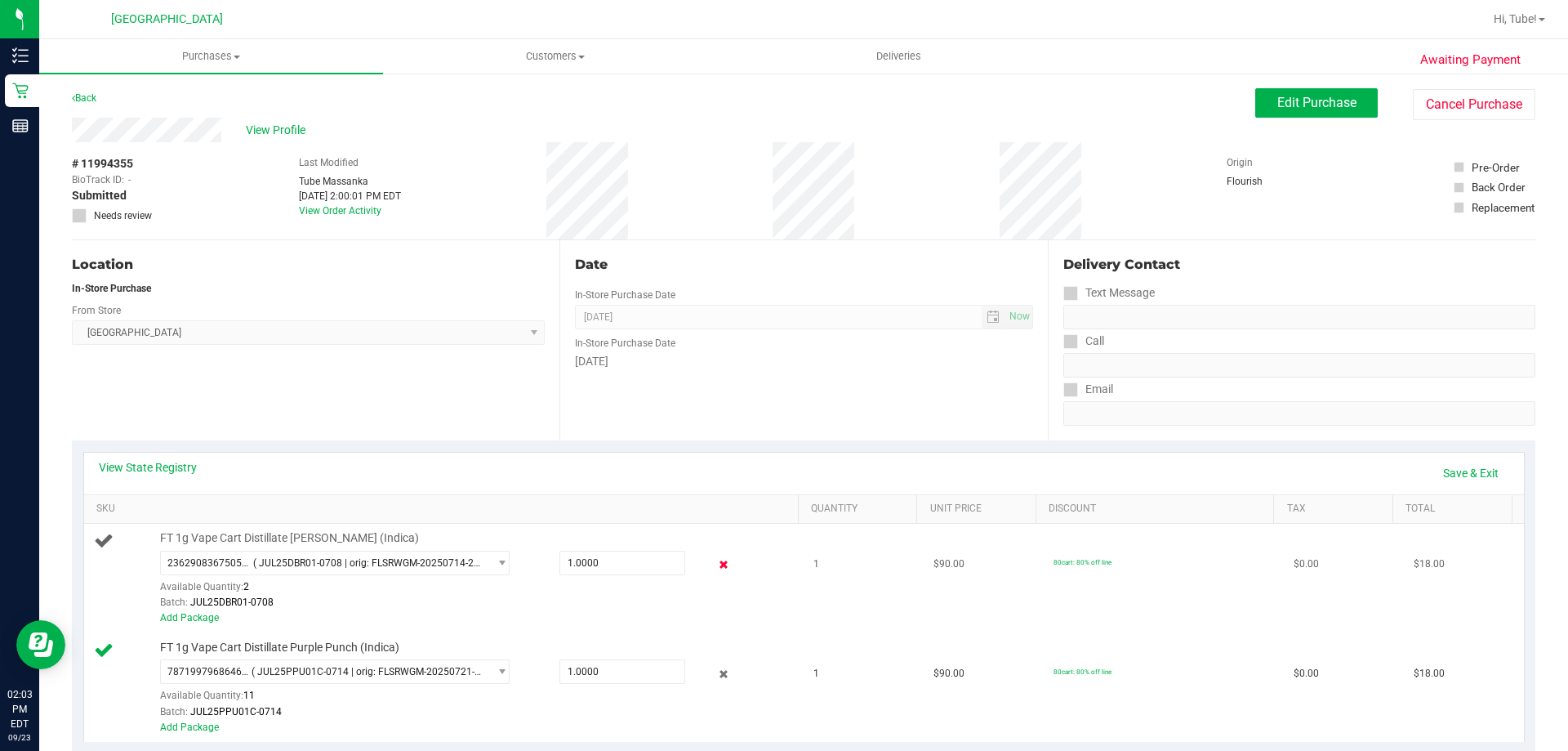
click at [715, 563] on icon at bounding box center [723, 565] width 17 height 19
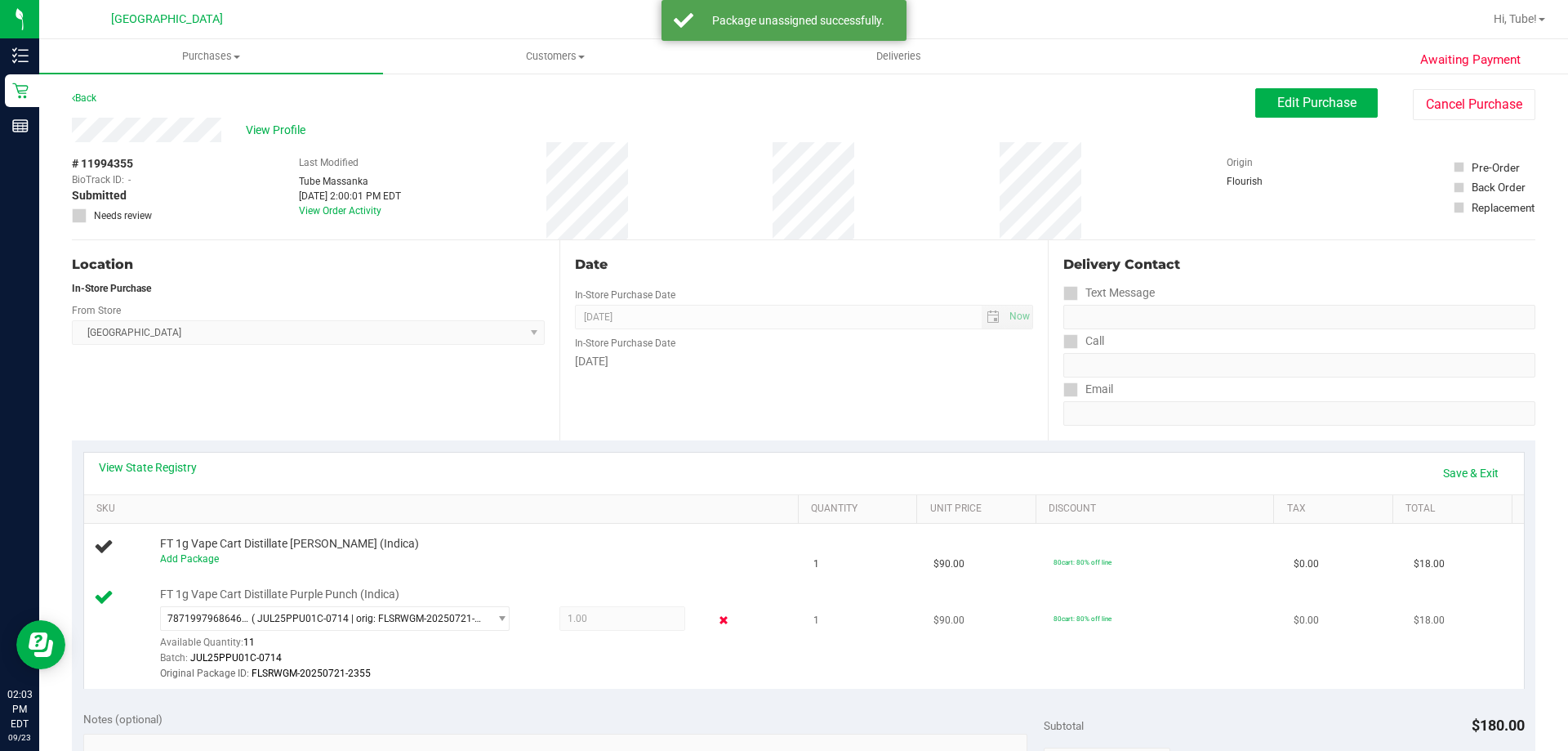
click at [715, 622] on icon at bounding box center [723, 620] width 17 height 19
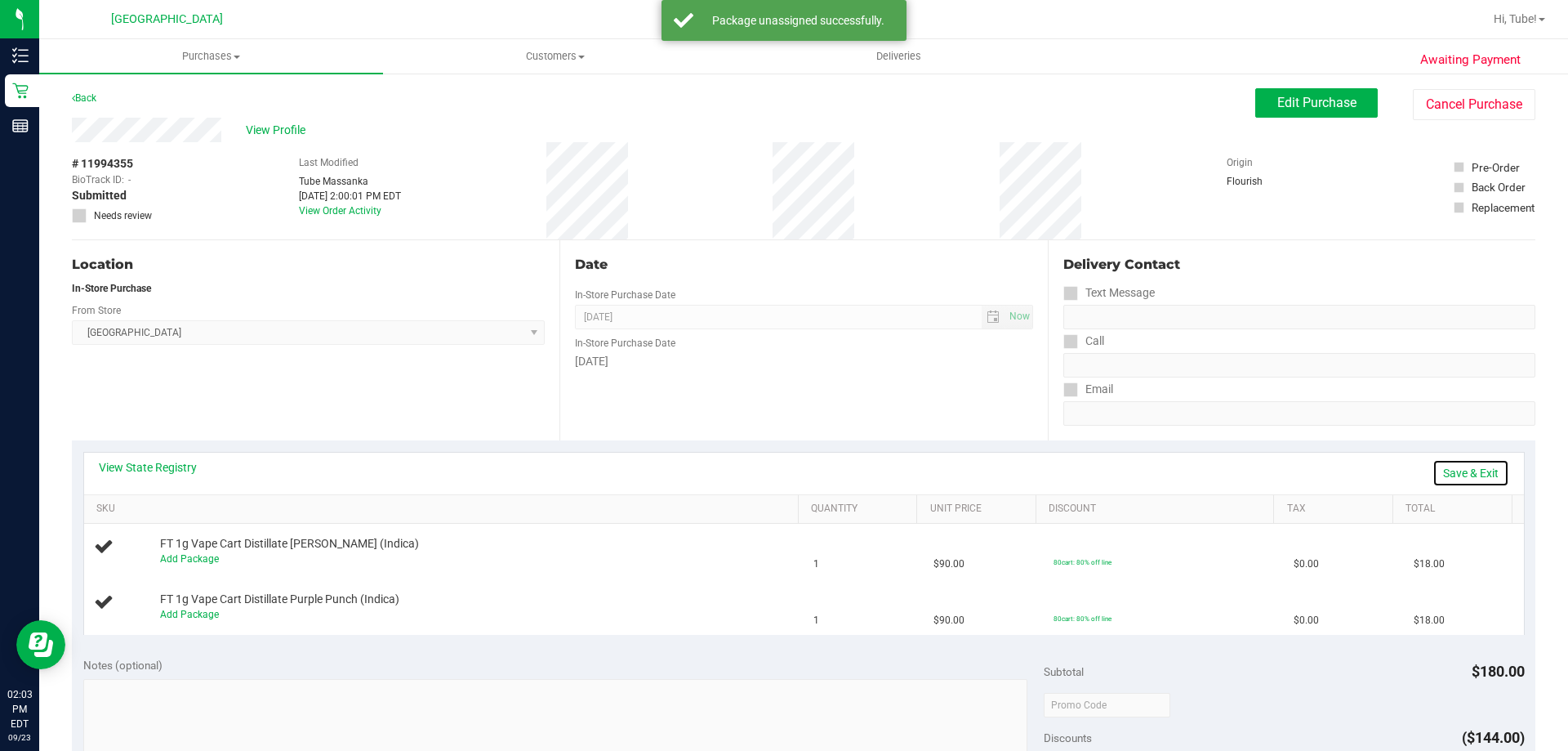
click at [1457, 467] on link "Save & Exit" at bounding box center [1471, 473] width 77 height 28
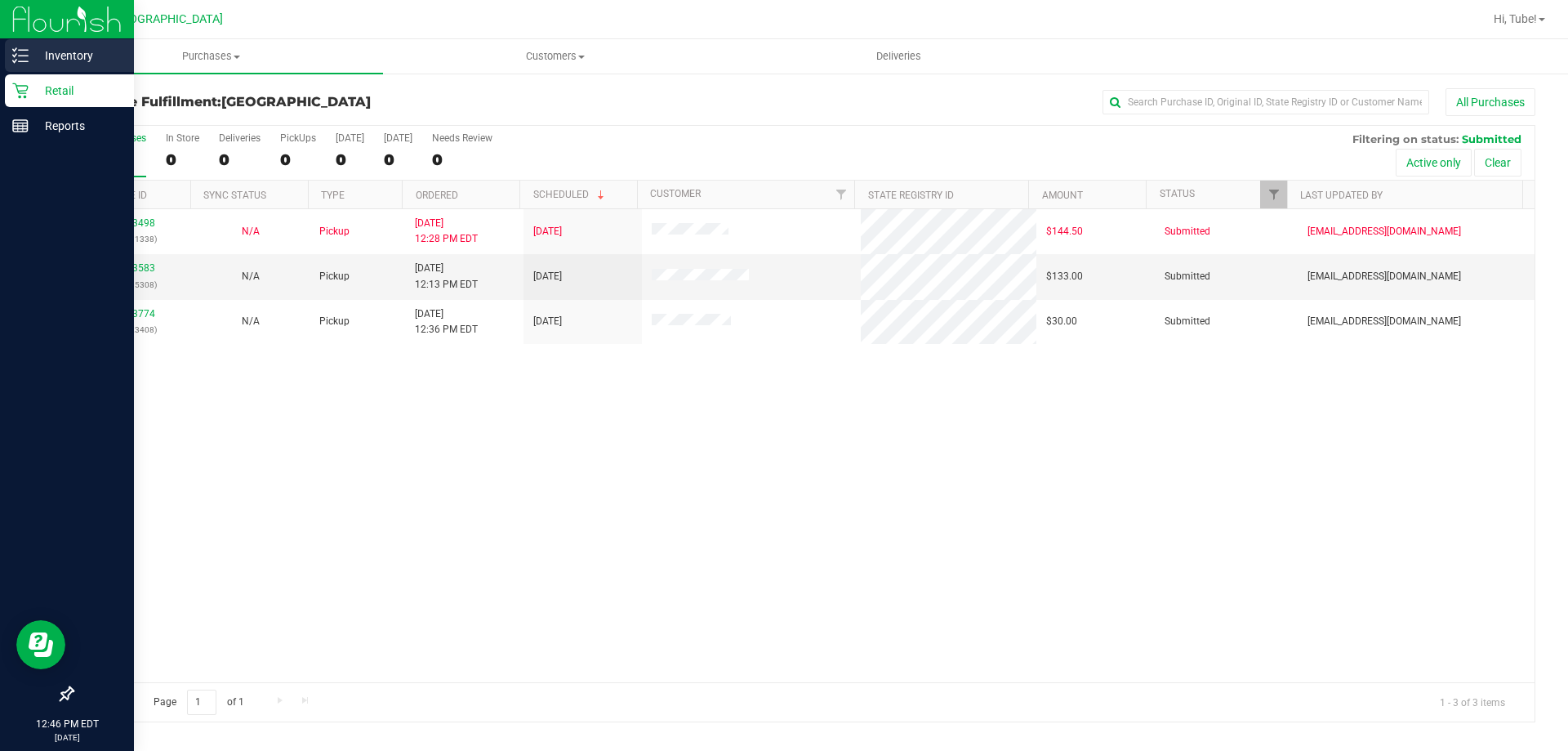
click at [101, 53] on p "Inventory" at bounding box center [78, 55] width 98 height 19
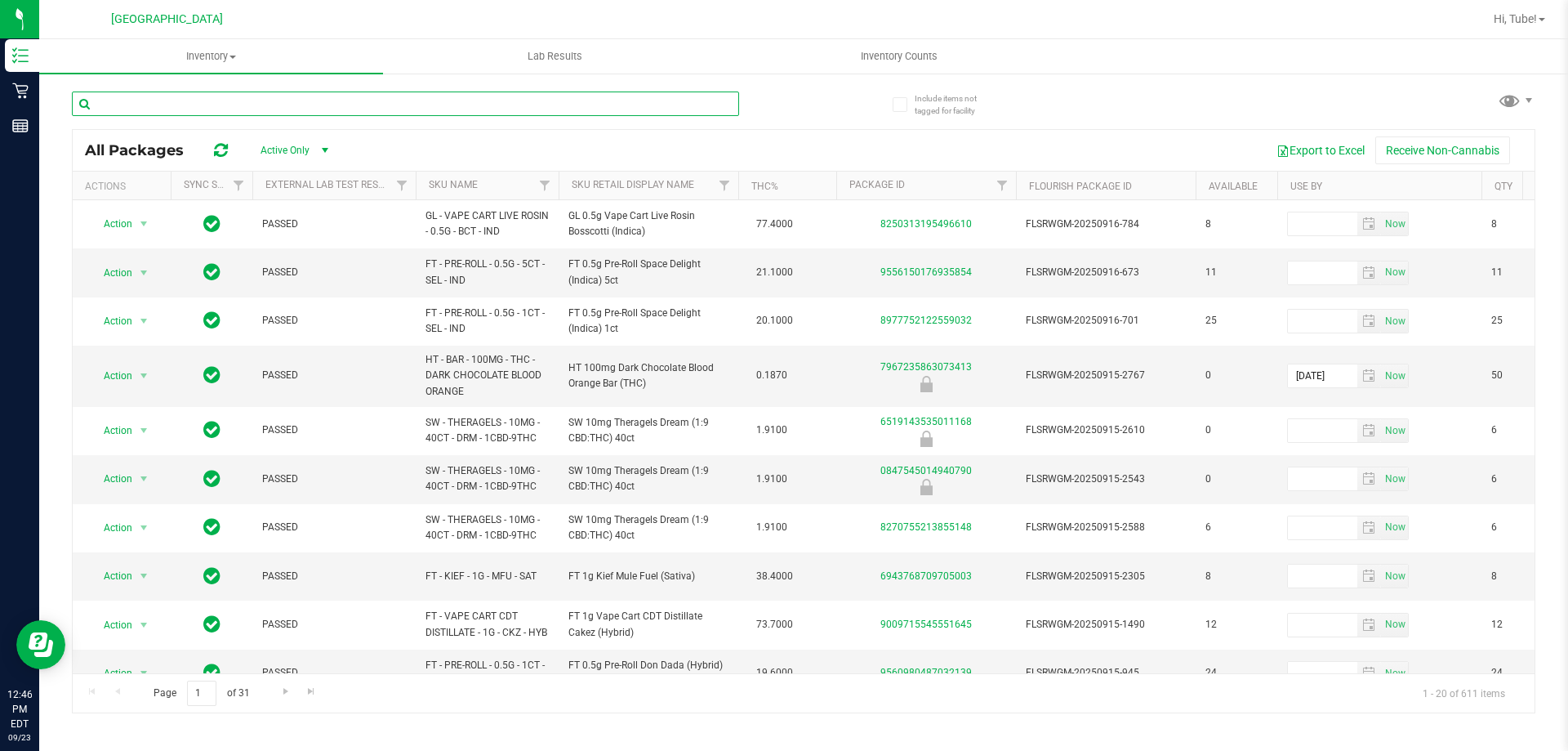
click at [421, 103] on input "text" at bounding box center [405, 103] width 667 height 25
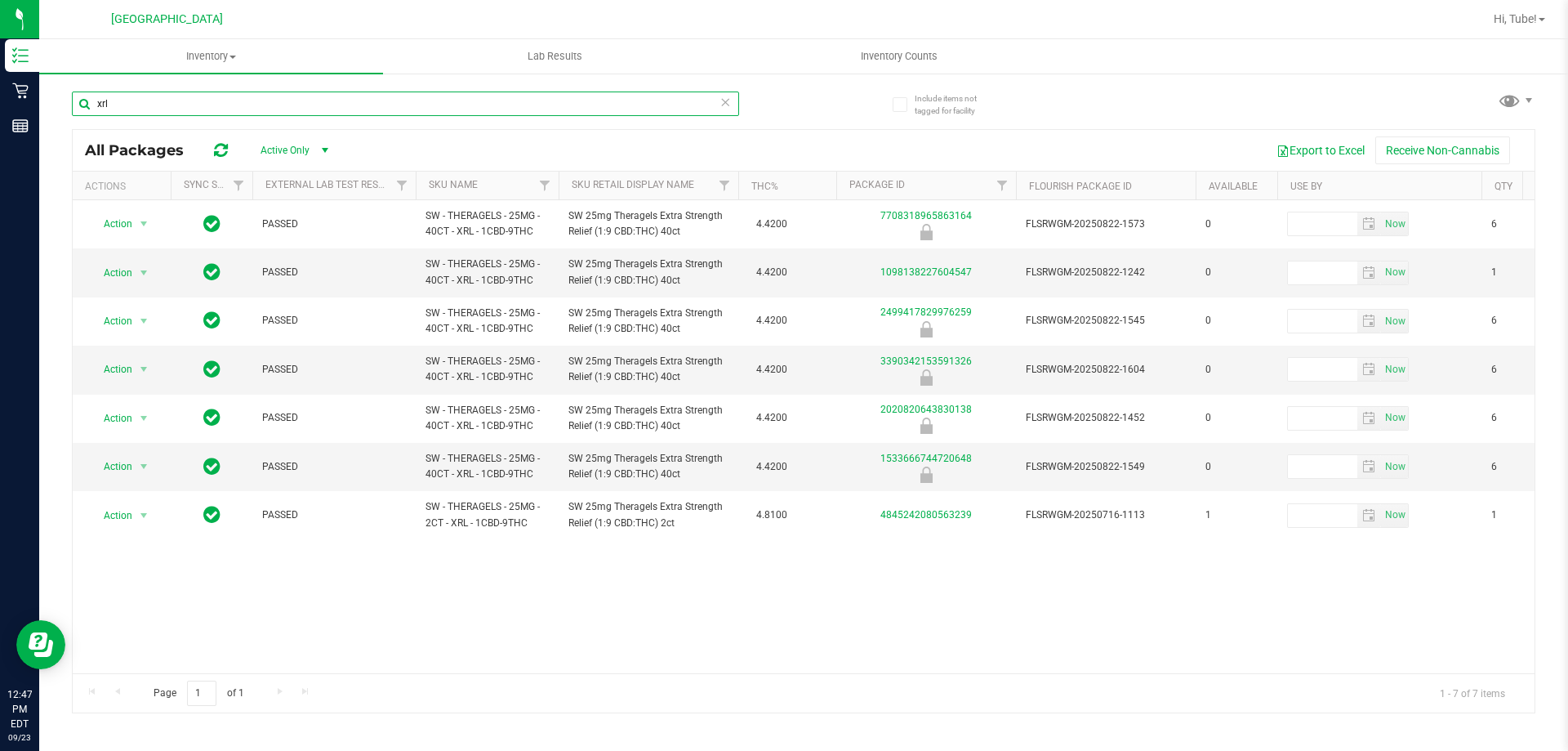
type input "xrl"
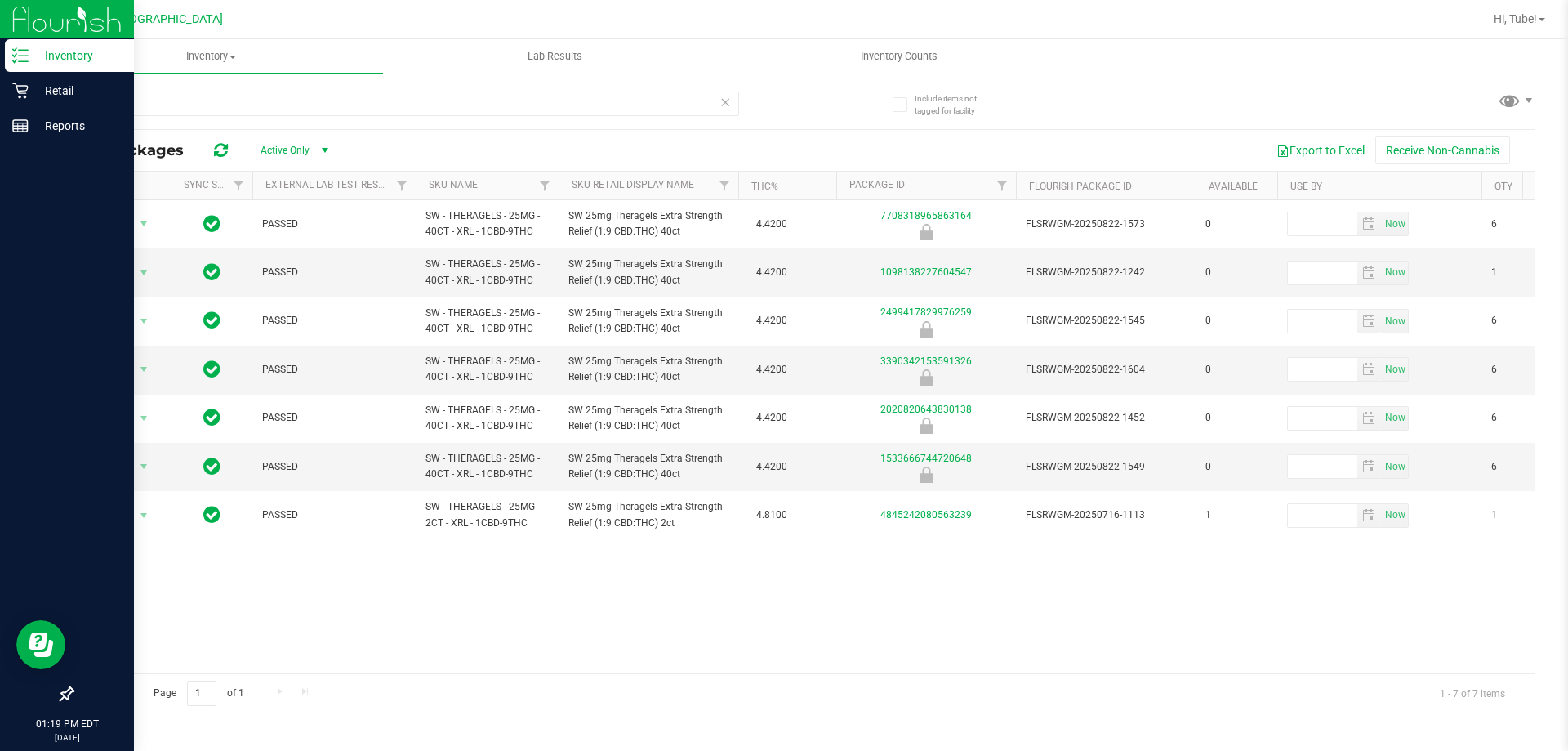
click at [25, 66] on div "Inventory" at bounding box center [69, 55] width 129 height 33
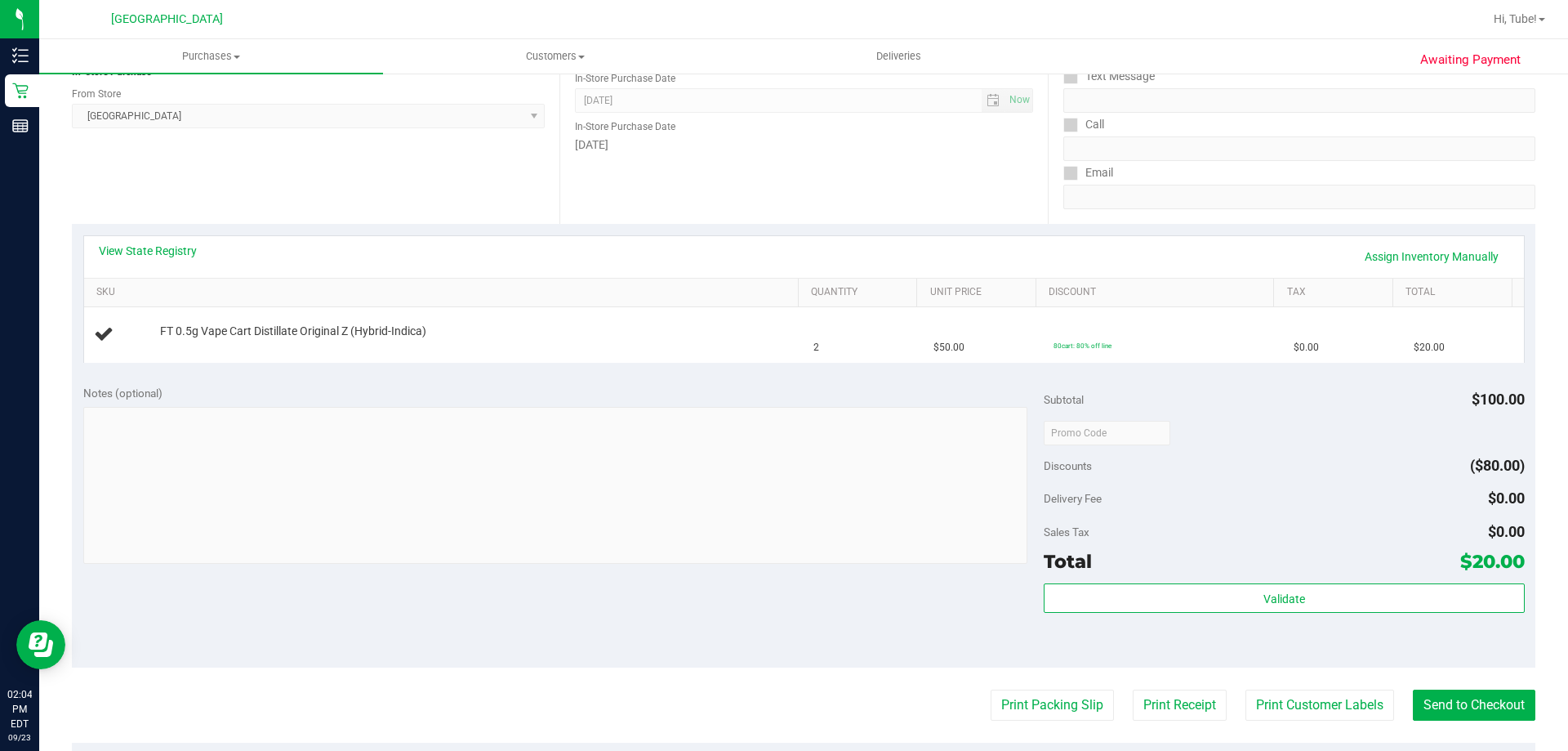
scroll to position [245, 0]
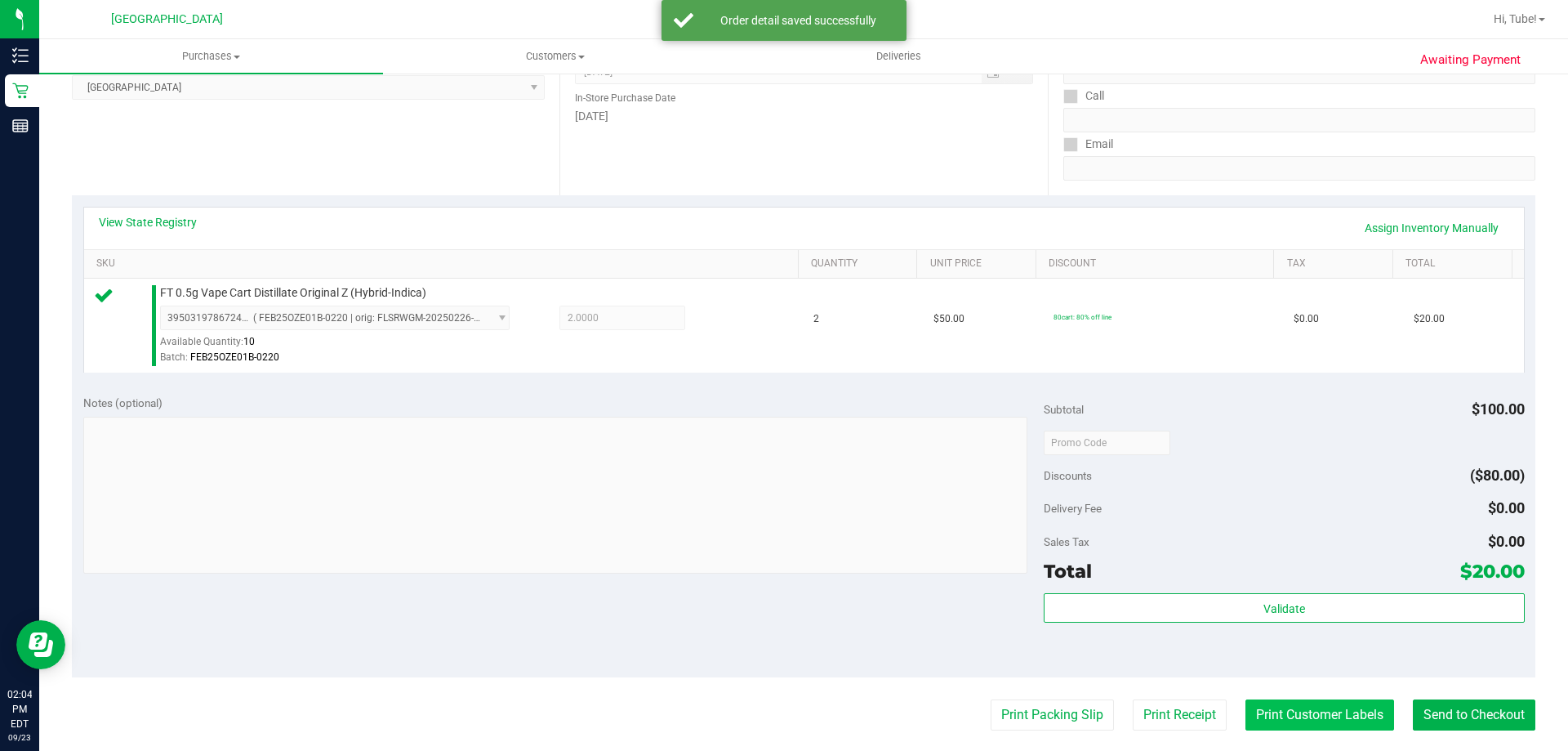
click at [1245, 719] on button "Print Customer Labels" at bounding box center [1319, 715] width 148 height 31
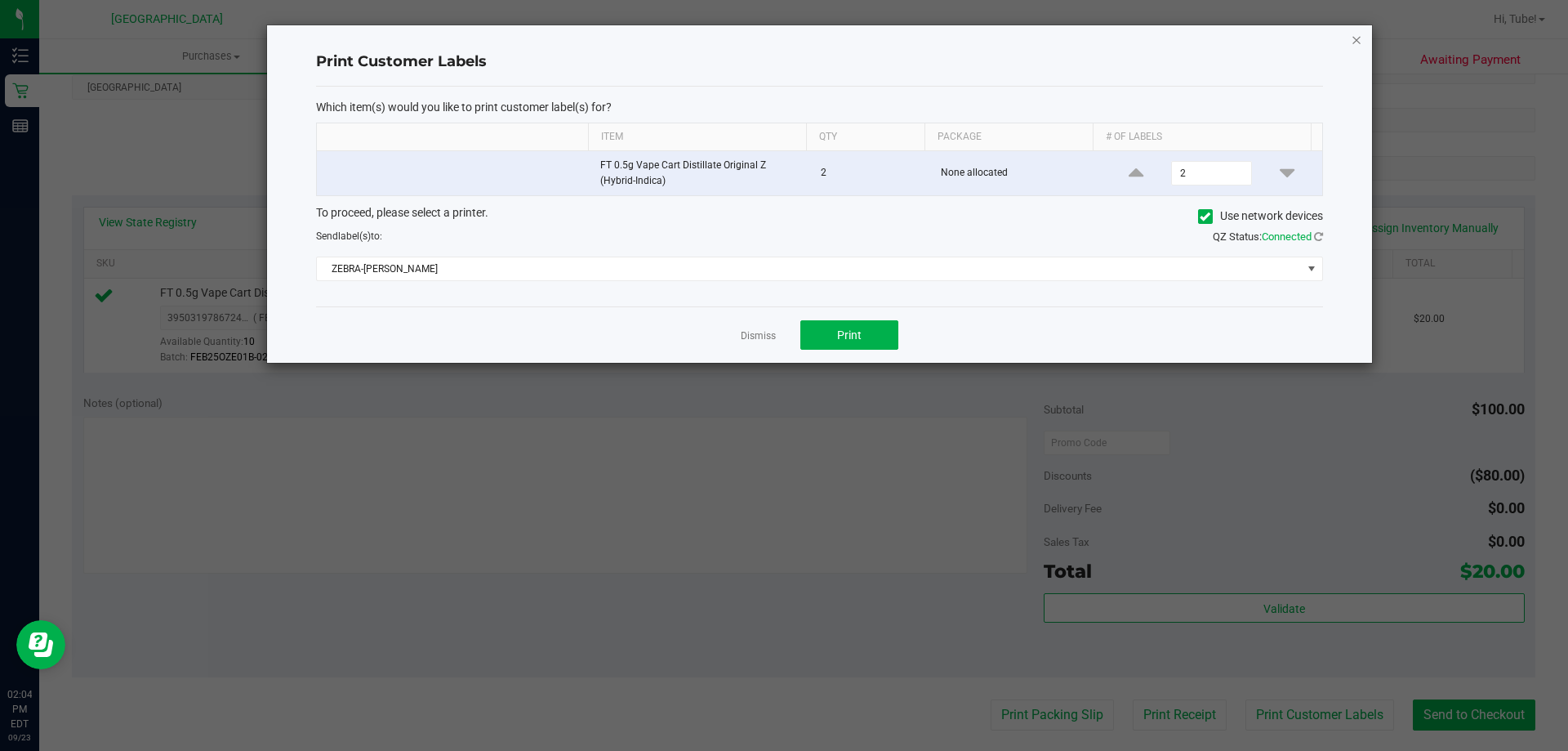
click at [1356, 40] on icon "button" at bounding box center [1355, 39] width 11 height 19
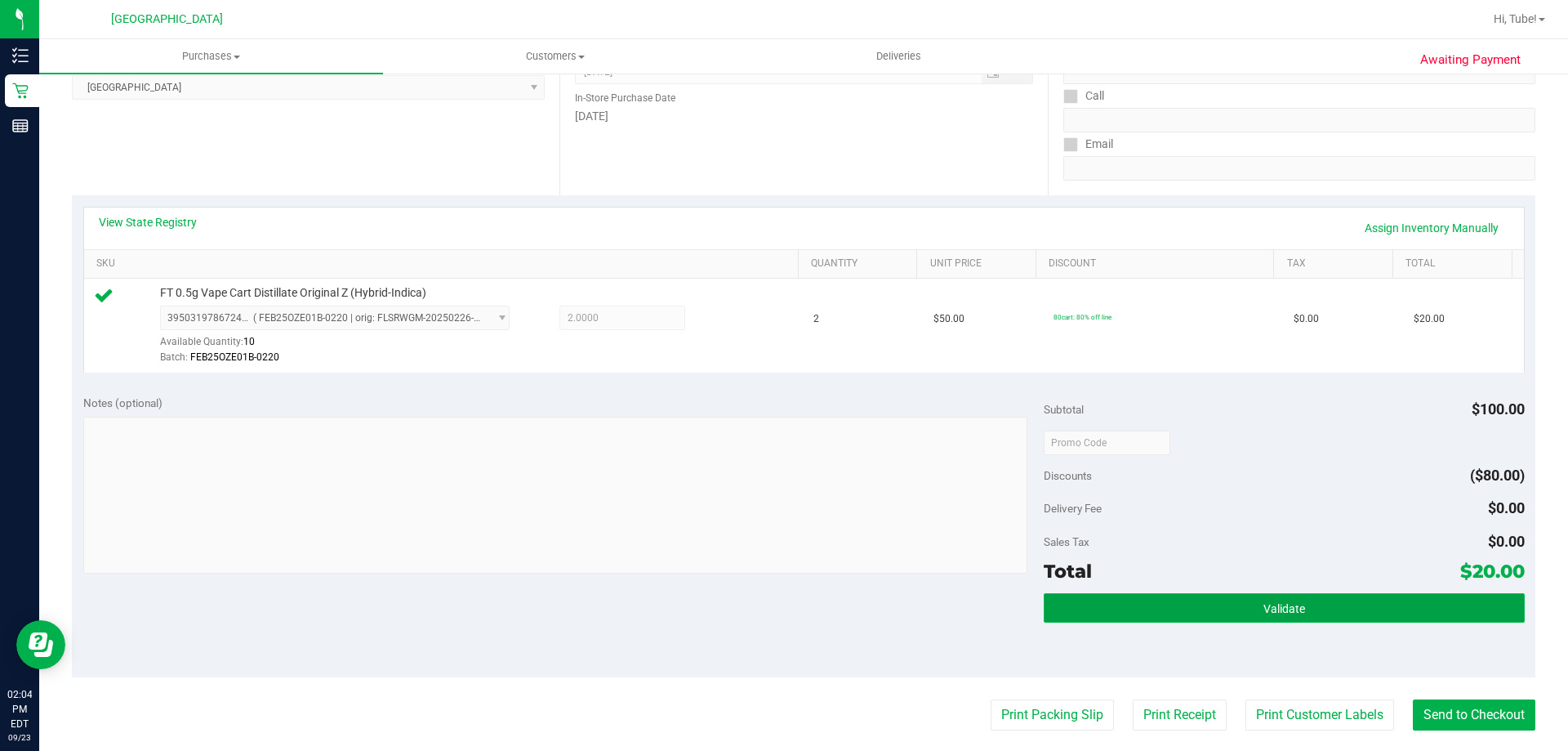
click at [1224, 596] on button "Validate" at bounding box center [1283, 608] width 480 height 30
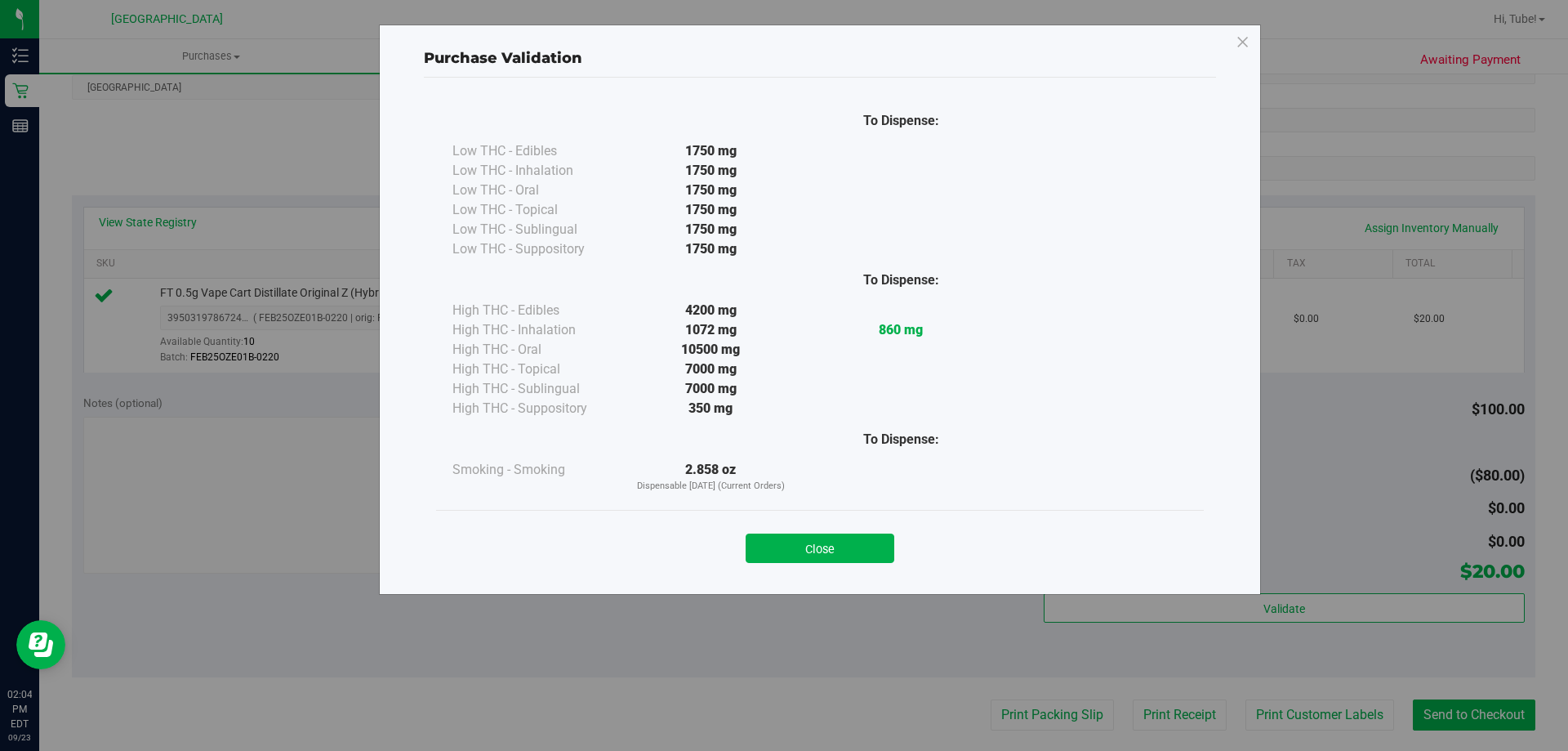
click at [827, 513] on div "Close" at bounding box center [820, 542] width 767 height 66
click at [820, 549] on button "Close" at bounding box center [819, 548] width 148 height 30
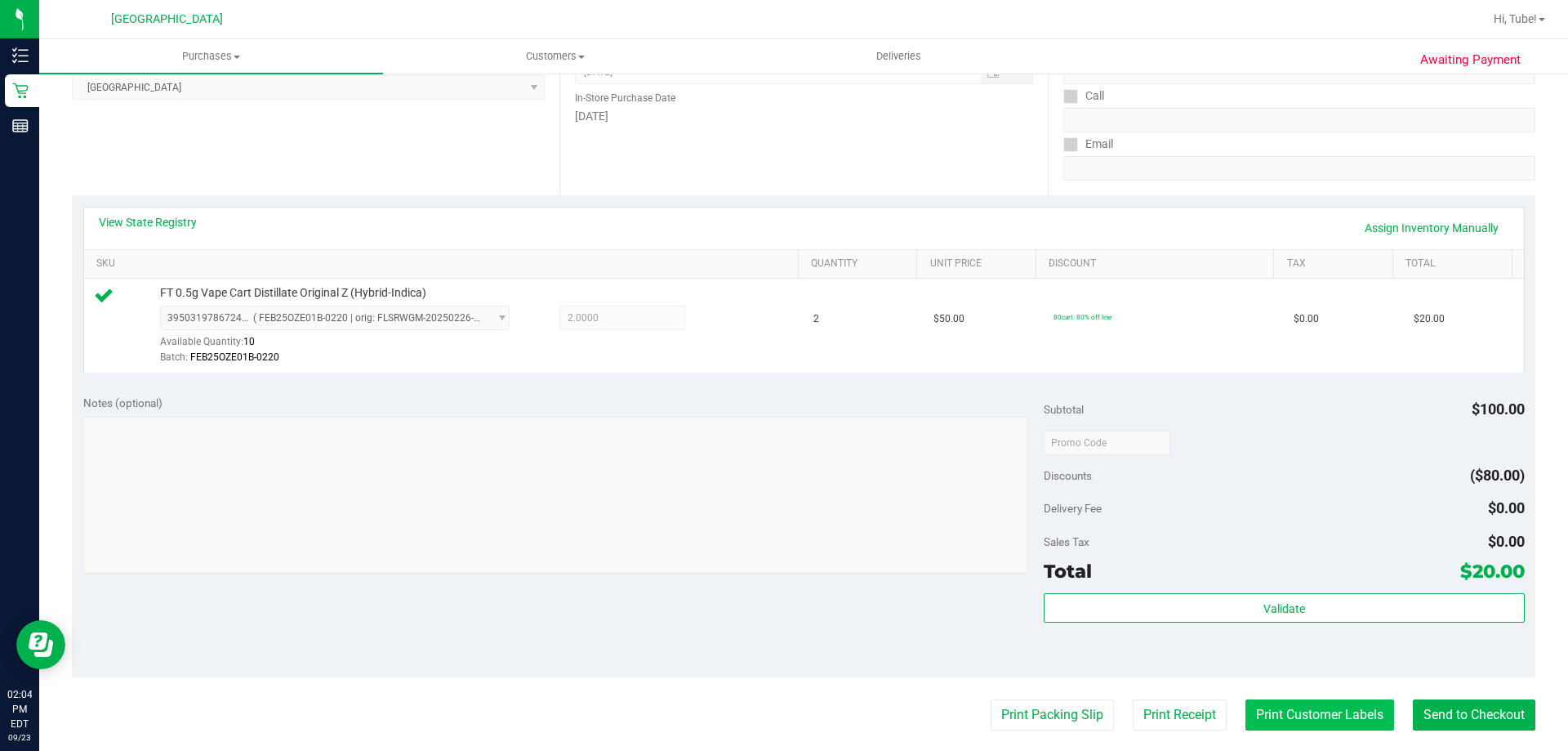
click at [1253, 717] on button "Print Customer Labels" at bounding box center [1319, 715] width 148 height 31
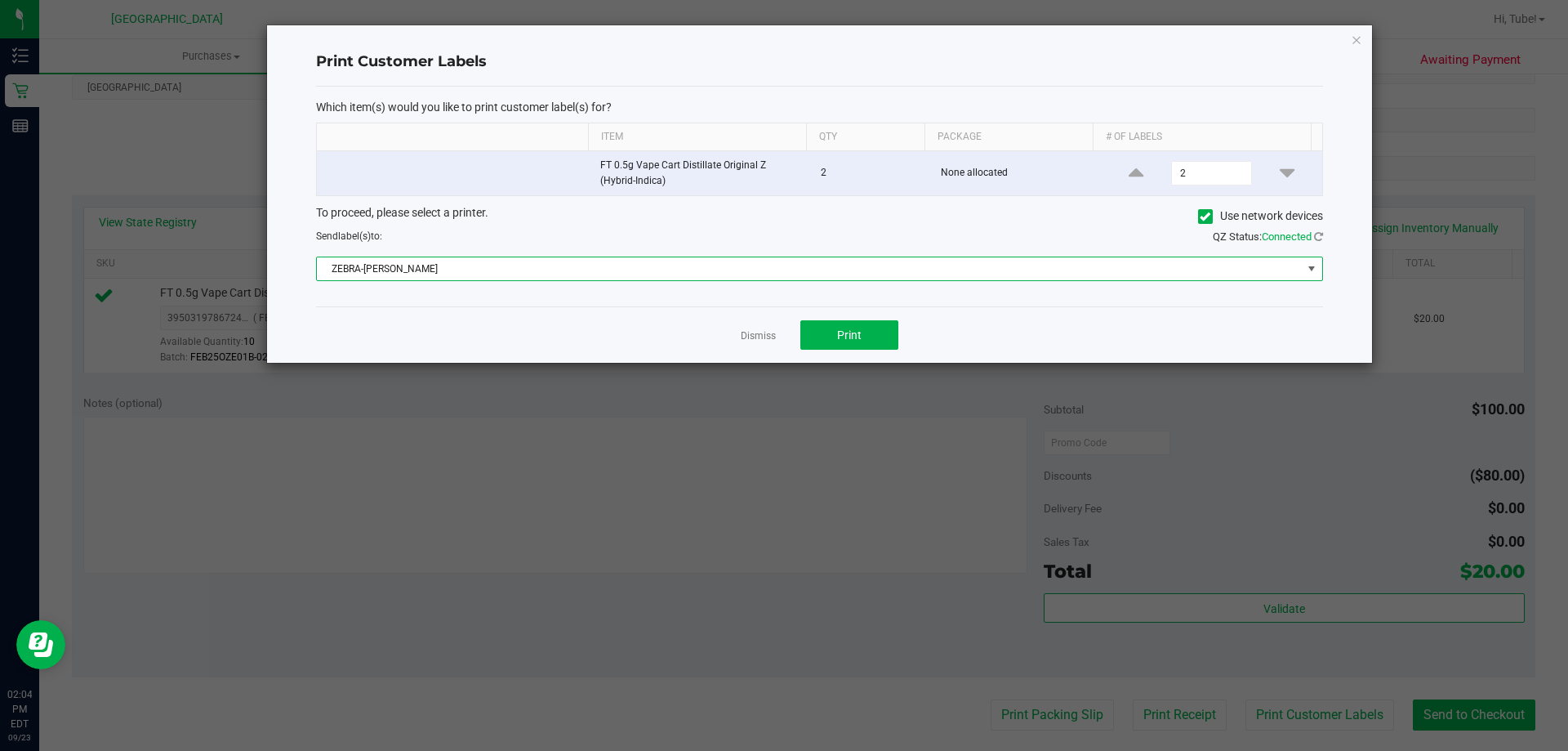
click at [860, 270] on span "ZEBRA-LIONEL-RICHIE" at bounding box center [809, 269] width 984 height 23
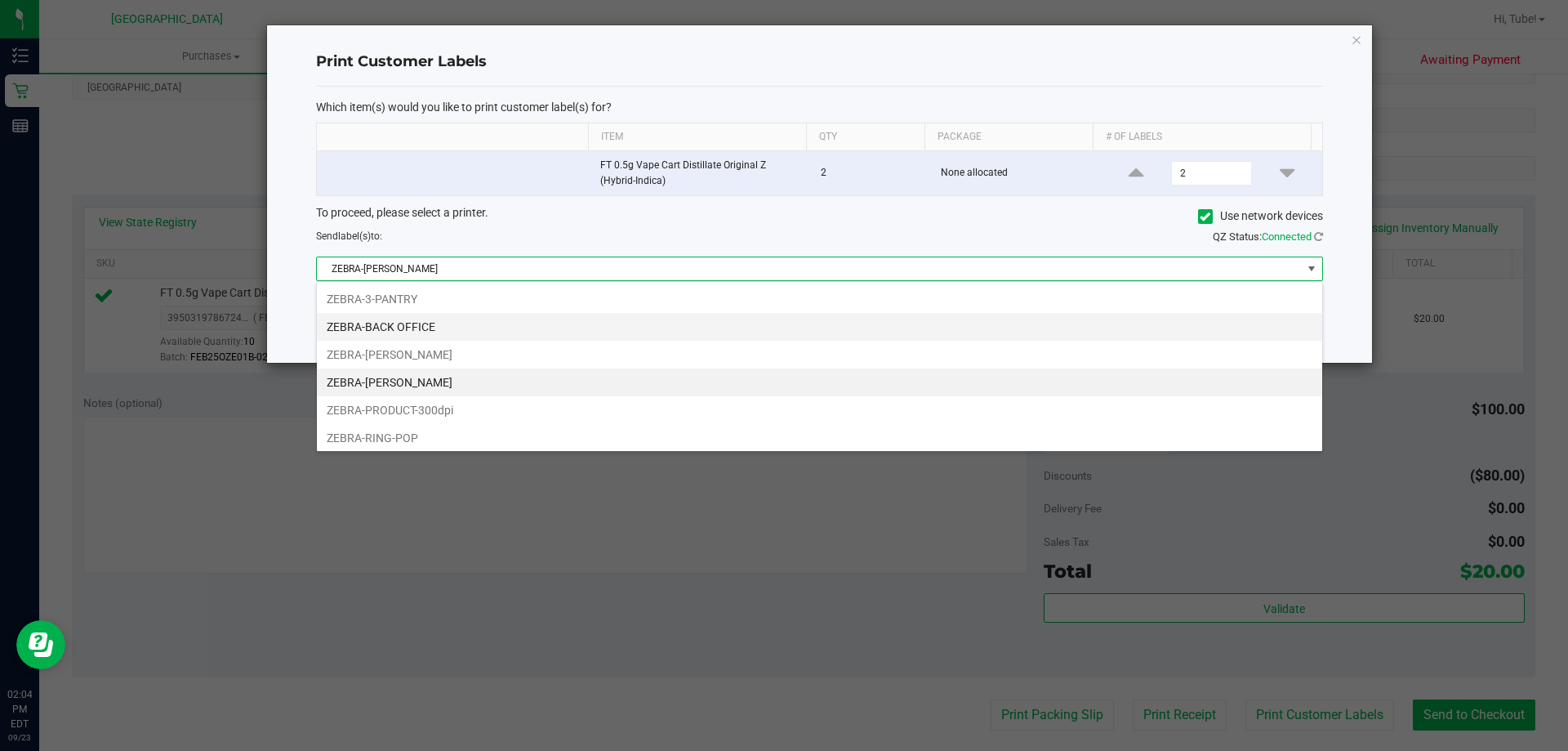
scroll to position [25, 1006]
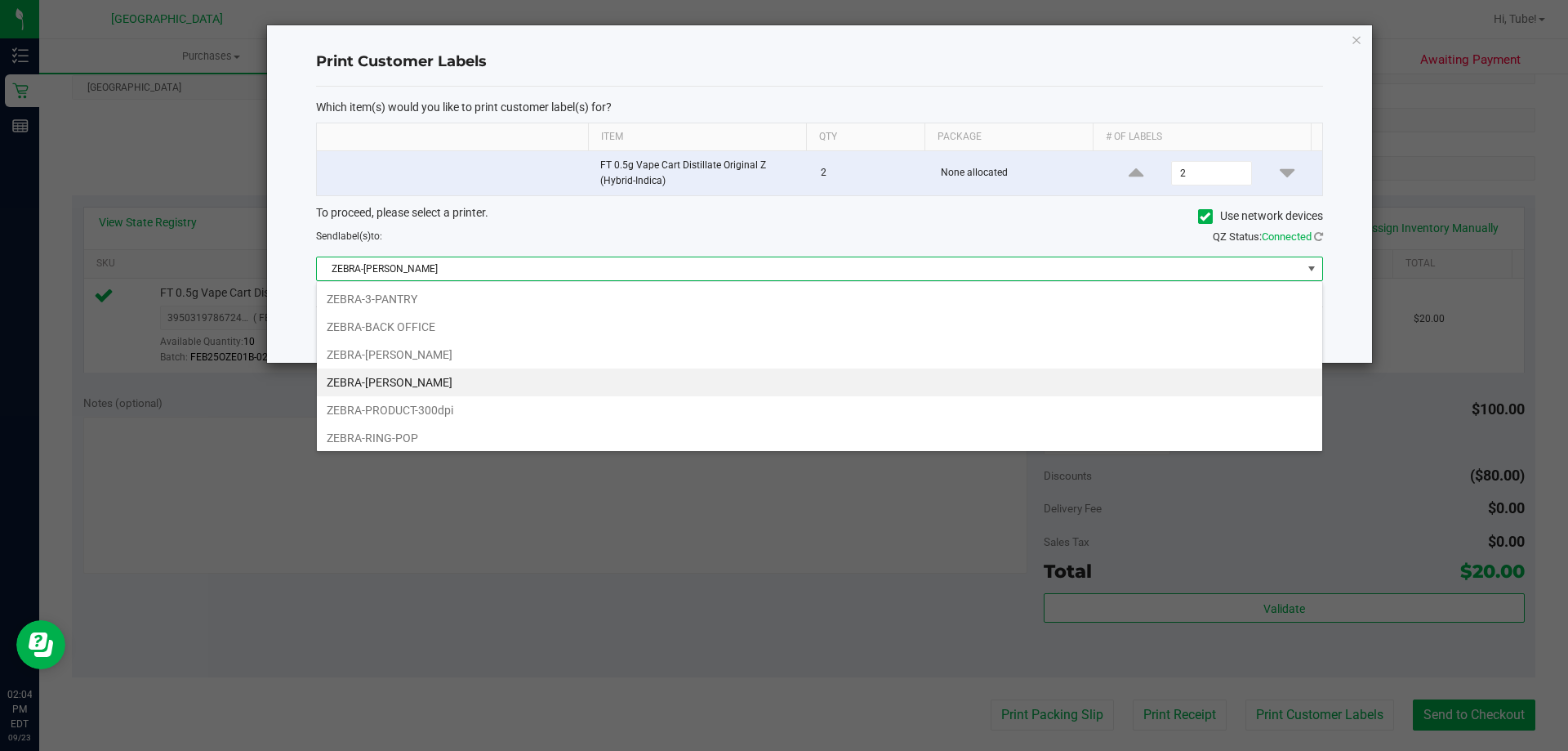
click at [580, 381] on li "ZEBRA-LIONEL-RICHIE" at bounding box center [819, 382] width 1005 height 28
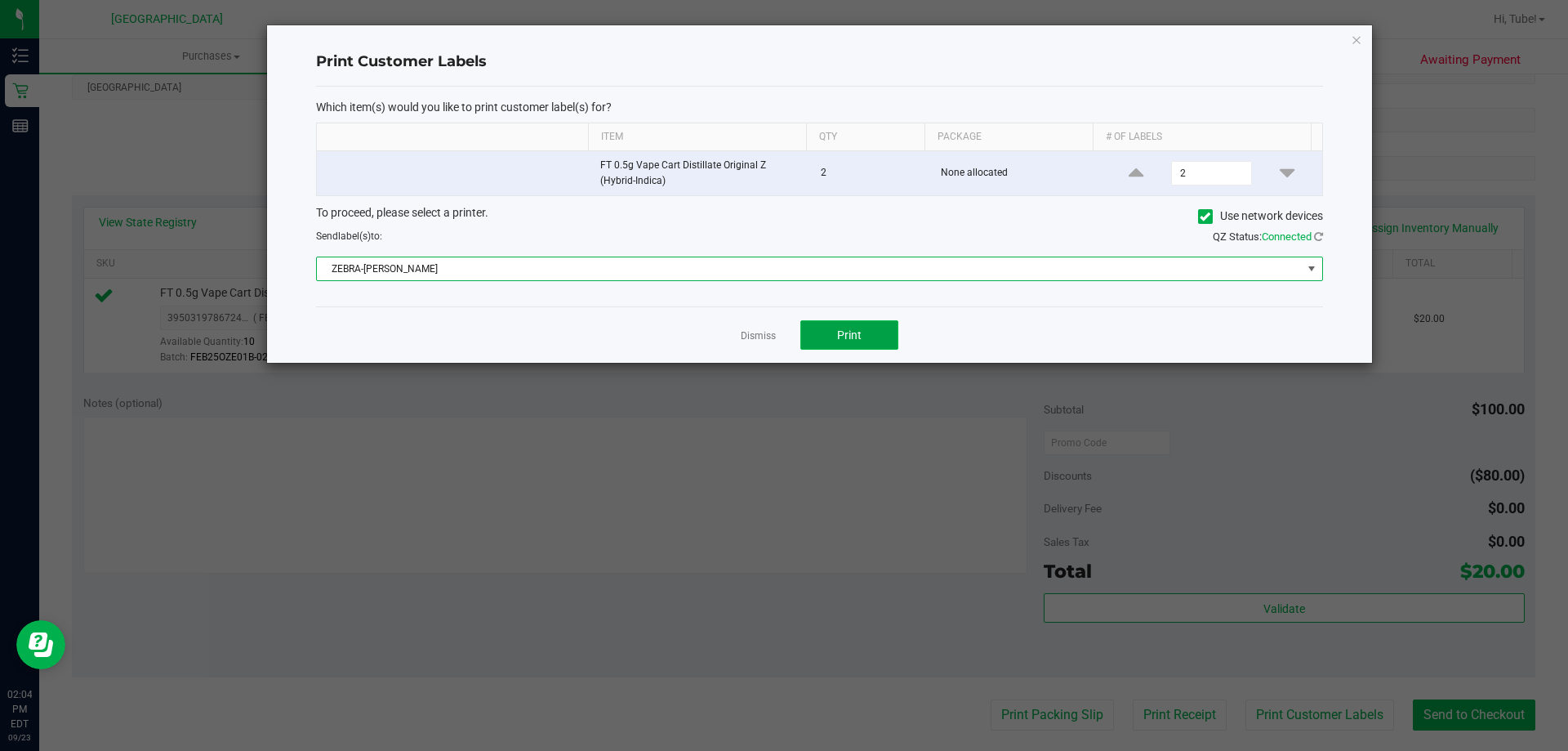
click at [850, 337] on span "Print" at bounding box center [849, 334] width 25 height 13
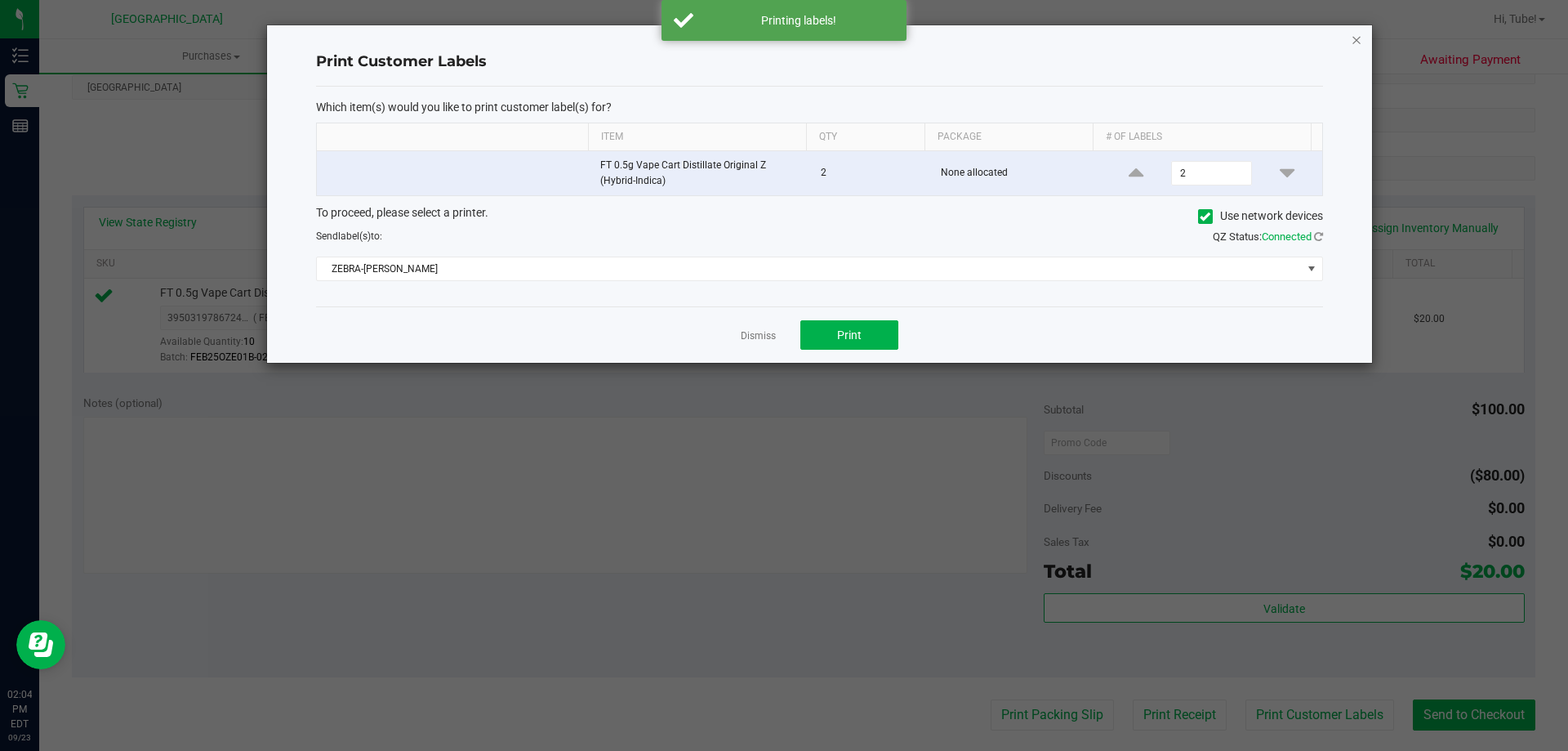
click at [1355, 37] on icon "button" at bounding box center [1355, 39] width 11 height 19
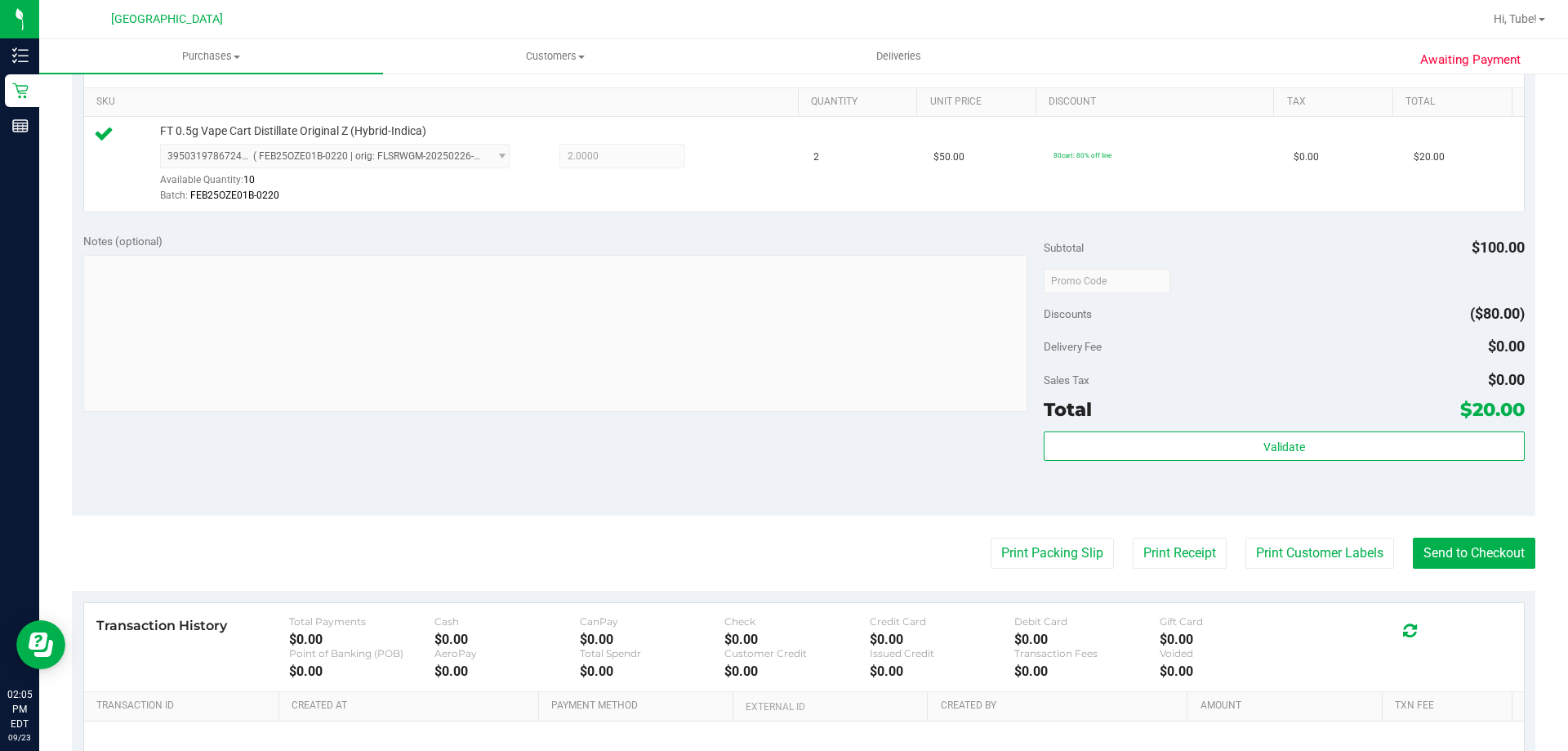
scroll to position [409, 0]
click at [1484, 540] on button "Send to Checkout" at bounding box center [1473, 551] width 123 height 31
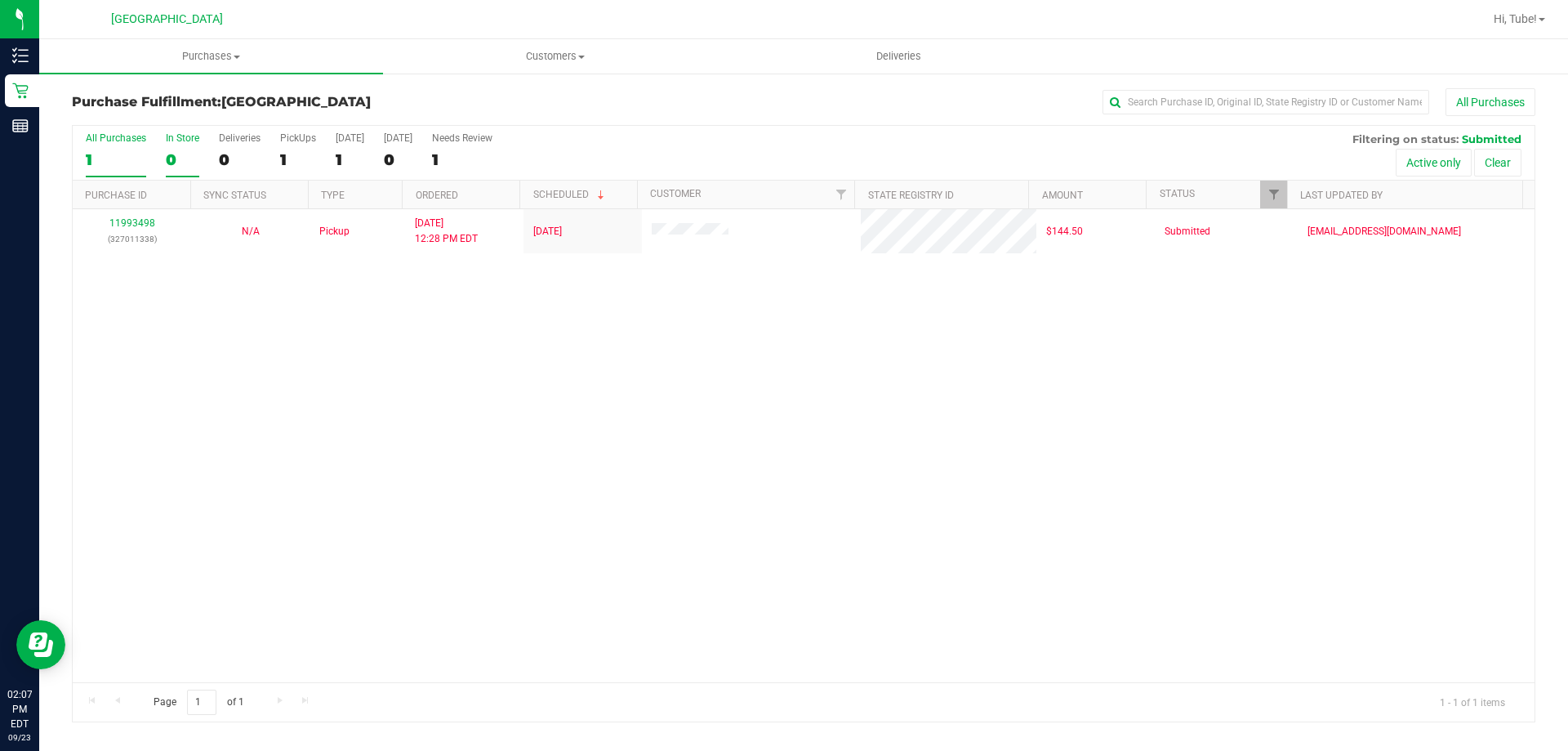
click at [174, 153] on div "0" at bounding box center [183, 159] width 34 height 19
click at [0, 0] on input "In Store 0" at bounding box center [0, 0] width 0 height 0
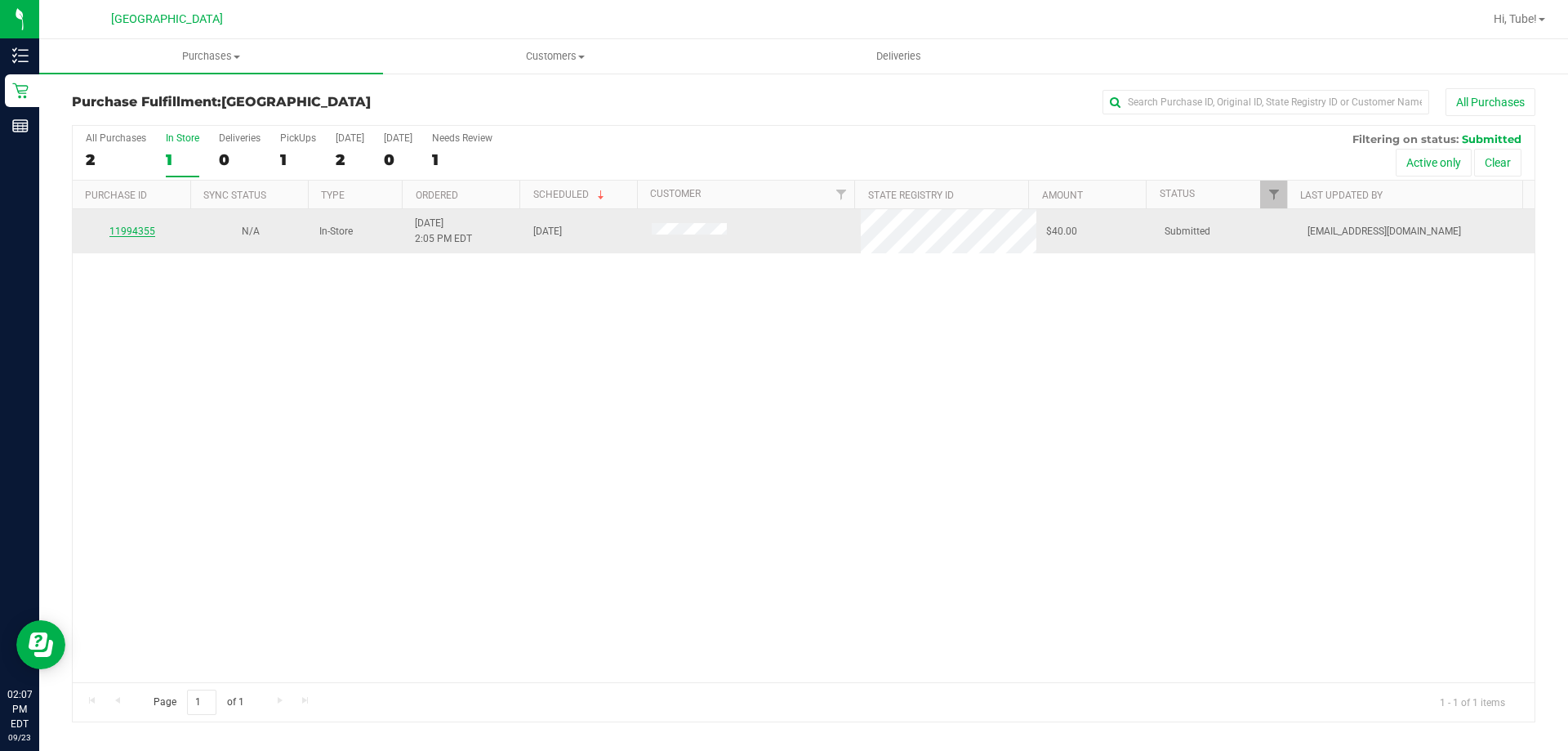
click at [140, 233] on link "11994355" at bounding box center [132, 231] width 46 height 11
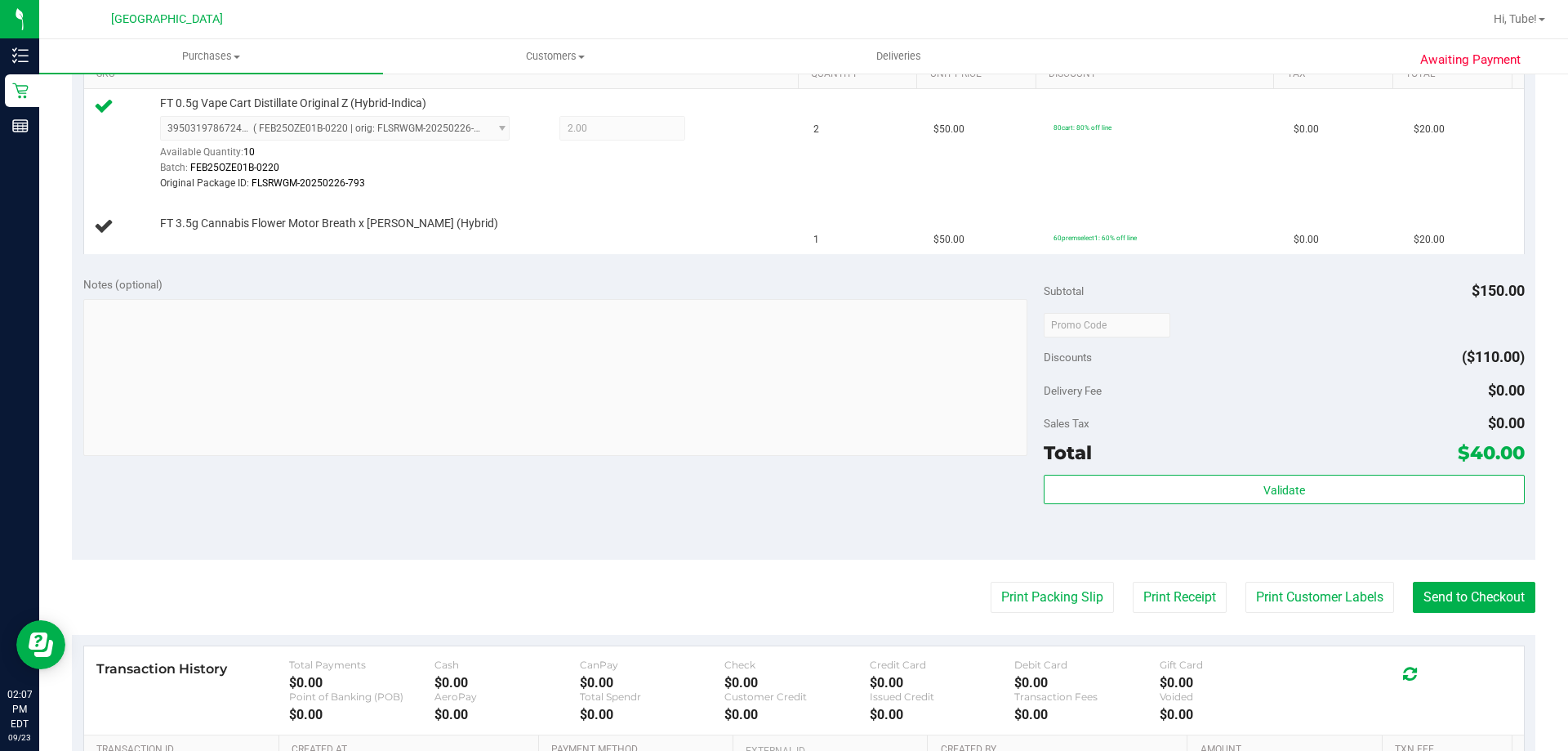
scroll to position [409, 0]
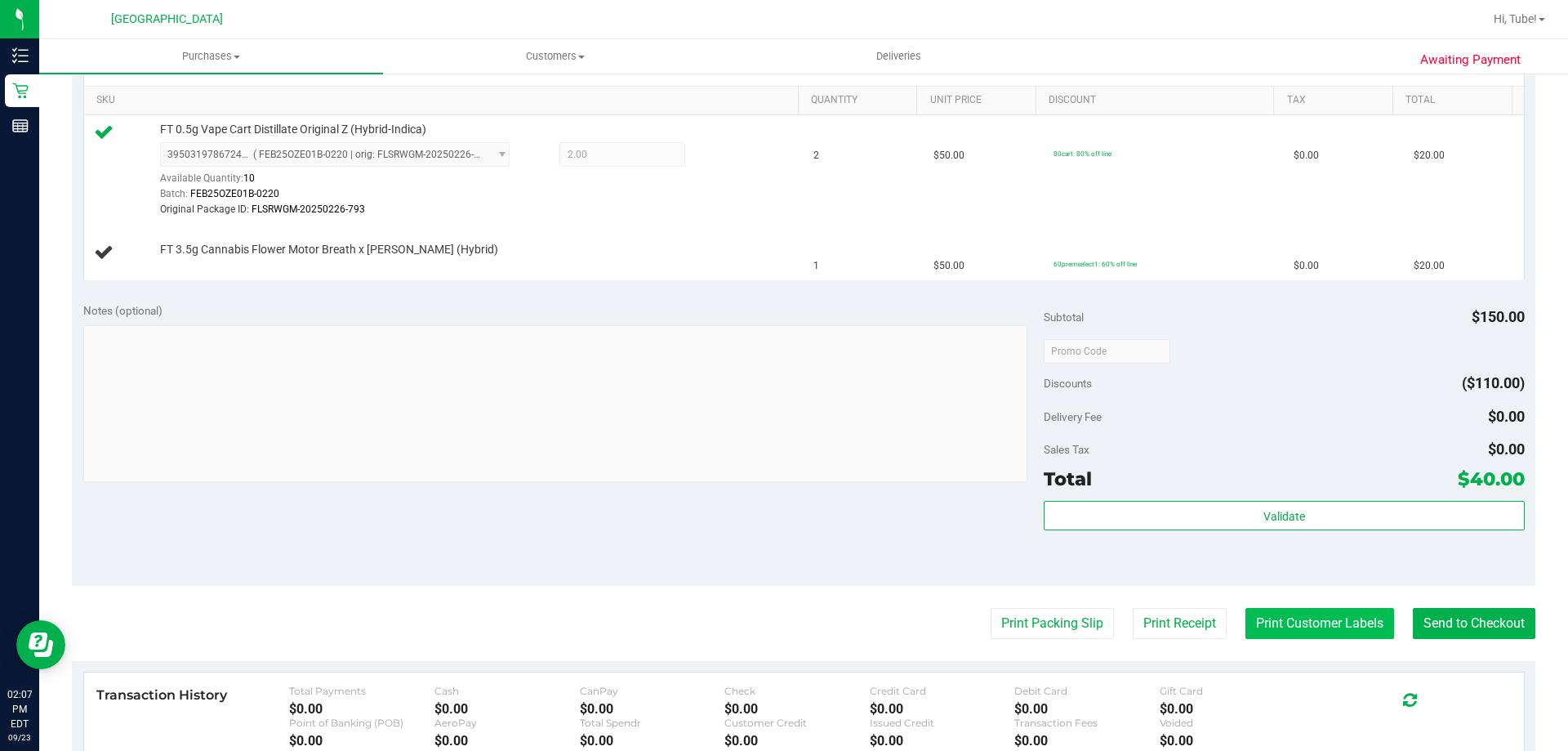
click at [1247, 615] on button "Print Customer Labels" at bounding box center [1319, 623] width 148 height 31
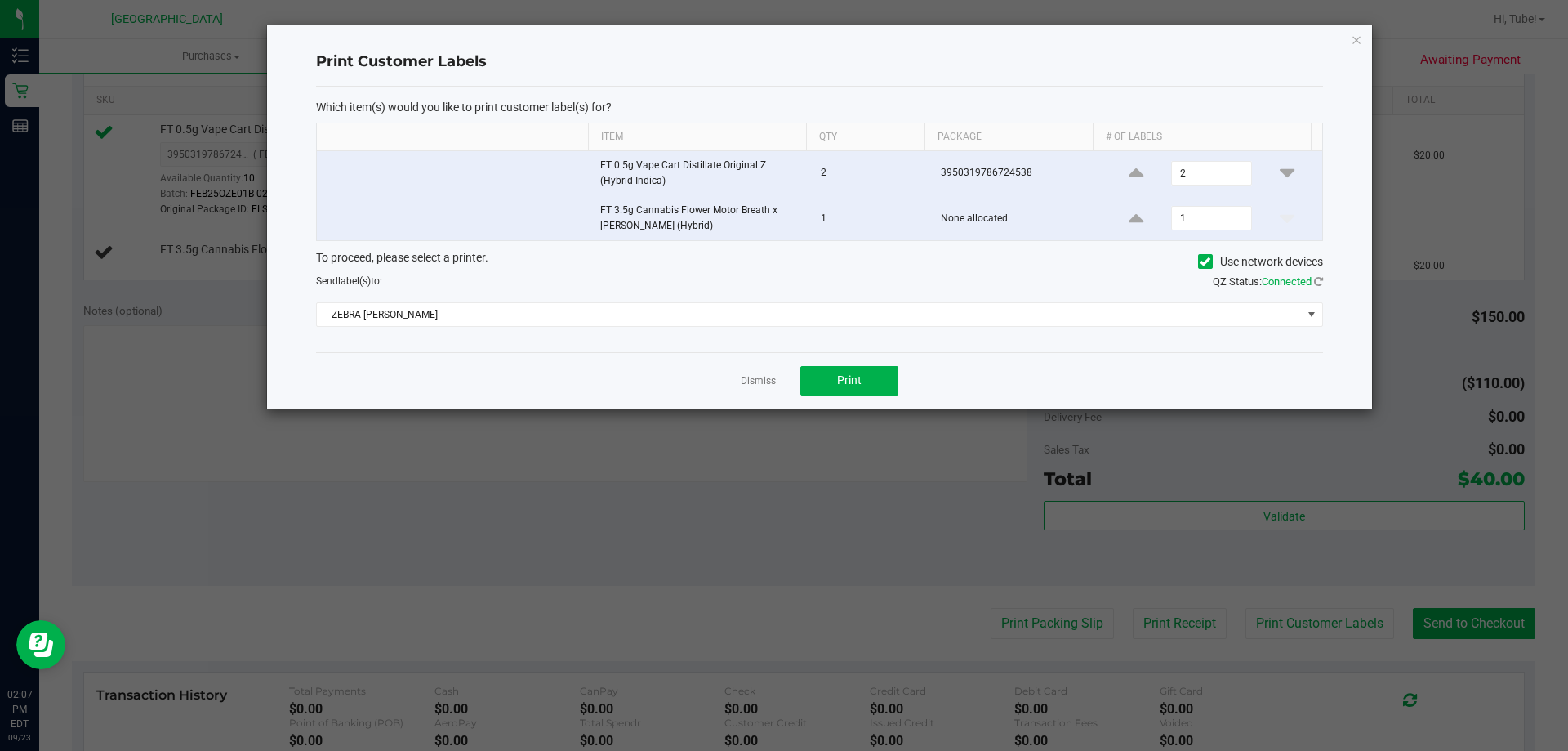
click at [1211, 187] on td "2" at bounding box center [1211, 173] width 220 height 45
click at [1207, 170] on input "2" at bounding box center [1211, 173] width 79 height 23
type input "1"
click at [1360, 36] on icon "button" at bounding box center [1355, 39] width 11 height 19
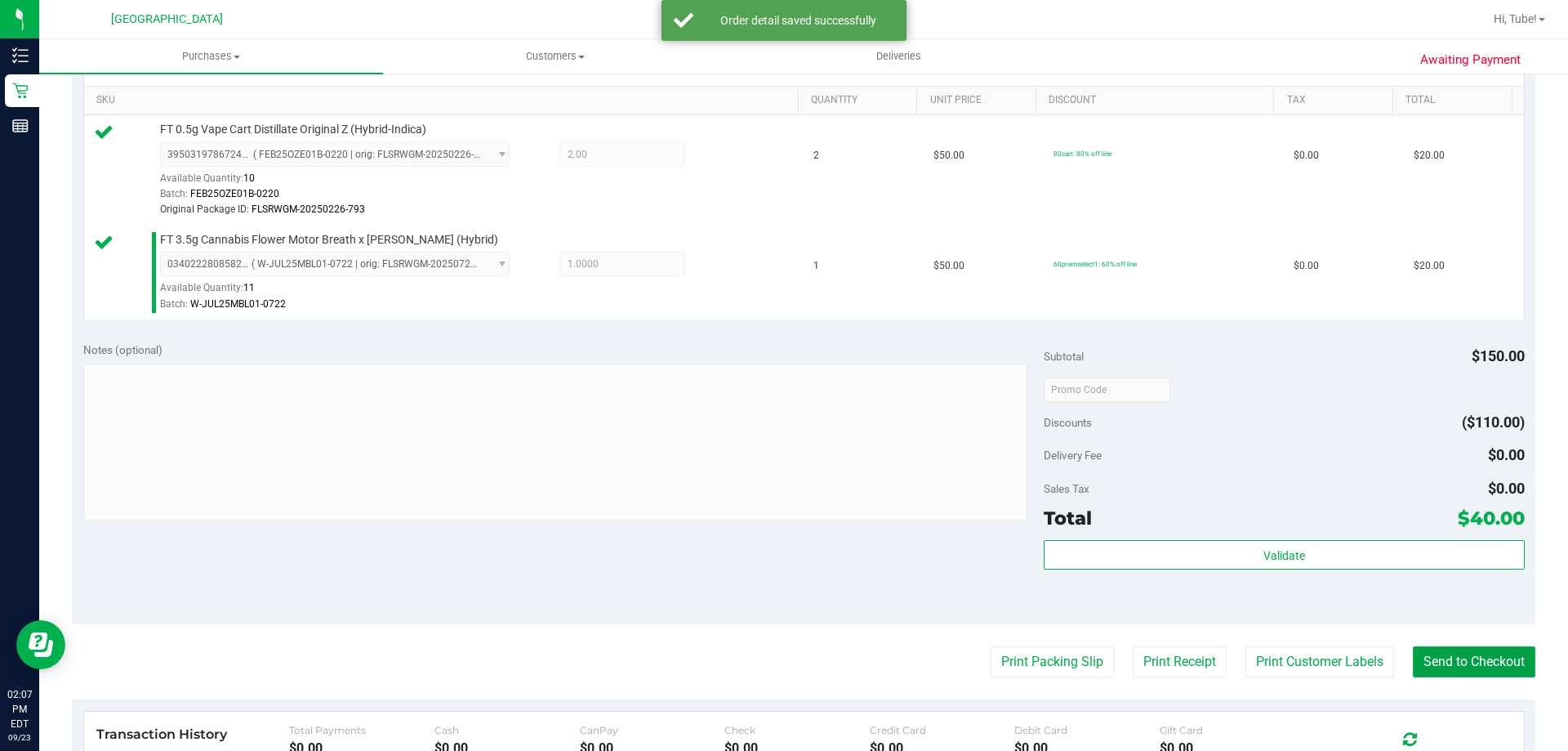
click at [1471, 665] on button "Send to Checkout" at bounding box center [1473, 661] width 123 height 31
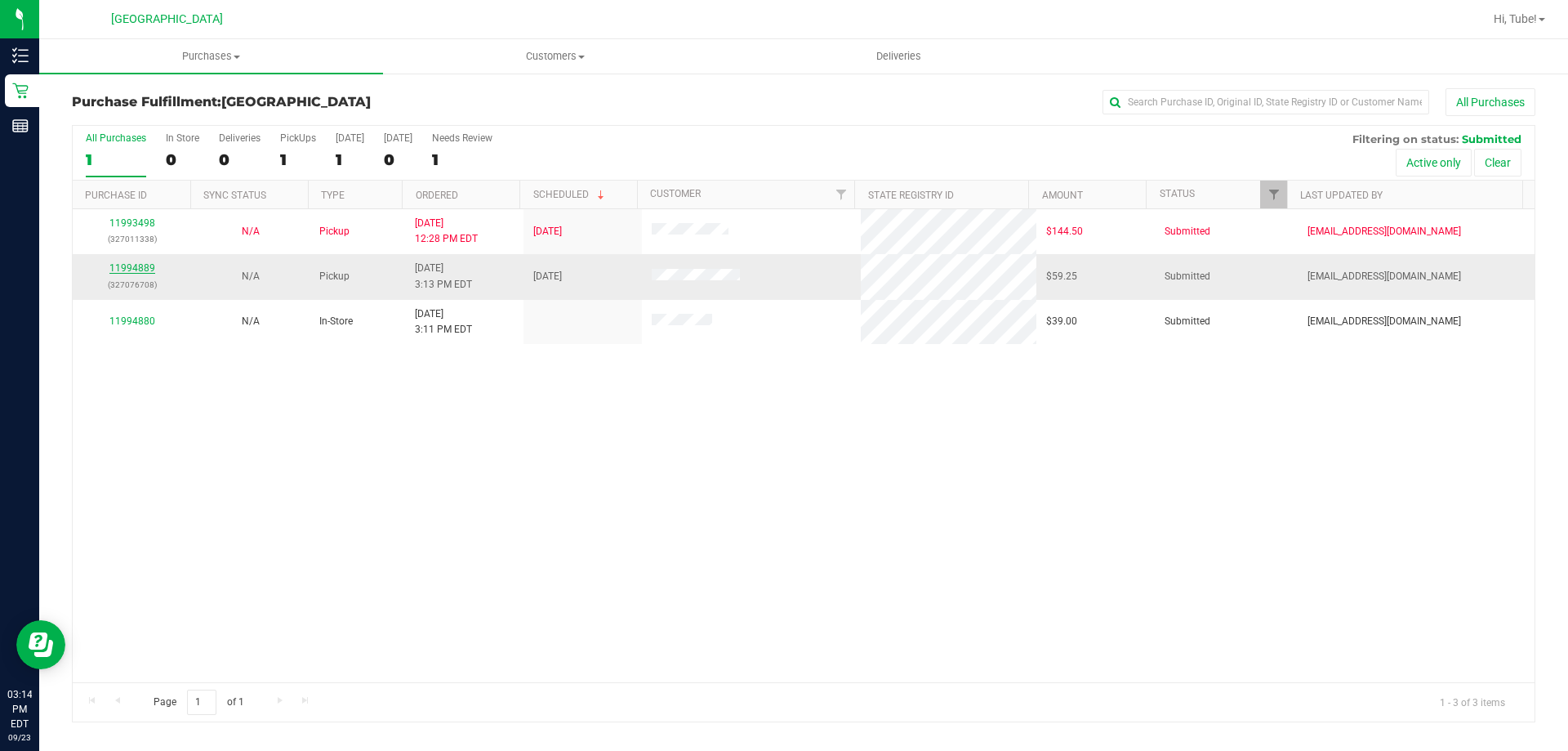
click at [129, 264] on link "11994889" at bounding box center [132, 267] width 46 height 11
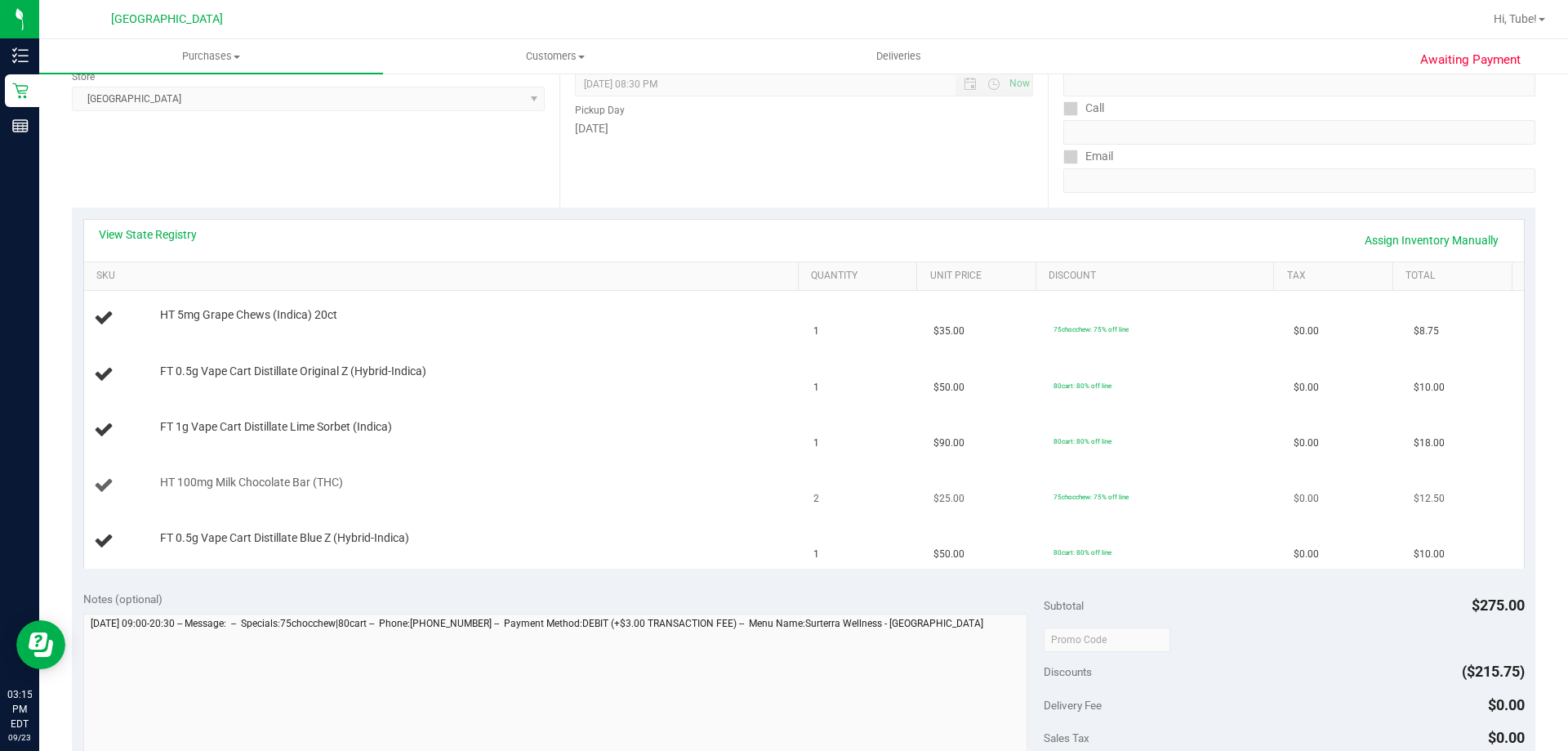
scroll to position [245, 0]
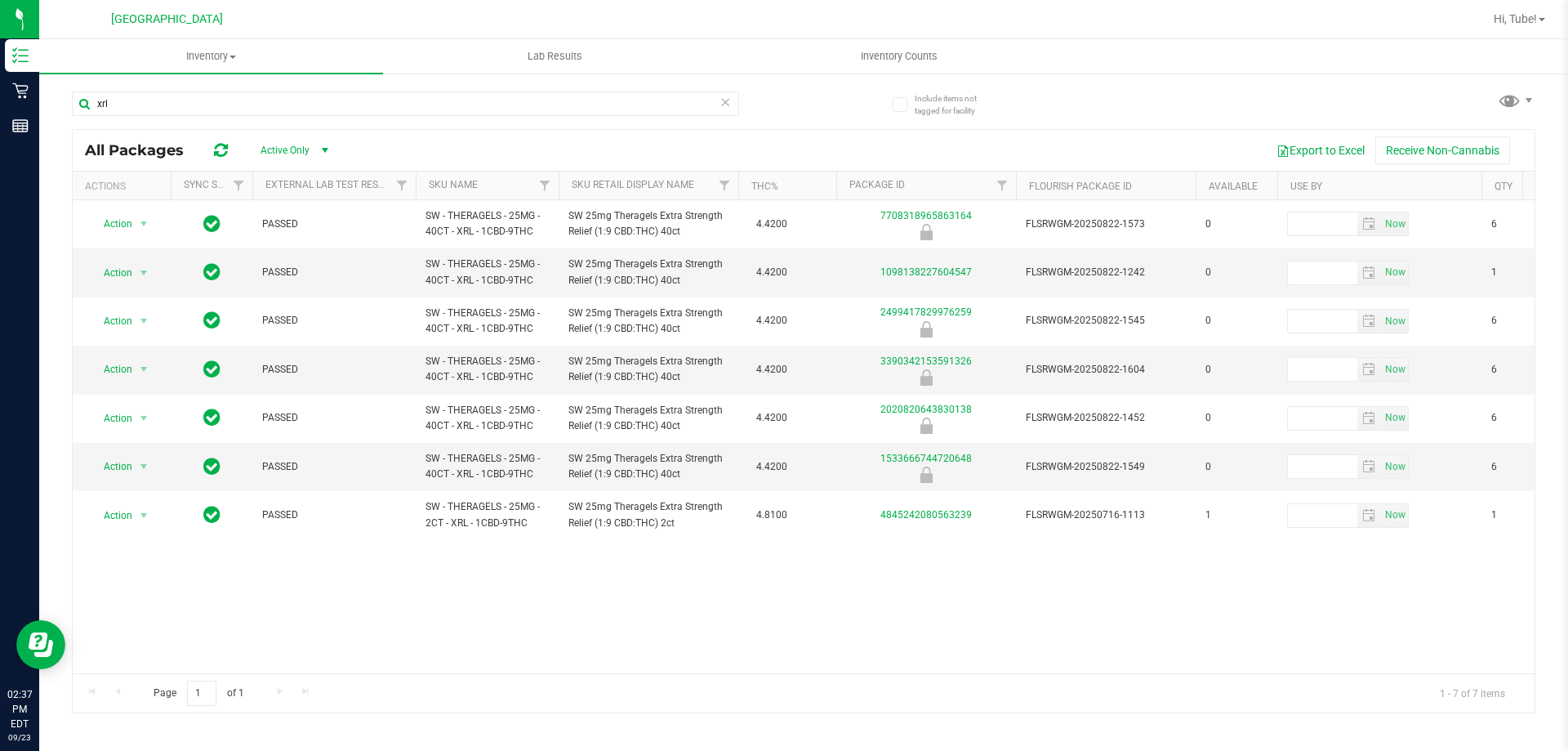
click at [1006, 35] on nav "[GEOGRAPHIC_DATA] WC Hi, Tube!" at bounding box center [803, 19] width 1528 height 39
click at [269, 96] on input "xrl" at bounding box center [405, 103] width 667 height 25
type input "x"
type input "lso"
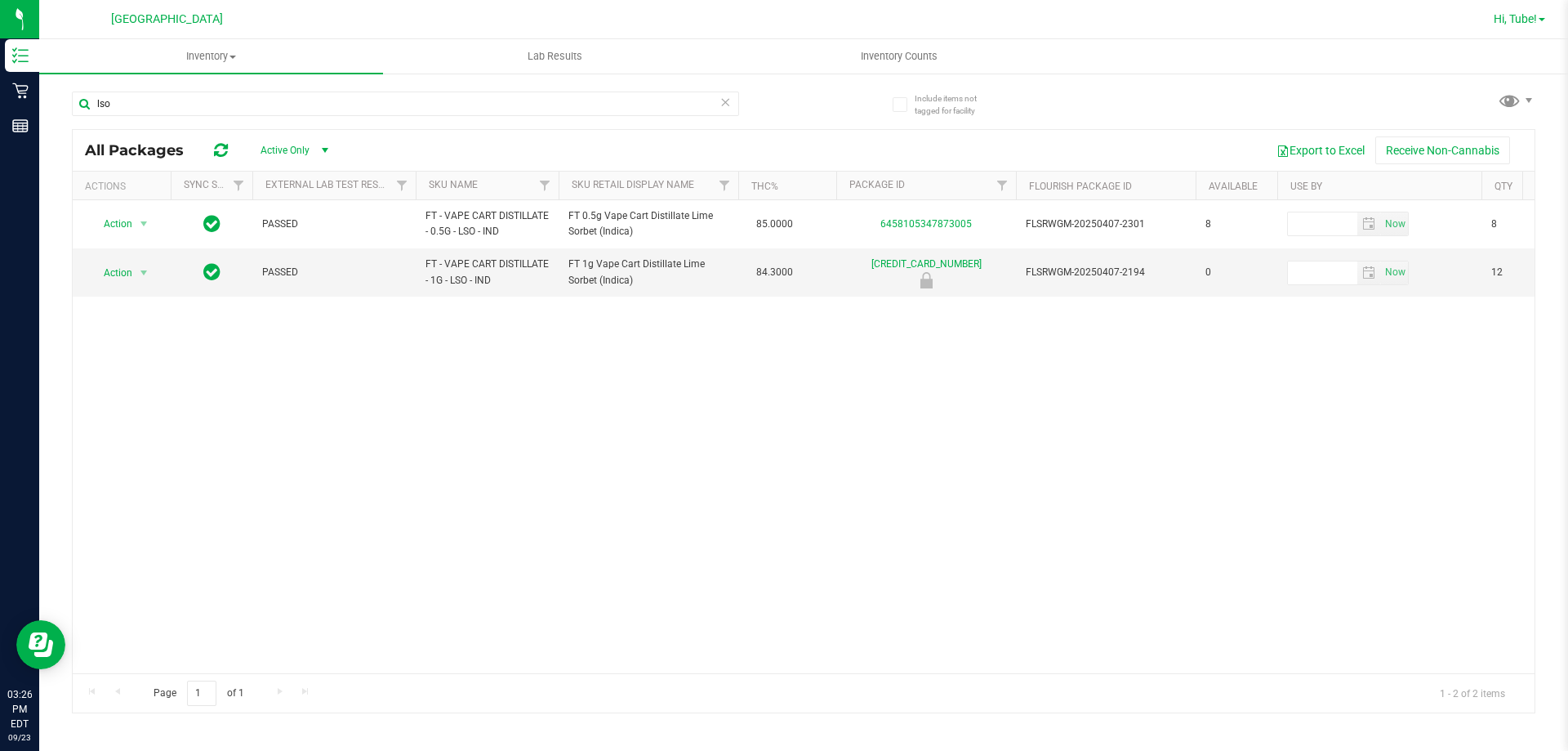
click at [1535, 19] on span "Hi, Tube!" at bounding box center [1515, 18] width 43 height 13
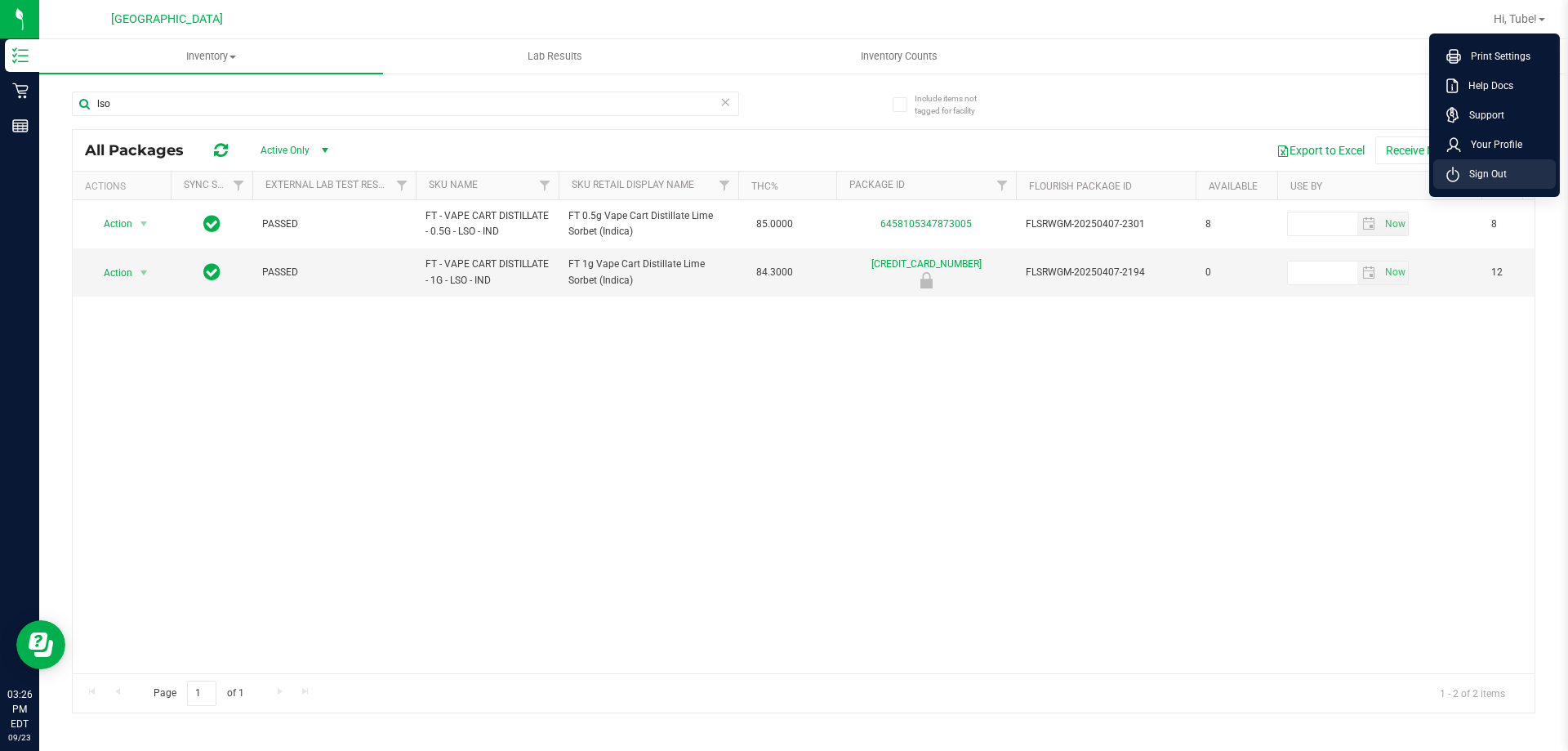
click at [1501, 172] on span "Sign Out" at bounding box center [1482, 174] width 47 height 16
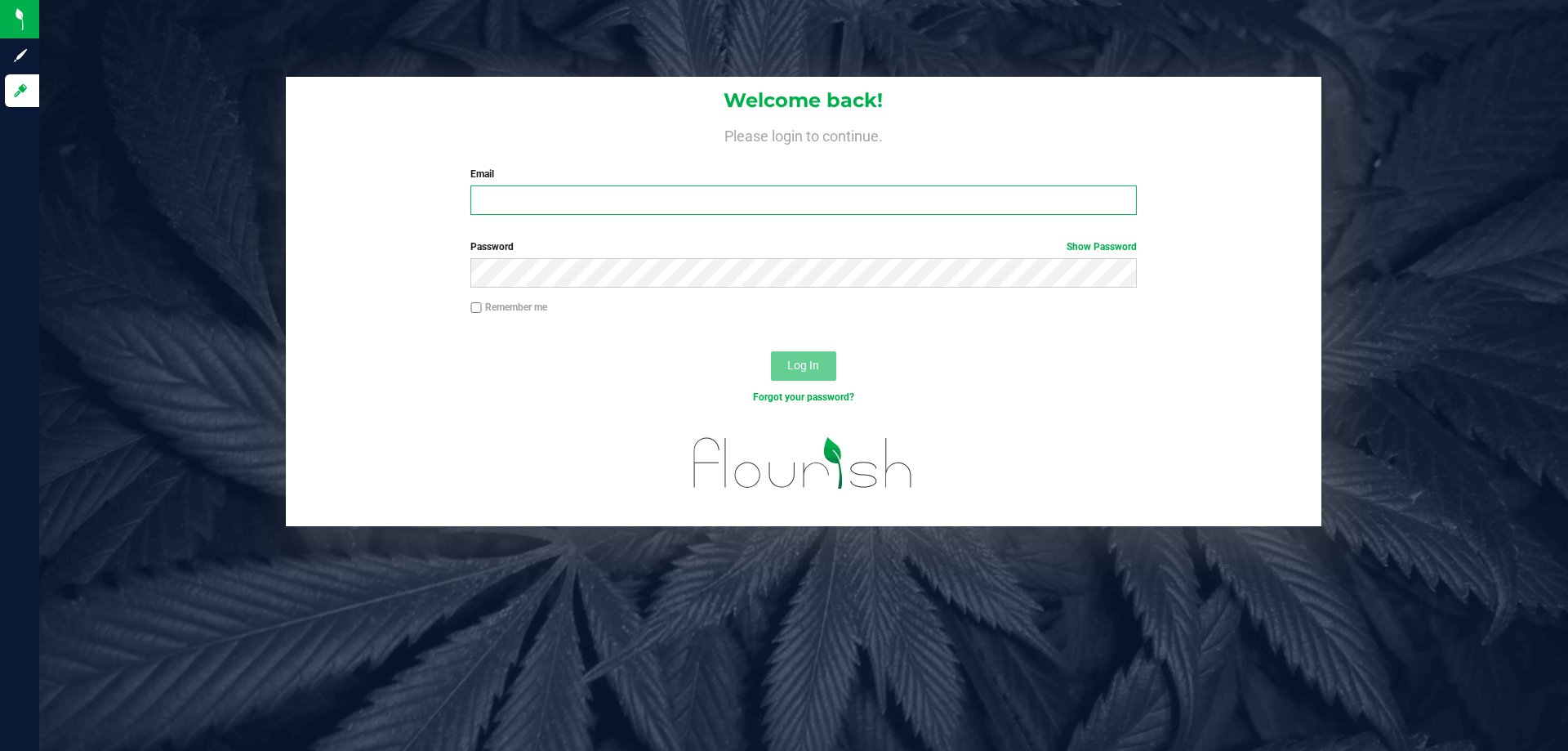
click at [704, 204] on input "Email" at bounding box center [803, 200] width 666 height 30
type input "[EMAIL_ADDRESS][DOMAIN_NAME]"
click at [771, 351] on button "Log In" at bounding box center [803, 365] width 65 height 30
